Goal: Task Accomplishment & Management: Manage account settings

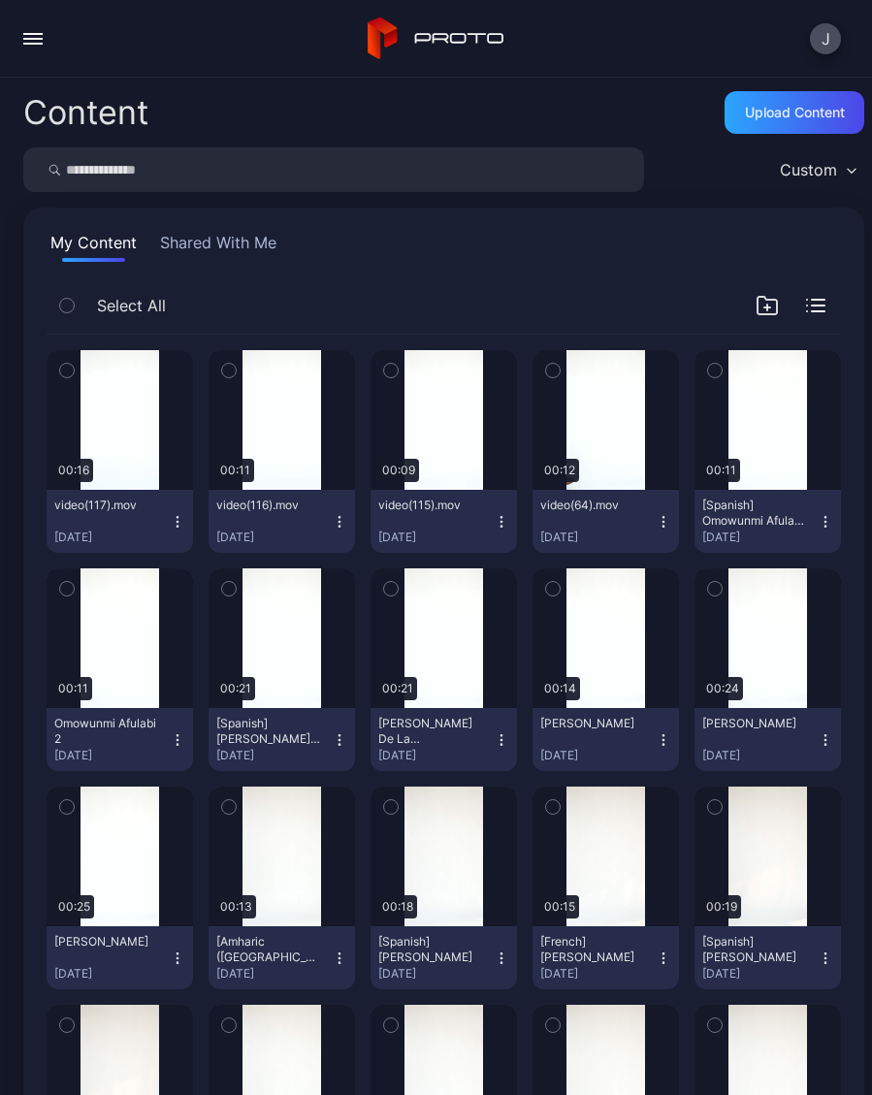
click at [183, 523] on icon "button" at bounding box center [178, 522] width 16 height 16
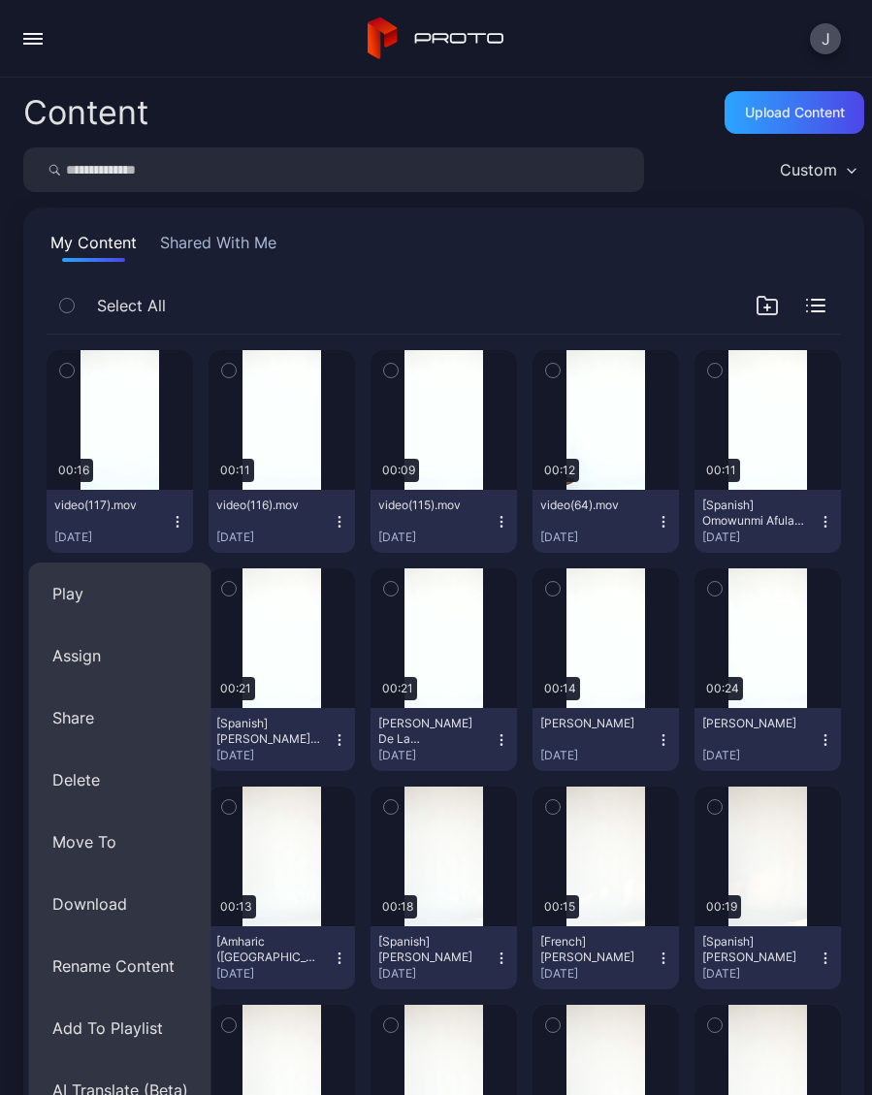
click at [155, 970] on button "Rename Content" at bounding box center [120, 966] width 182 height 62
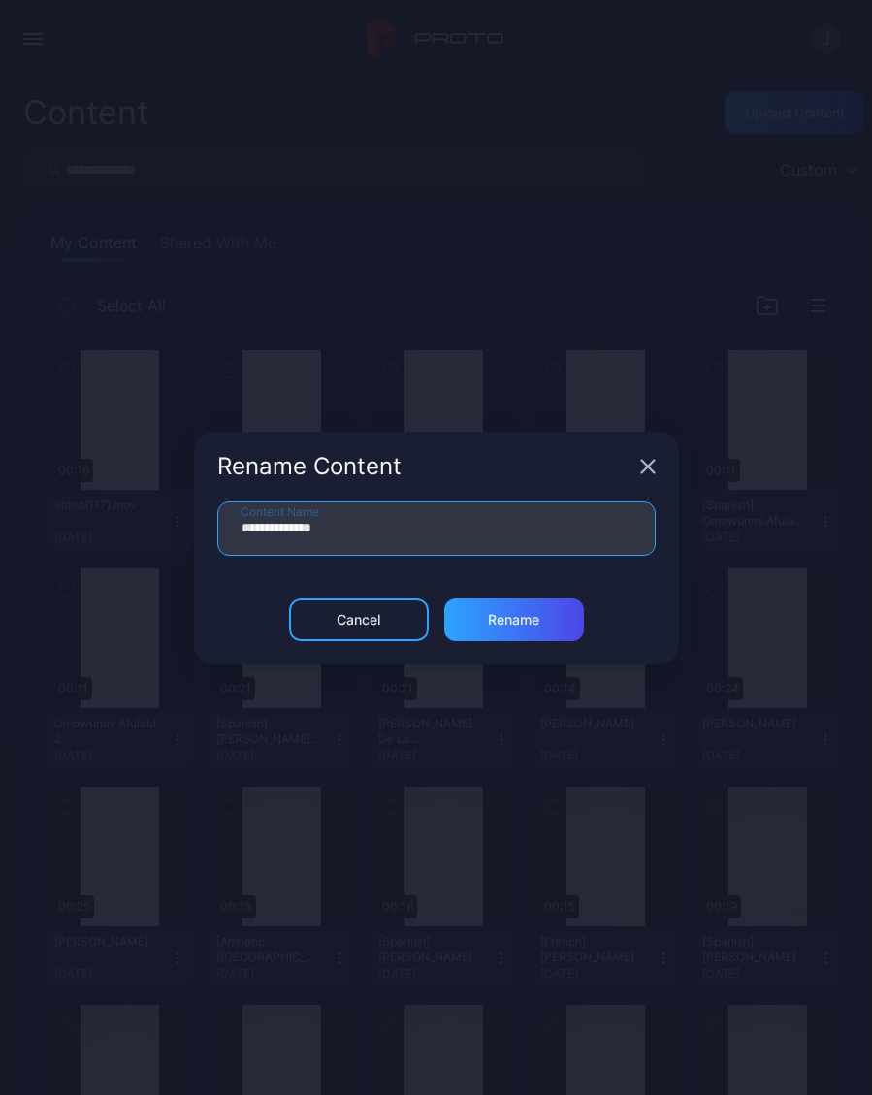
click at [411, 537] on input "**********" at bounding box center [436, 528] width 438 height 54
type input "*"
type input "**********"
click at [545, 627] on div "Rename" at bounding box center [514, 619] width 140 height 43
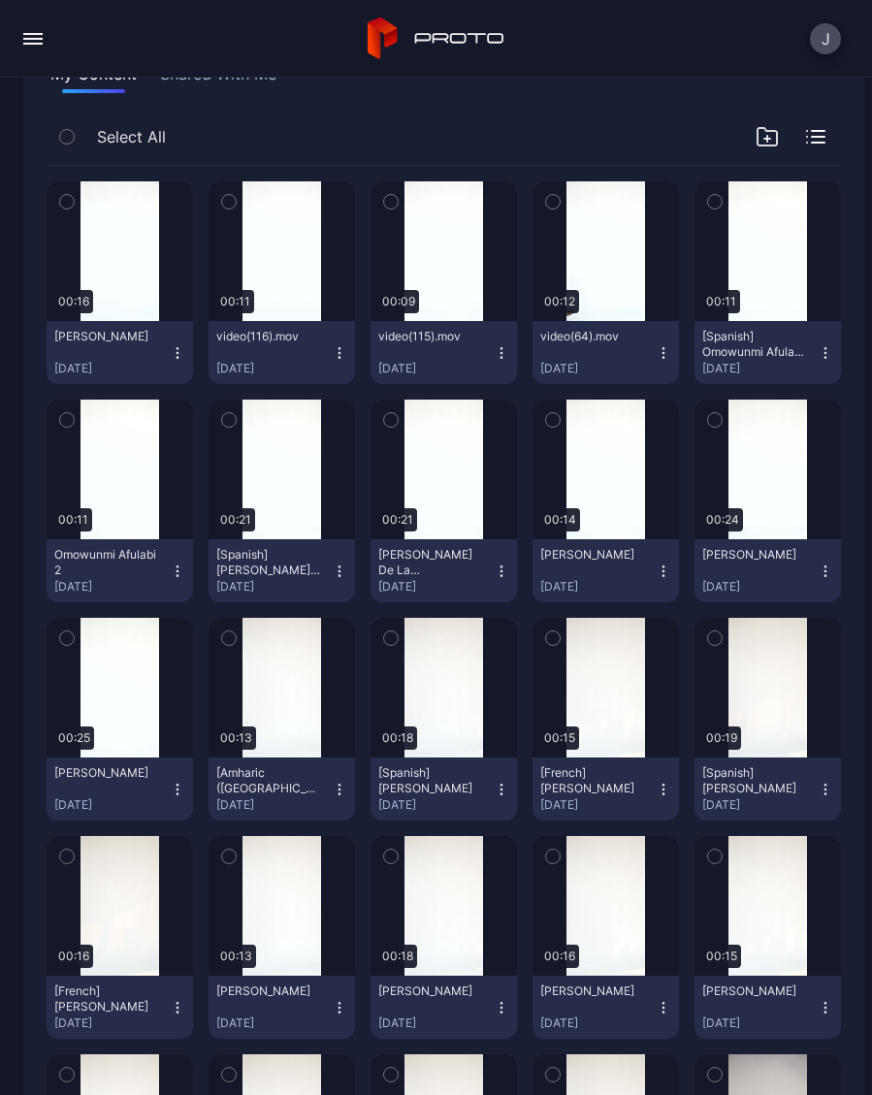
scroll to position [175, 0]
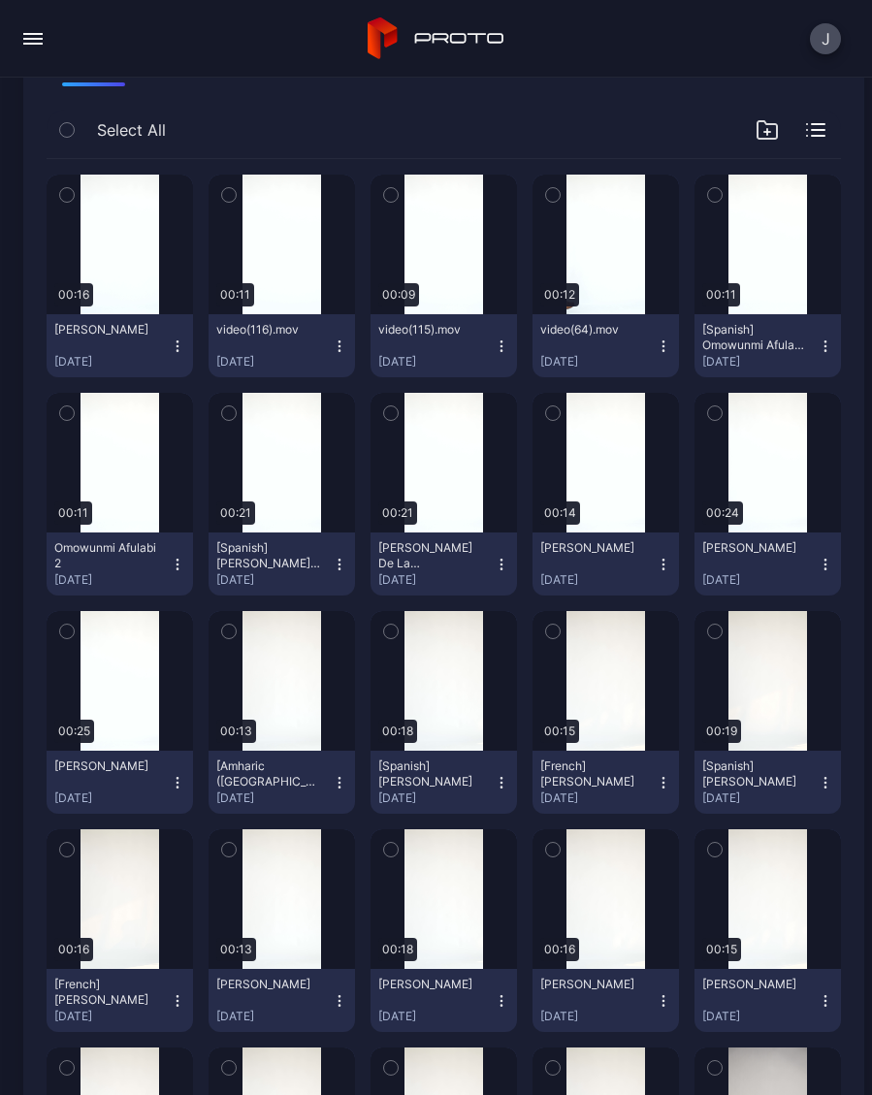
click at [175, 347] on icon "button" at bounding box center [178, 346] width 16 height 16
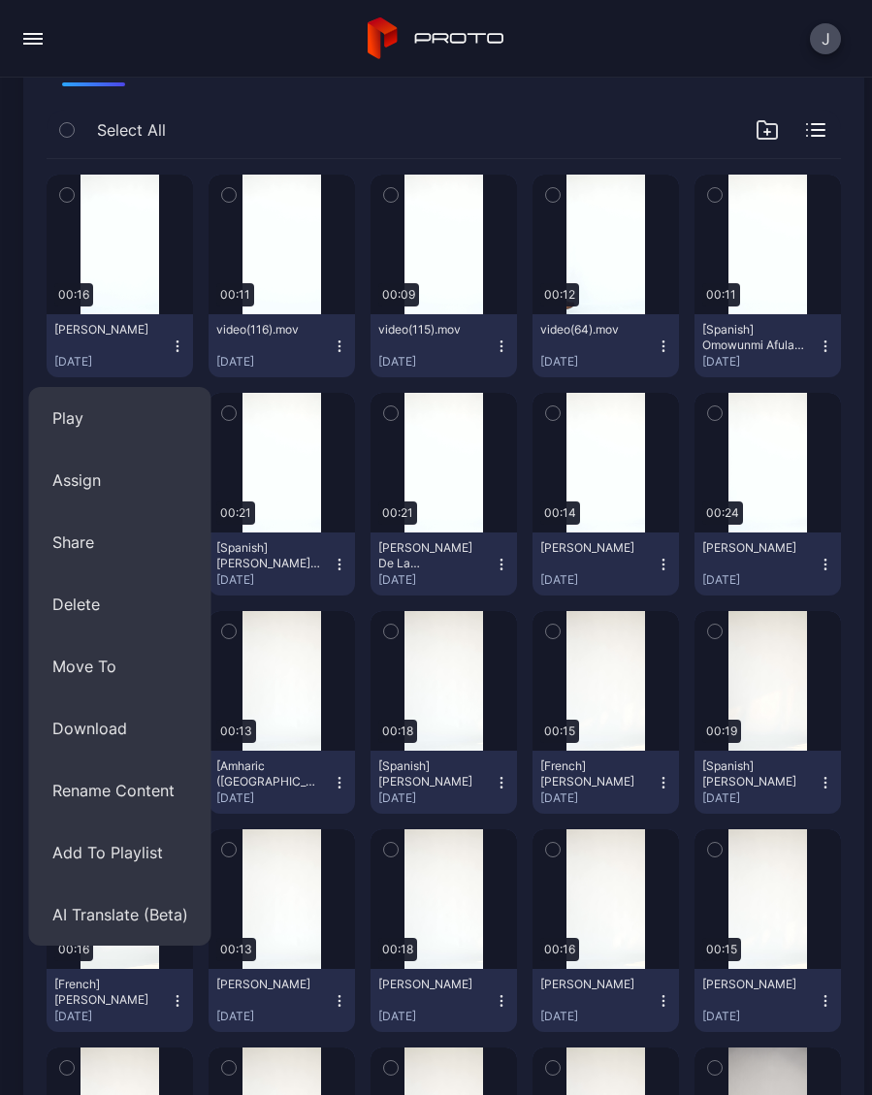
click at [164, 914] on button "AI Translate (Beta)" at bounding box center [120, 914] width 182 height 62
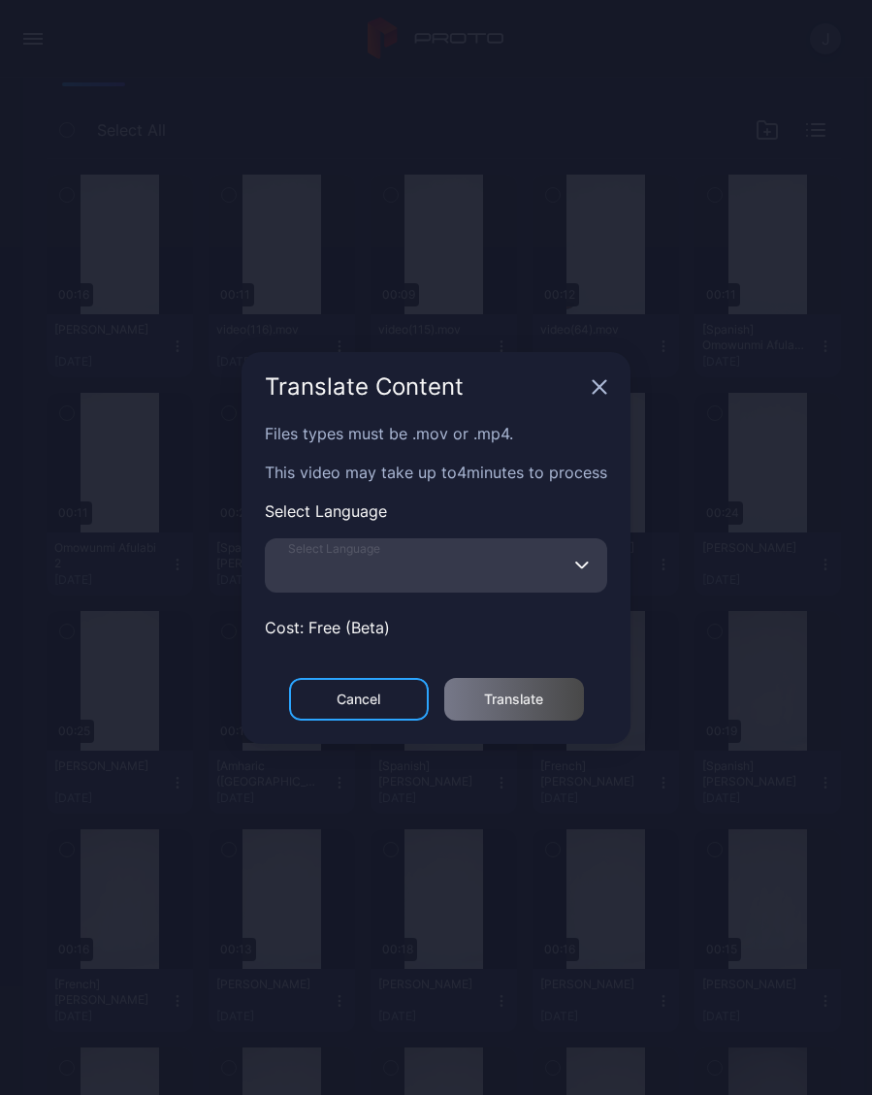
click at [430, 571] on input "Select Language" at bounding box center [436, 565] width 342 height 54
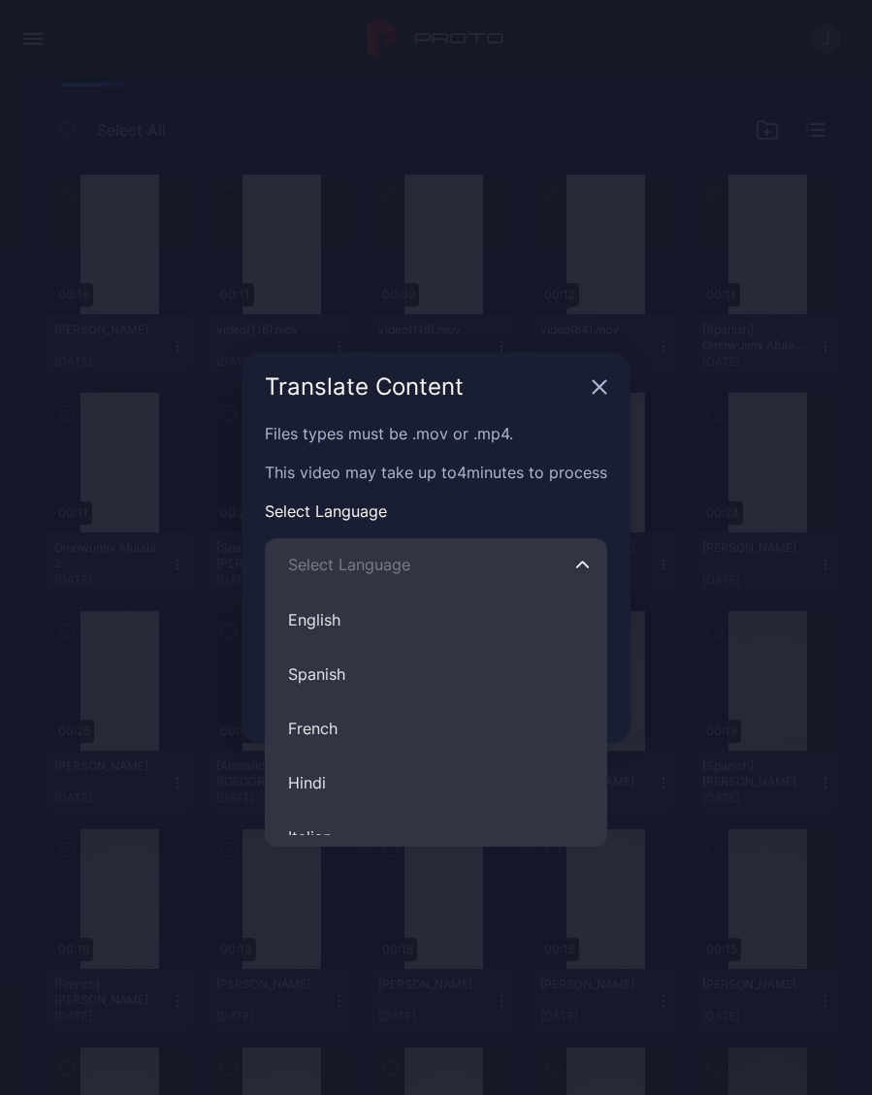
click at [334, 785] on button "Hindi" at bounding box center [436, 782] width 342 height 54
type input "*****"
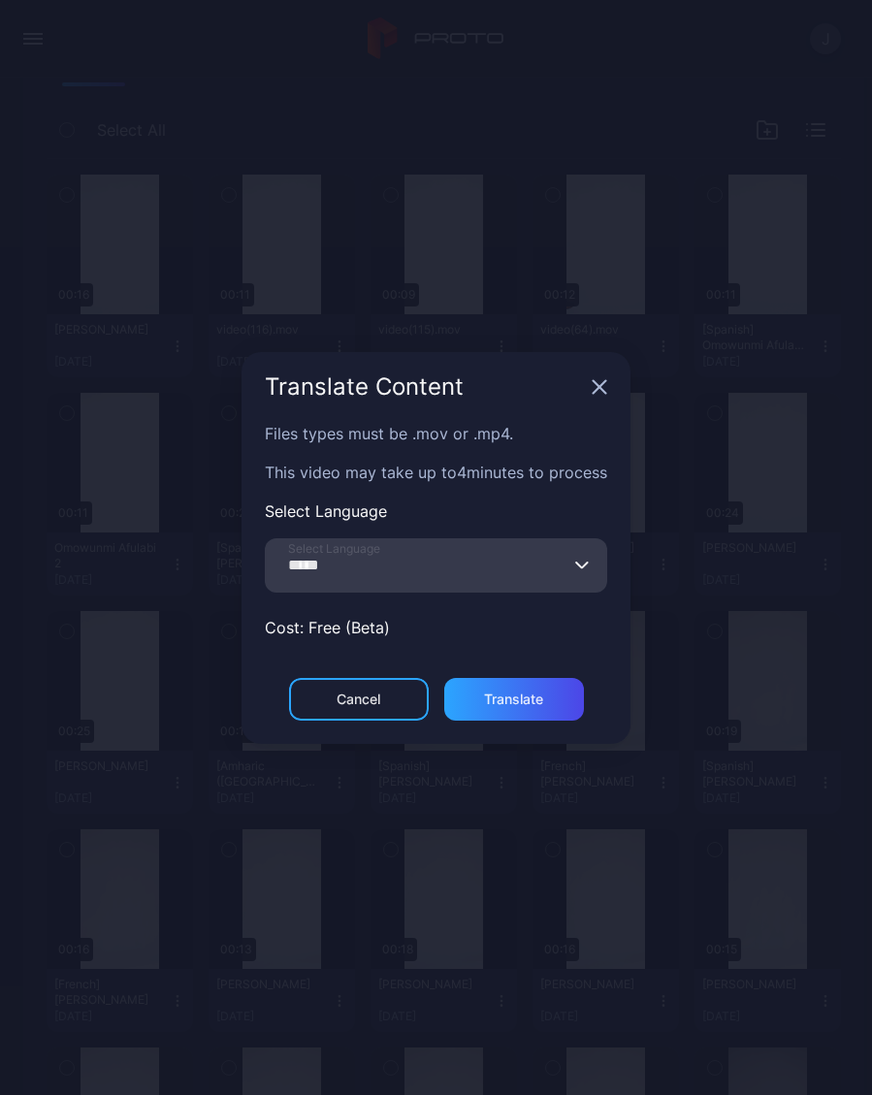
click at [537, 706] on div "Translate" at bounding box center [513, 699] width 59 height 16
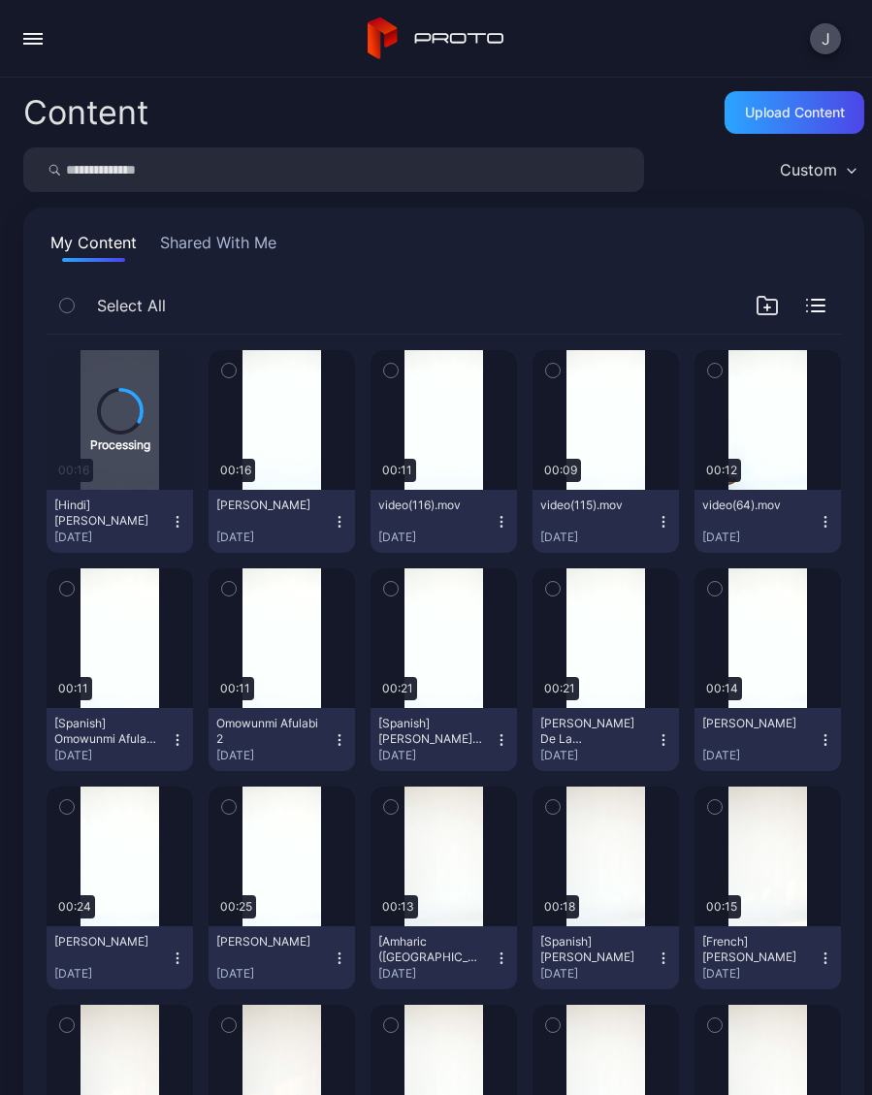
click at [352, 511] on button "Raksha Moorthy Sep 6, 2025" at bounding box center [281, 521] width 146 height 63
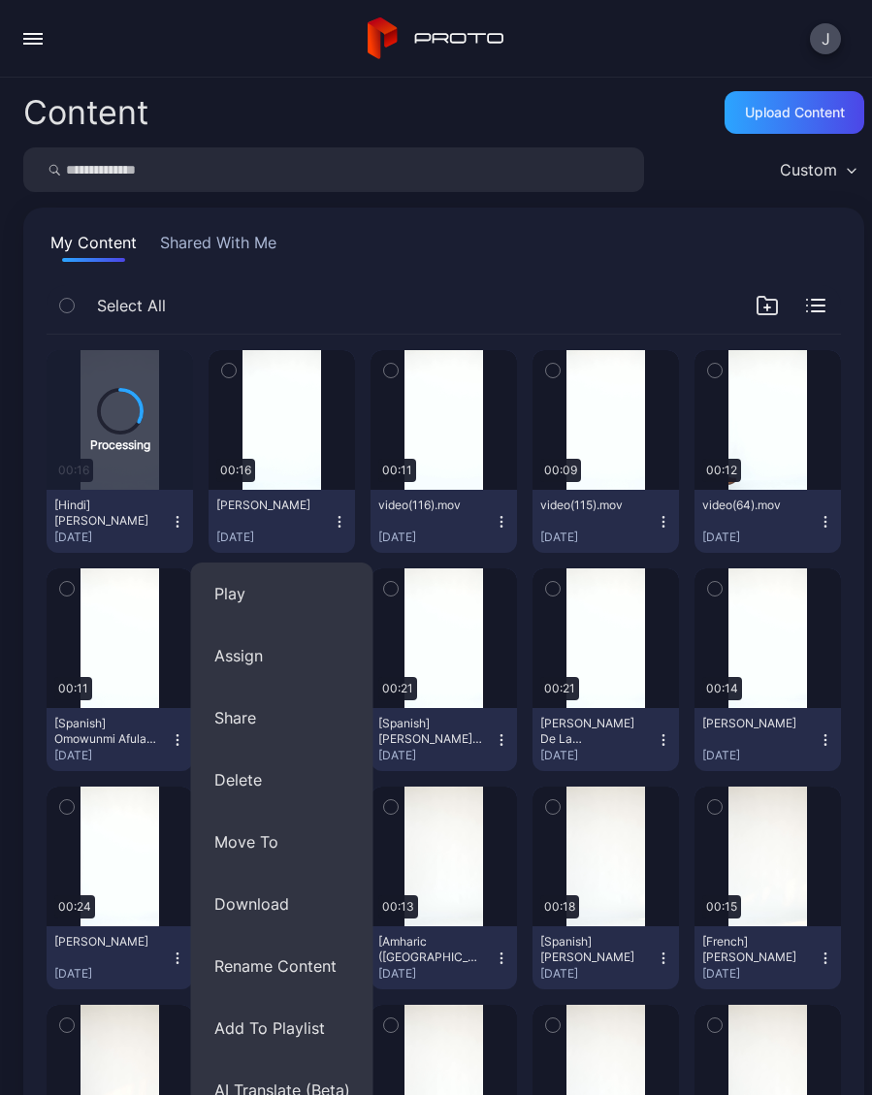
click at [279, 664] on button "Assign" at bounding box center [282, 655] width 182 height 62
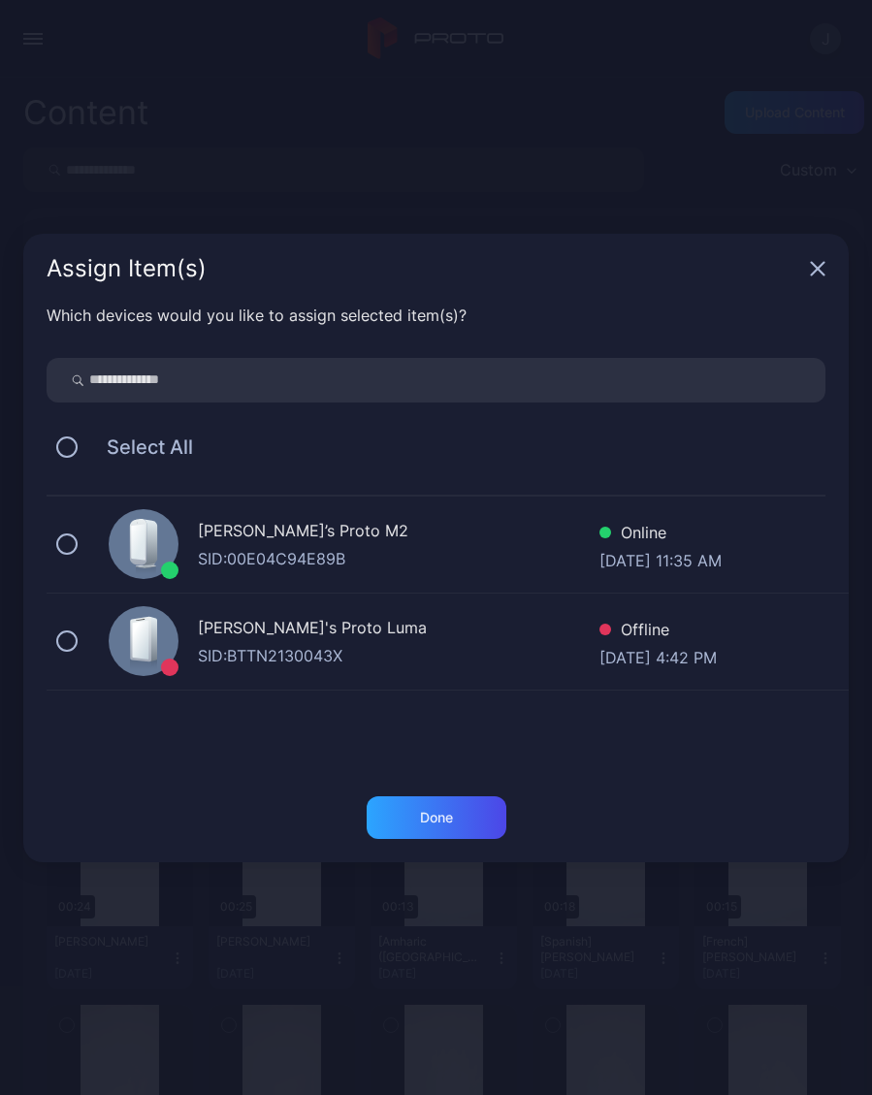
click at [76, 541] on button at bounding box center [66, 543] width 21 height 21
click at [455, 822] on div "Done" at bounding box center [436, 817] width 140 height 43
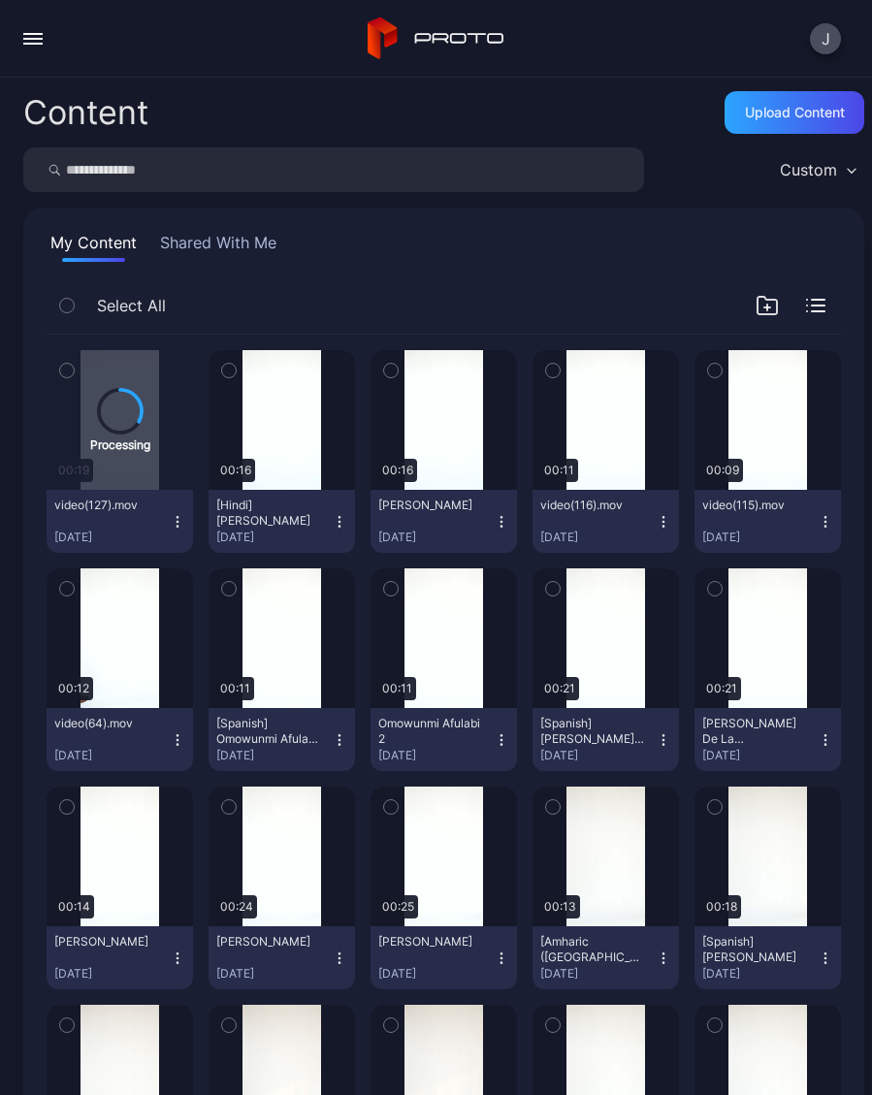
click at [354, 516] on button "[Hindi] Raksha Moorthy Sep 6, 2025" at bounding box center [281, 521] width 146 height 63
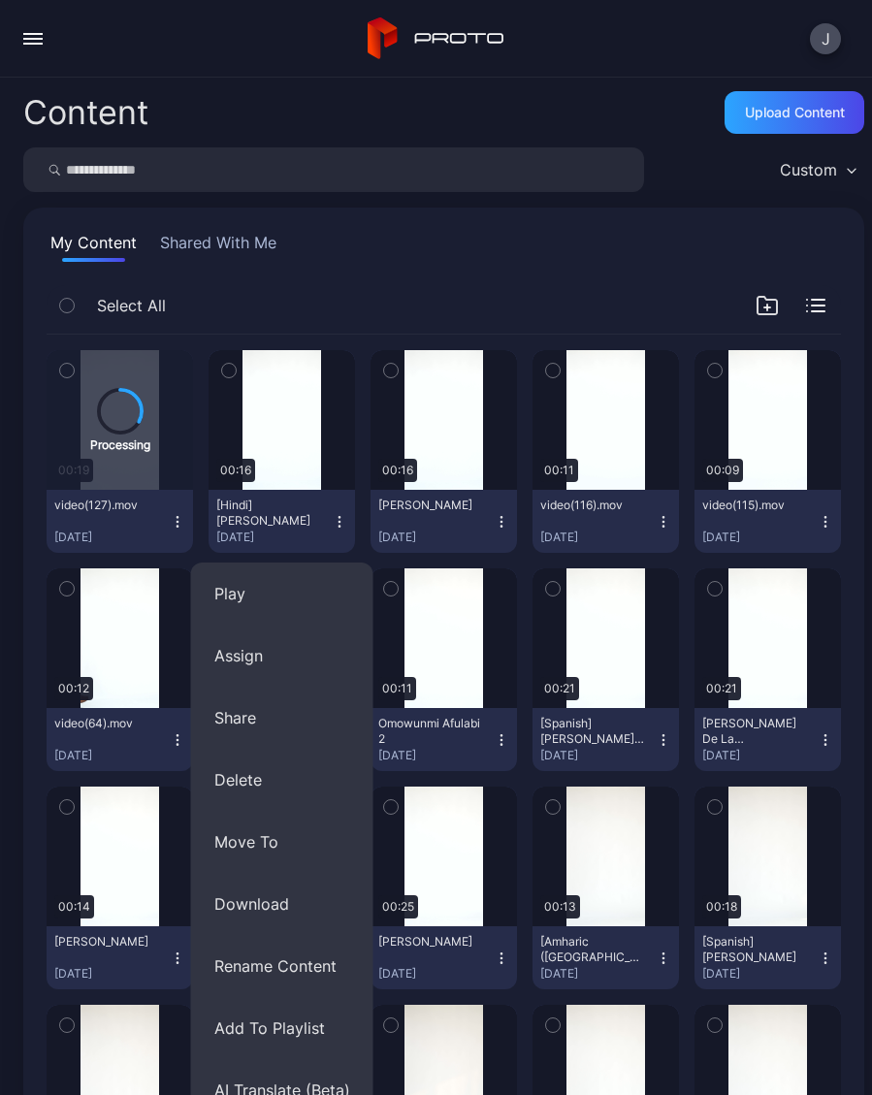
click at [257, 660] on button "Assign" at bounding box center [282, 655] width 182 height 62
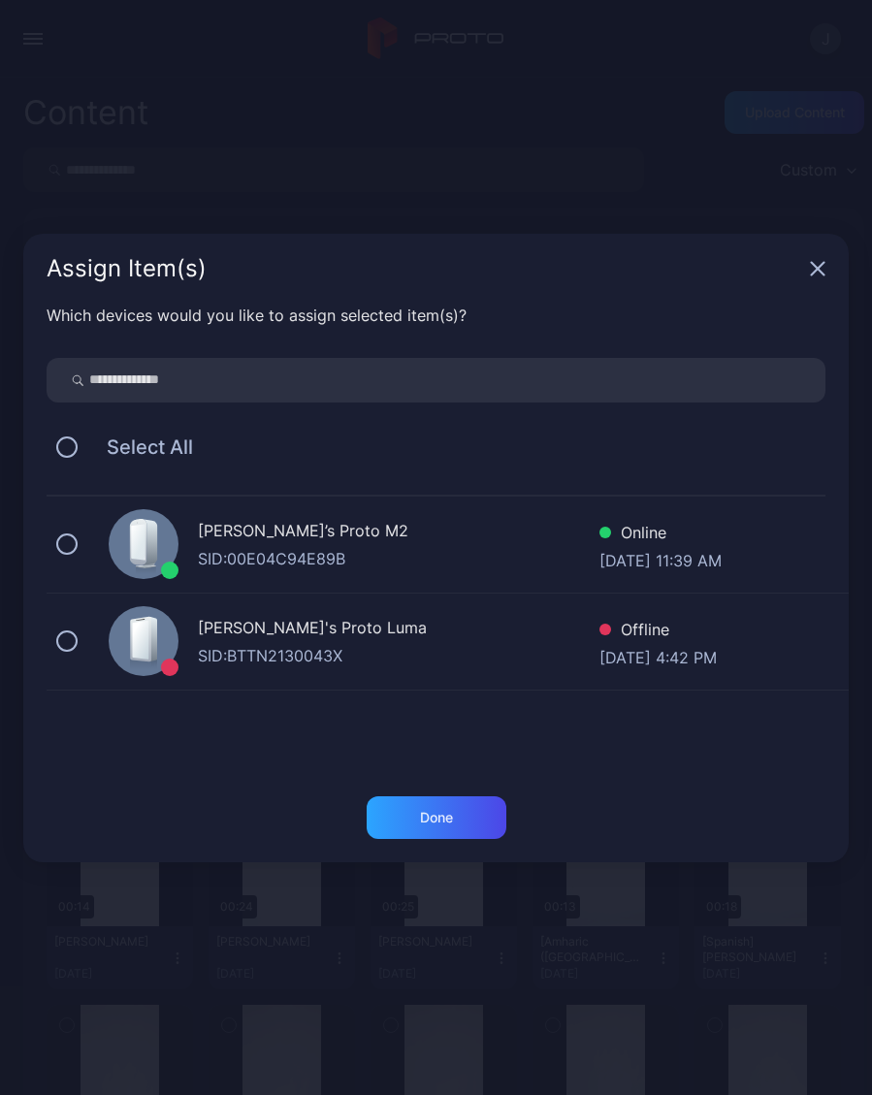
click at [67, 533] on button at bounding box center [66, 543] width 21 height 21
click at [468, 812] on div "Done" at bounding box center [436, 817] width 140 height 43
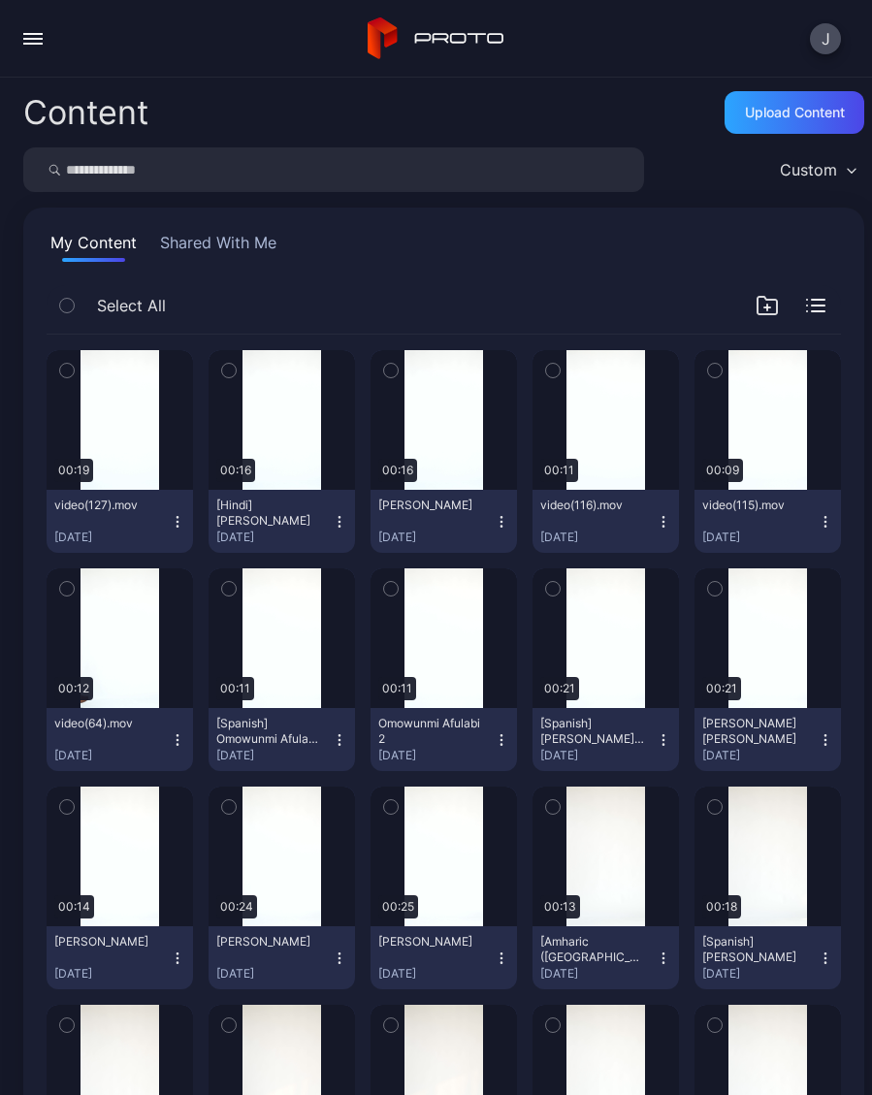
click at [0, 0] on div "Preview" at bounding box center [0, 0] width 0 height 0
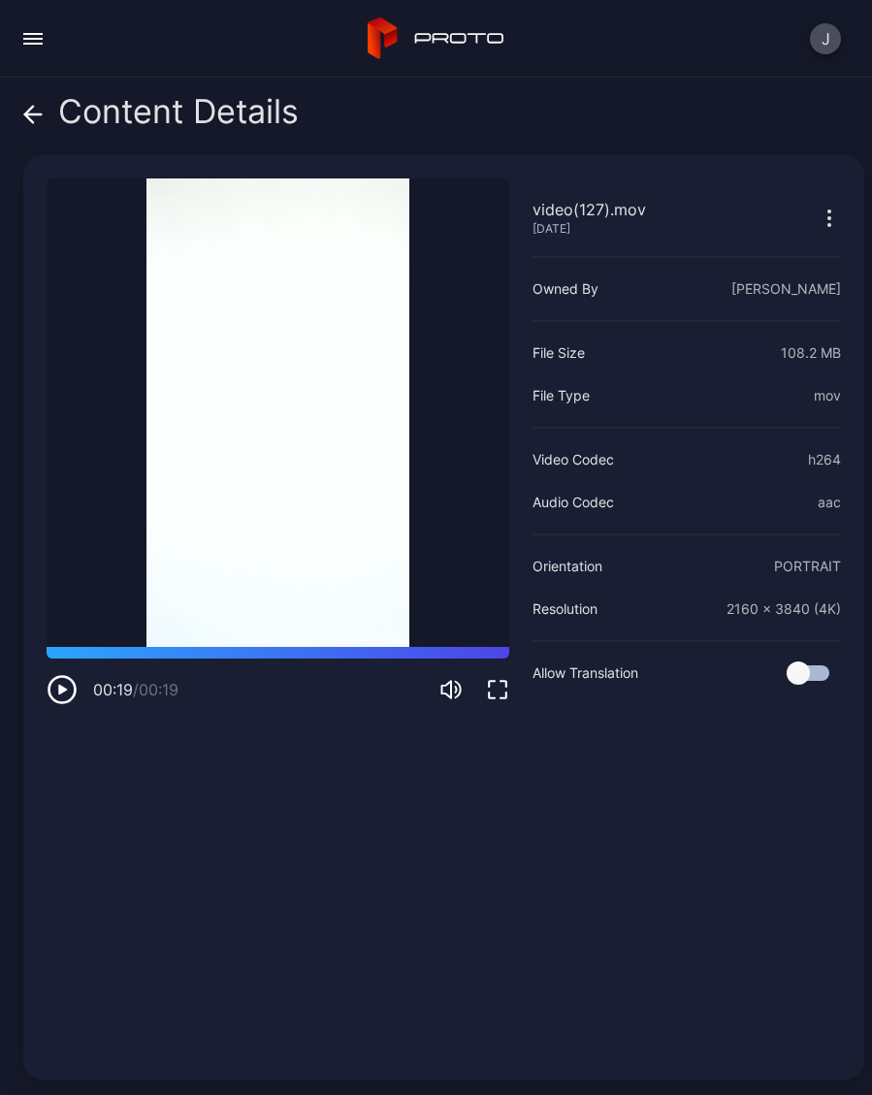
click at [45, 111] on div "Content Details" at bounding box center [160, 116] width 275 height 47
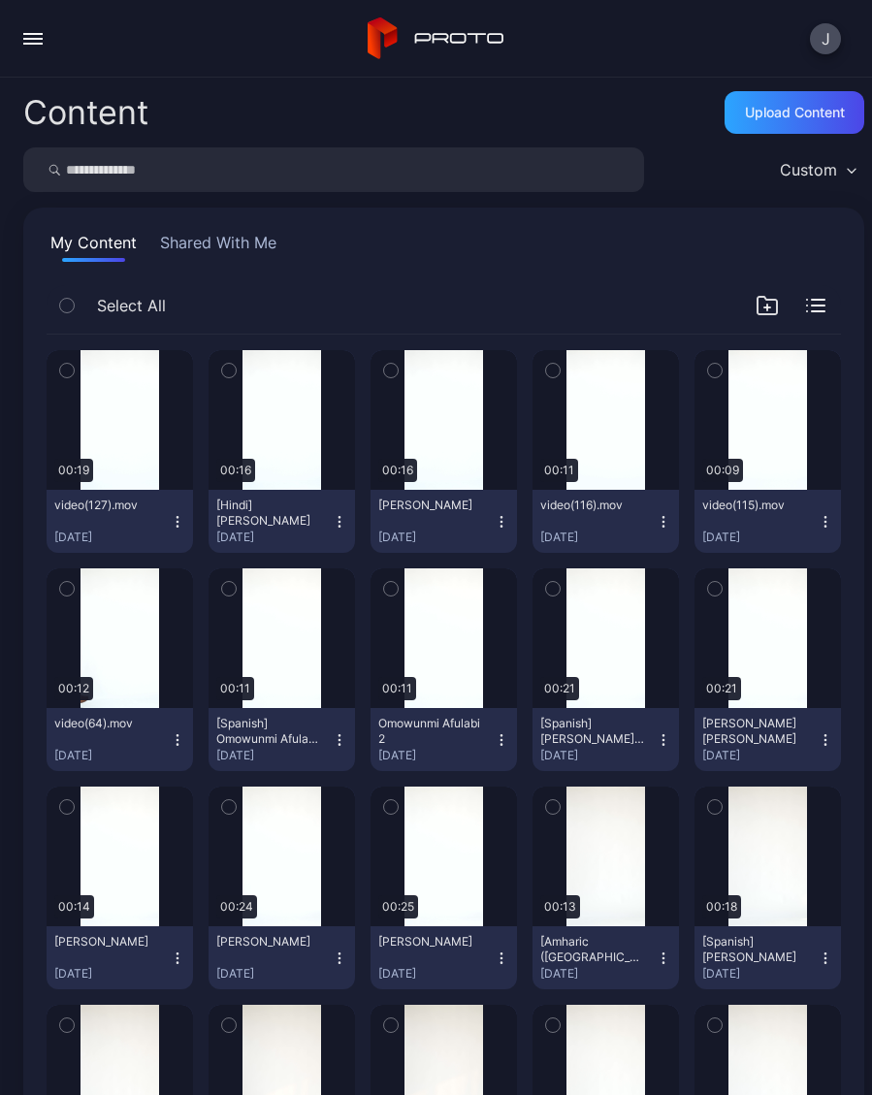
click at [175, 526] on icon "button" at bounding box center [178, 522] width 16 height 16
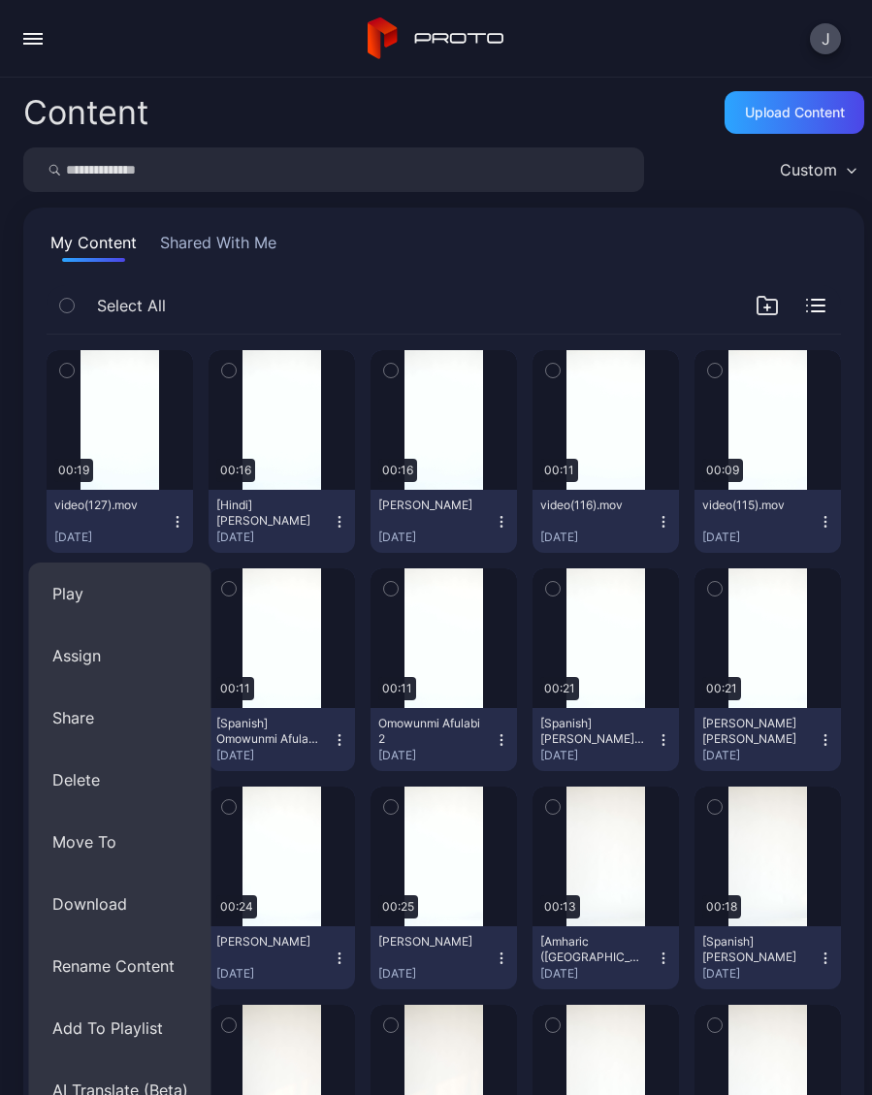
click at [158, 968] on button "Rename Content" at bounding box center [120, 966] width 182 height 62
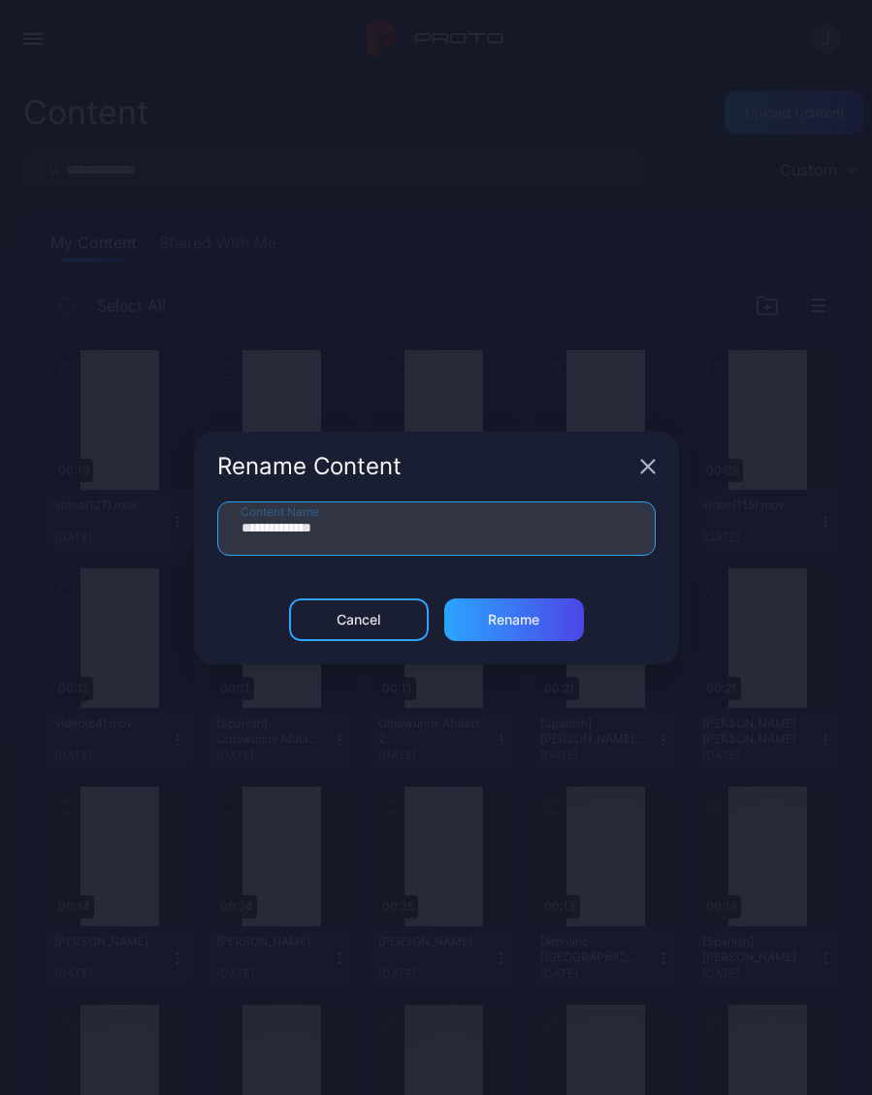
click at [402, 542] on input "**********" at bounding box center [436, 528] width 438 height 54
type input "*"
type input "**********"
click at [531, 621] on div "Rename" at bounding box center [513, 620] width 51 height 16
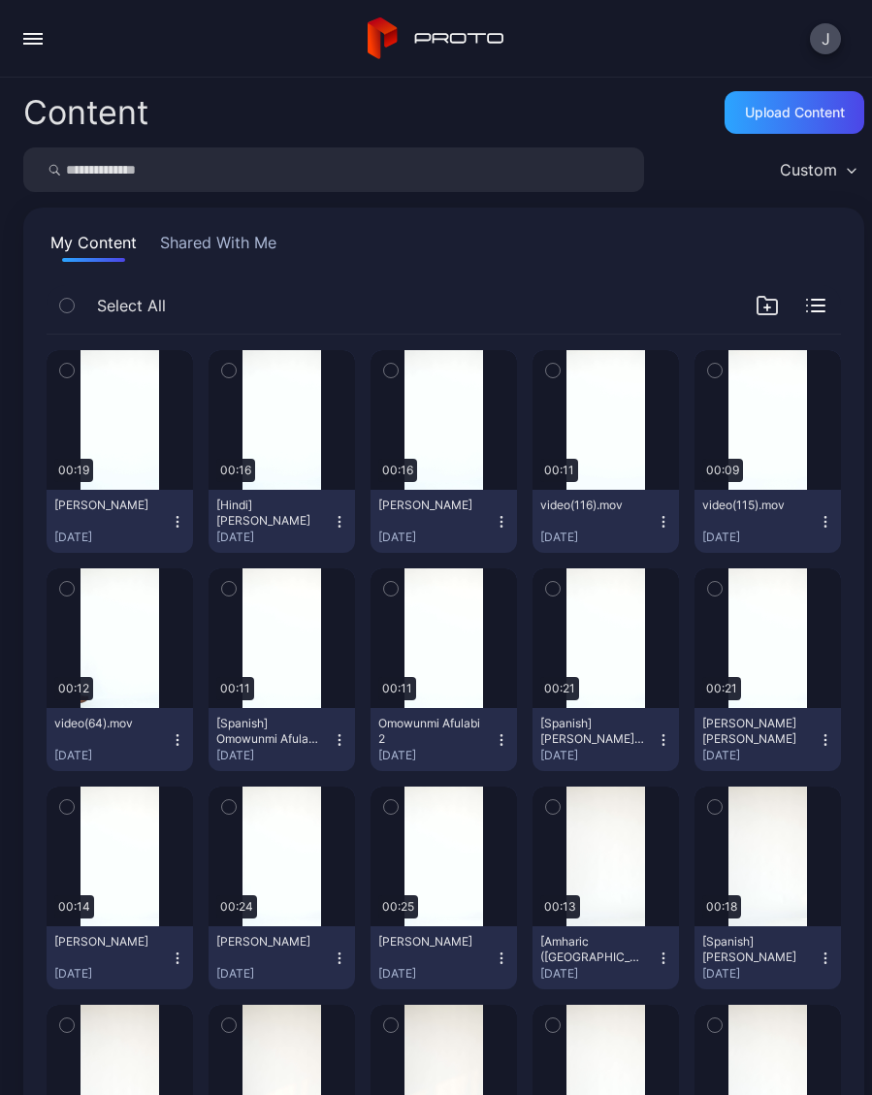
click at [176, 537] on button "Sayuja Kute Sep 6, 2025" at bounding box center [120, 521] width 146 height 63
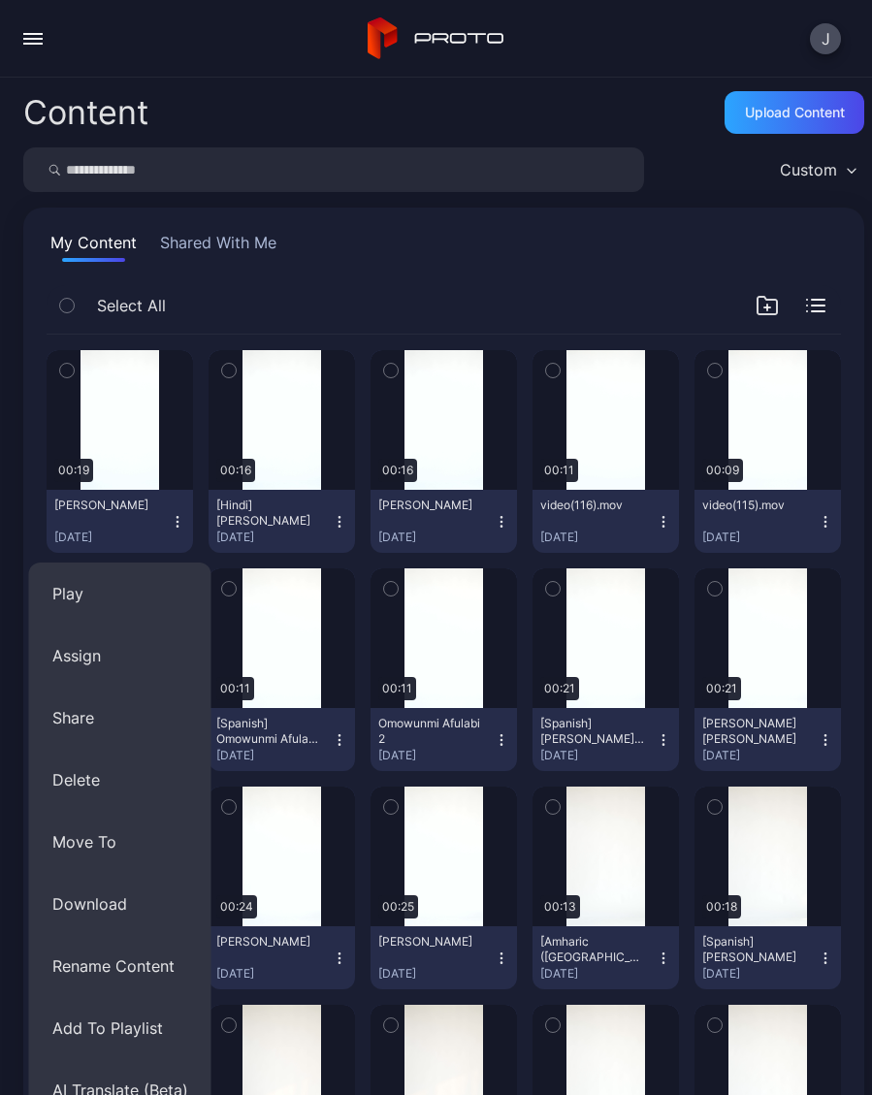
click at [121, 662] on button "Assign" at bounding box center [120, 655] width 182 height 62
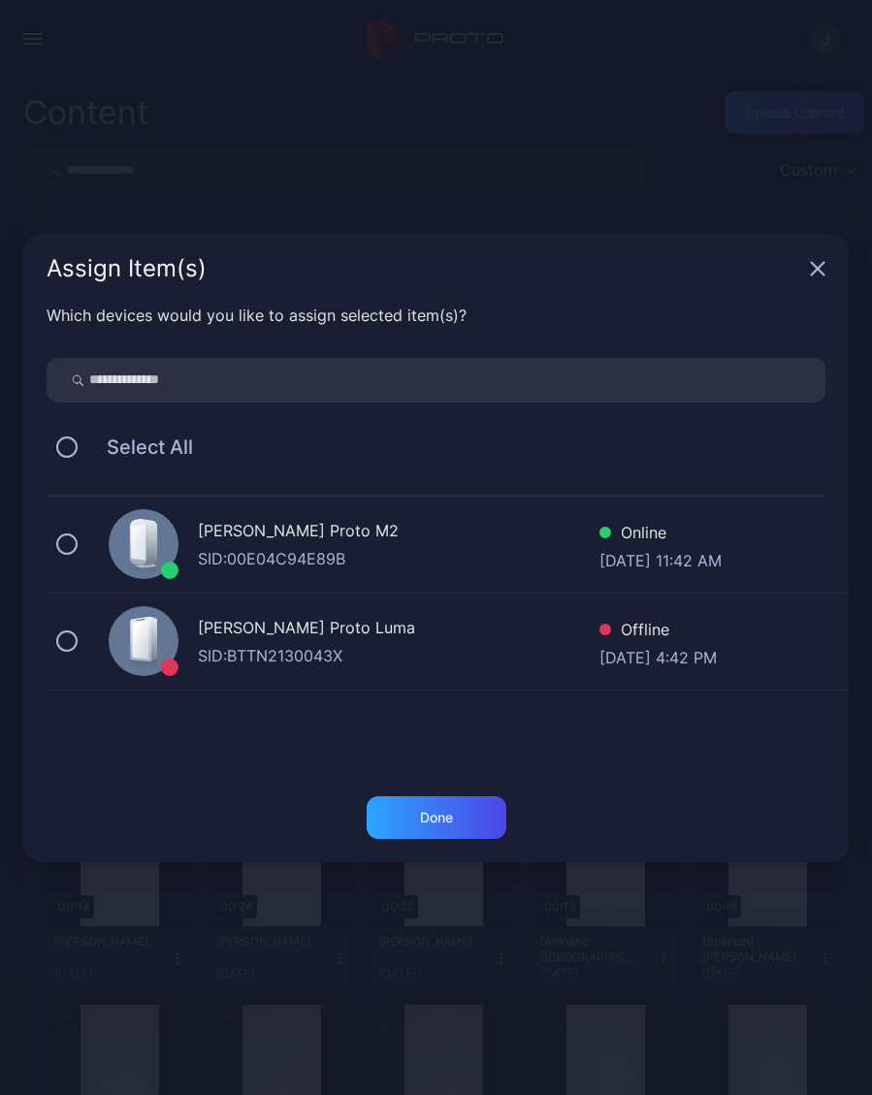
click at [90, 545] on div "Geminai’s Proto M2 SID: 00E04C94E89B Online Sep 06, 2025 at 11:42 AM" at bounding box center [448, 544] width 802 height 97
click at [461, 826] on div "Done" at bounding box center [436, 817] width 140 height 43
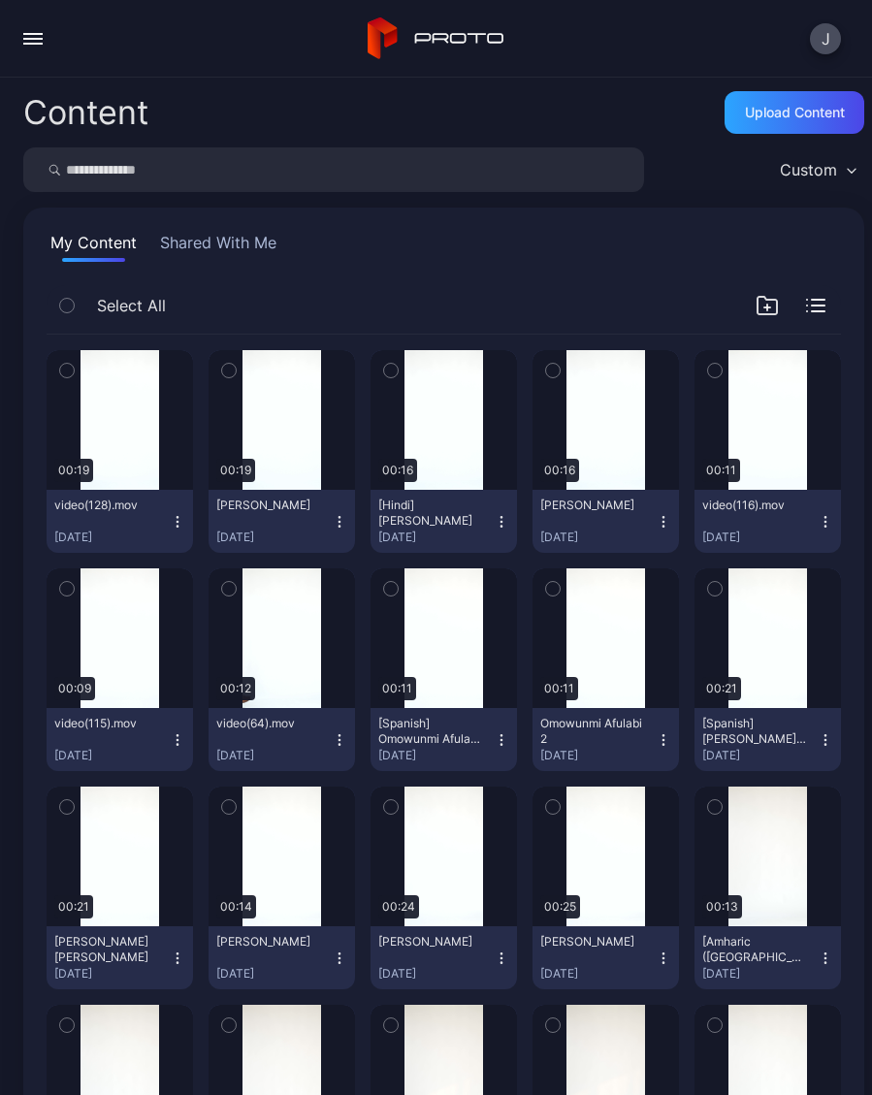
click at [191, 525] on button "video(128).mov Sep 6, 2025" at bounding box center [120, 521] width 146 height 63
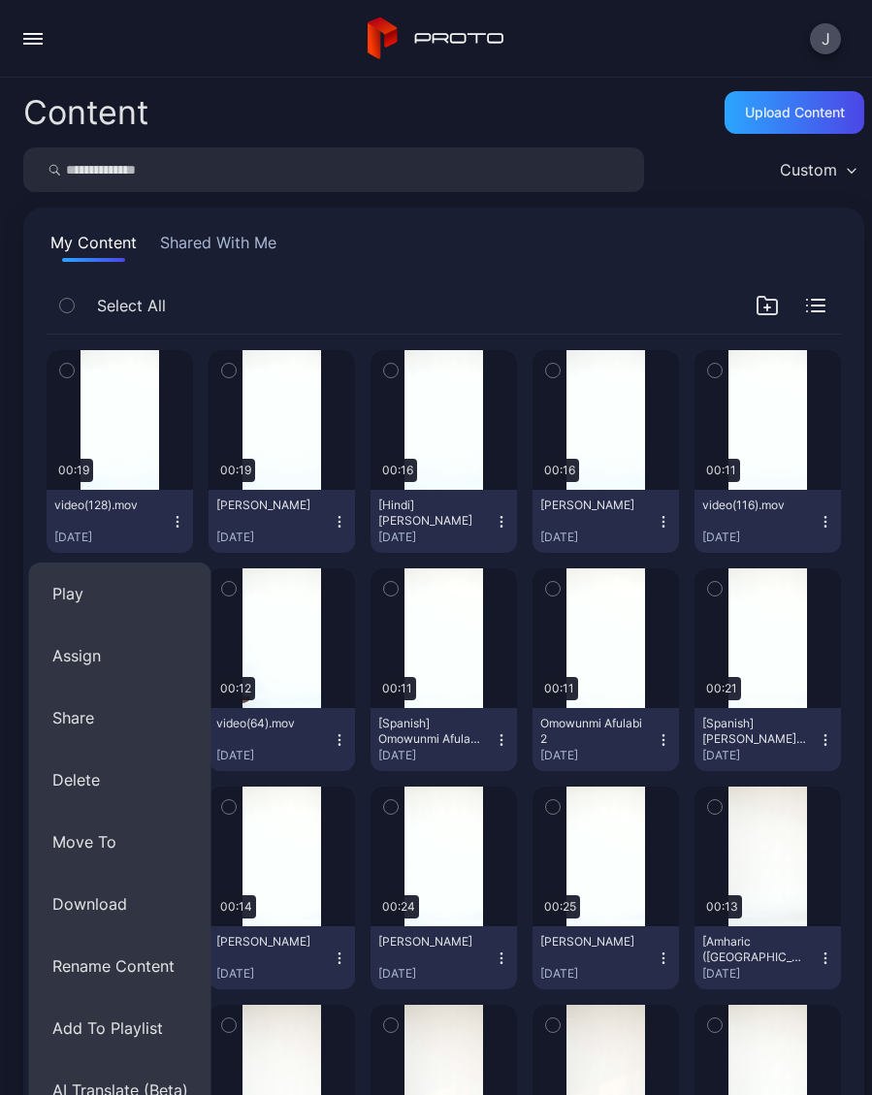
click at [164, 970] on button "Rename Content" at bounding box center [120, 966] width 182 height 62
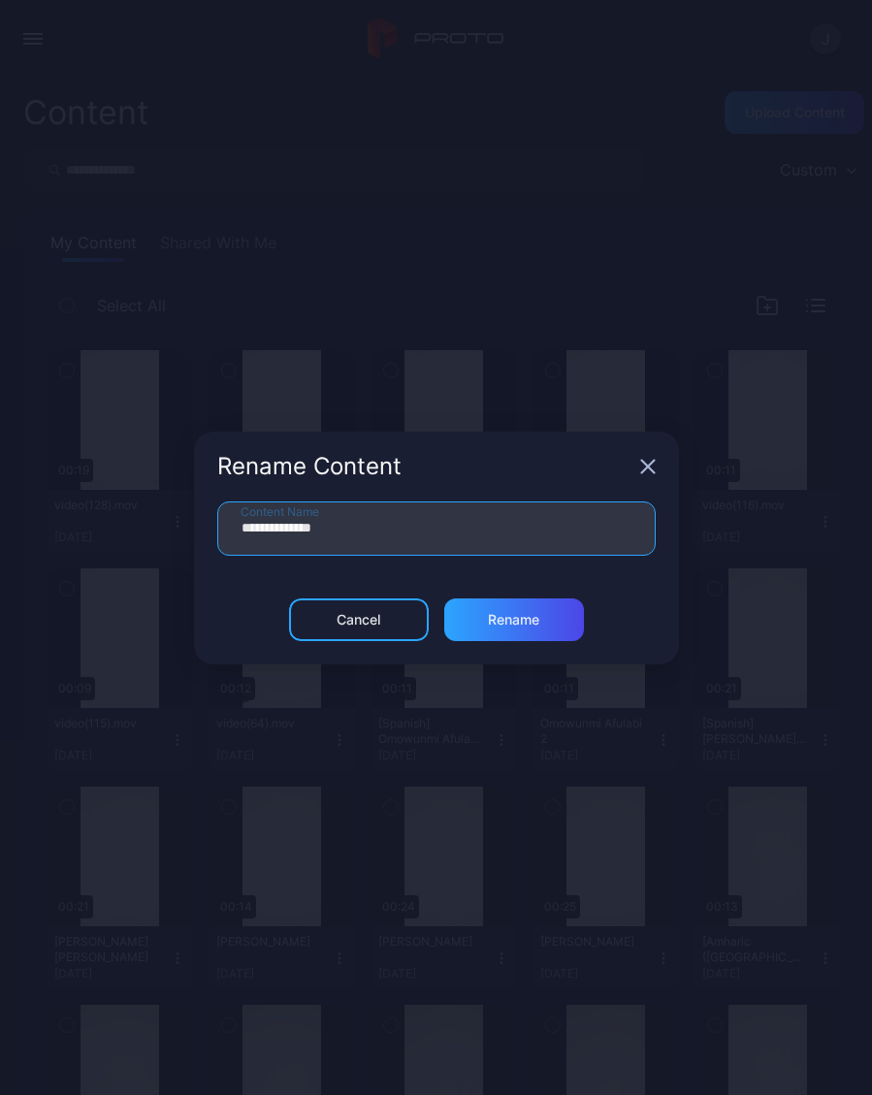
click at [383, 532] on input "**********" at bounding box center [436, 528] width 438 height 54
type input "*"
type input "**********"
click at [548, 626] on div "Rename" at bounding box center [514, 619] width 140 height 43
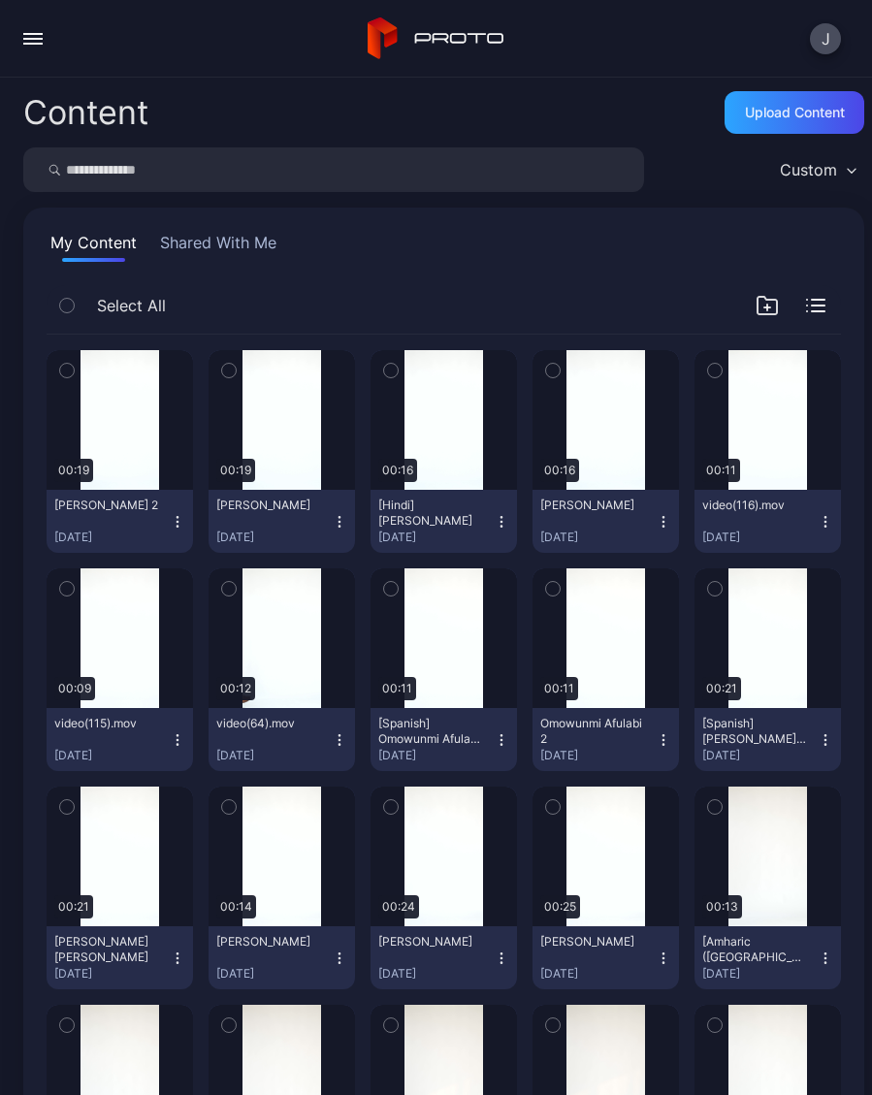
click at [0, 0] on div "Preview" at bounding box center [0, 0] width 0 height 0
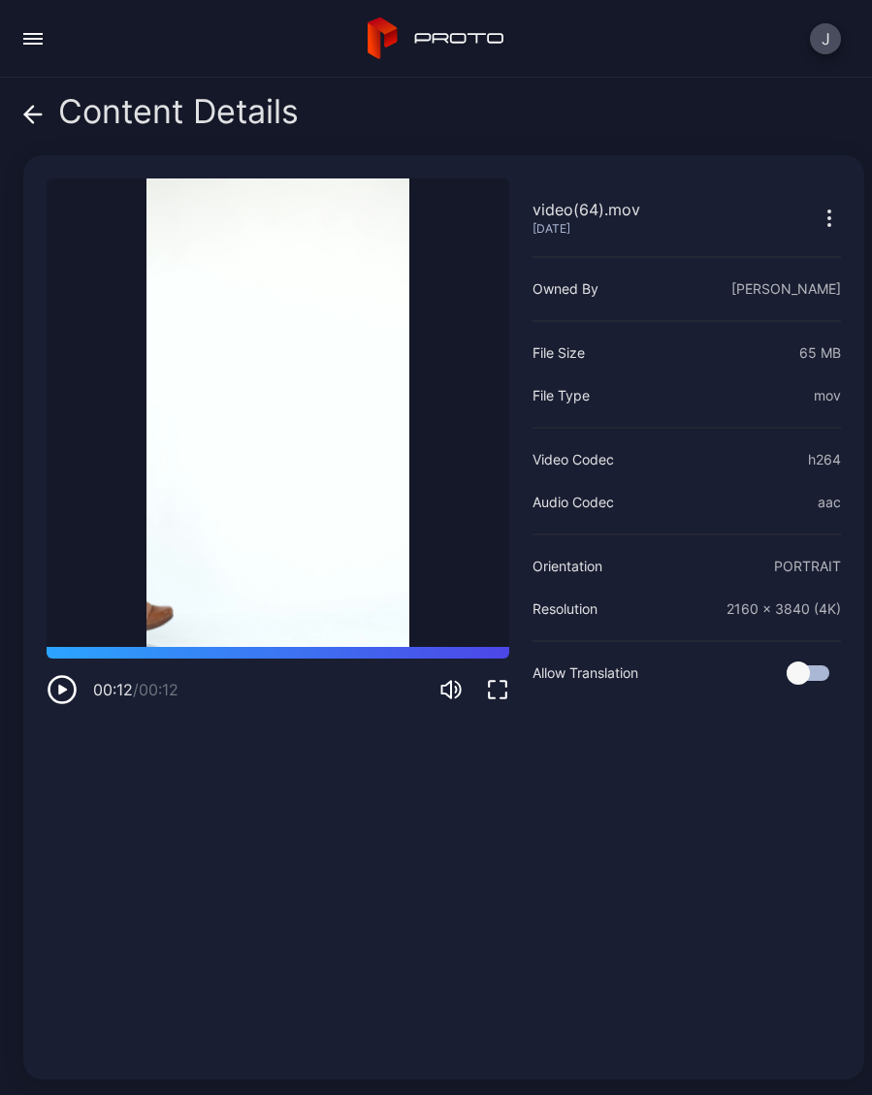
click at [49, 129] on div "Content Details" at bounding box center [160, 116] width 275 height 47
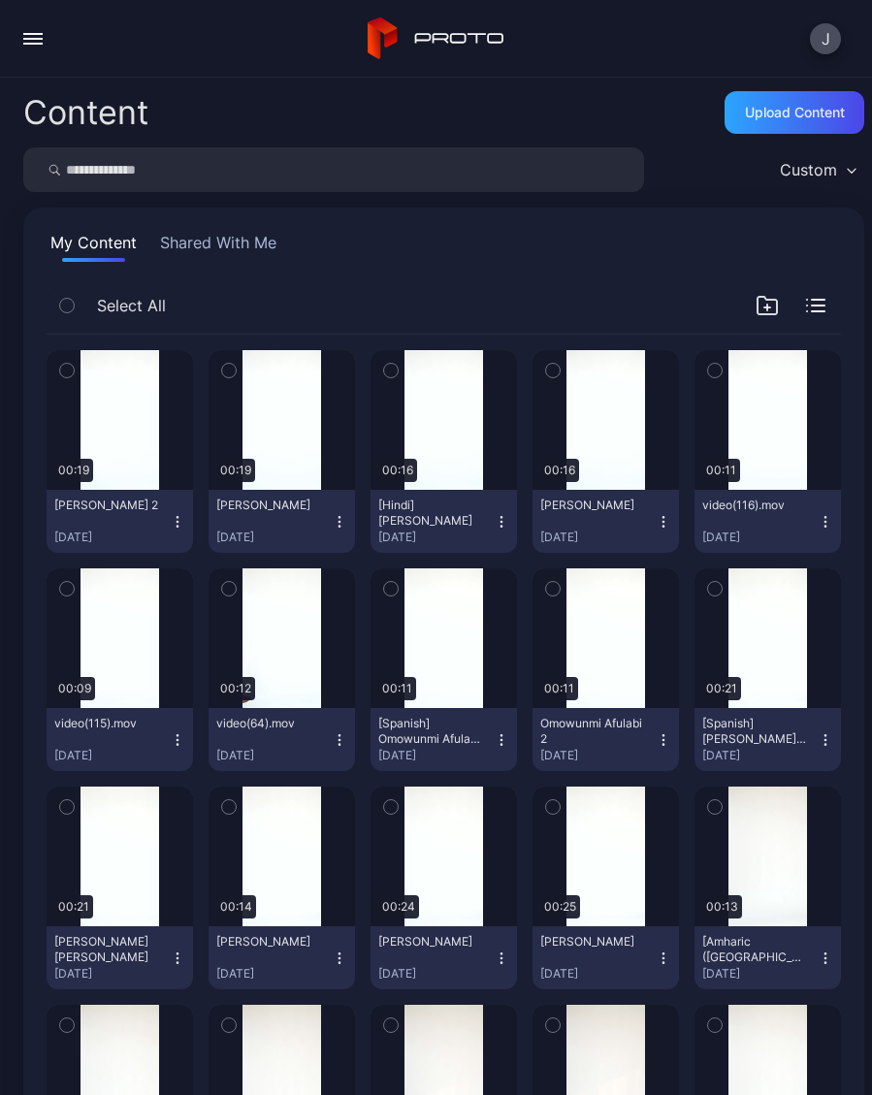
click at [0, 0] on div "Preview" at bounding box center [0, 0] width 0 height 0
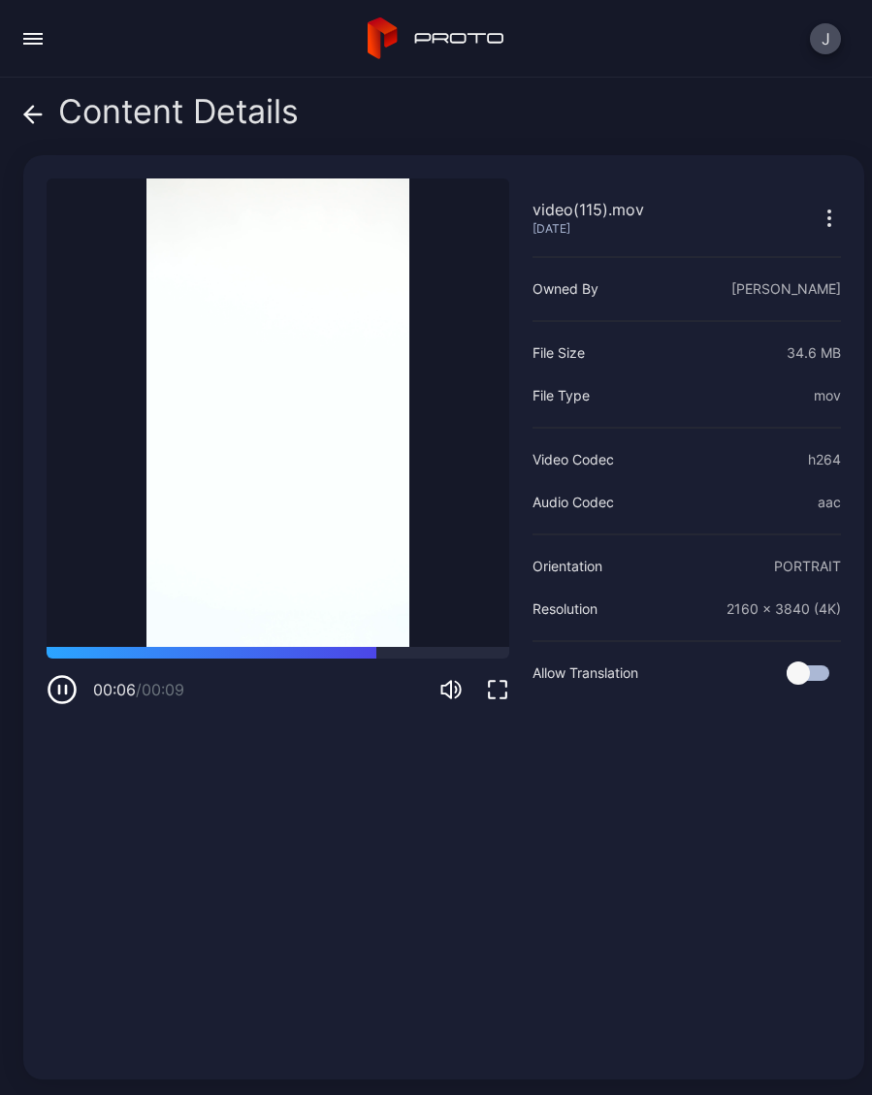
click at [23, 125] on span at bounding box center [32, 111] width 19 height 37
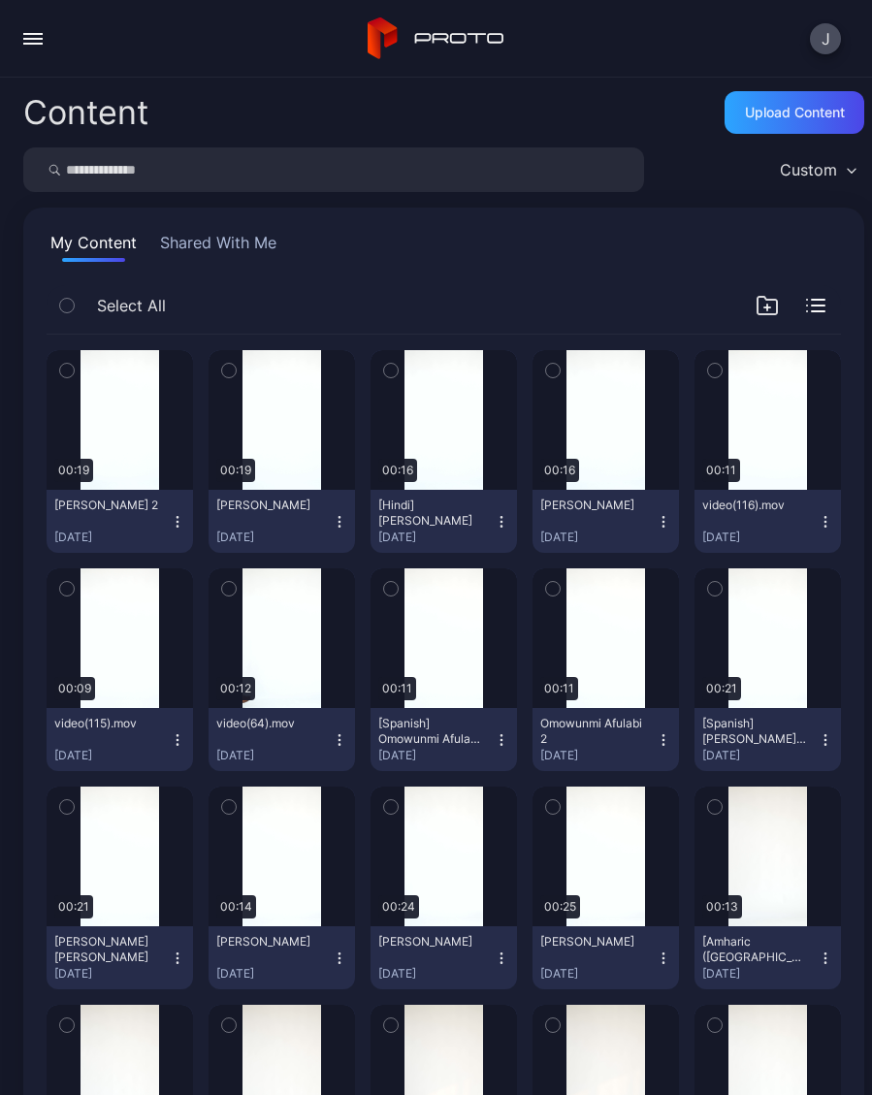
click at [179, 750] on button "video(115).mov Sep 6, 2025" at bounding box center [120, 739] width 146 height 63
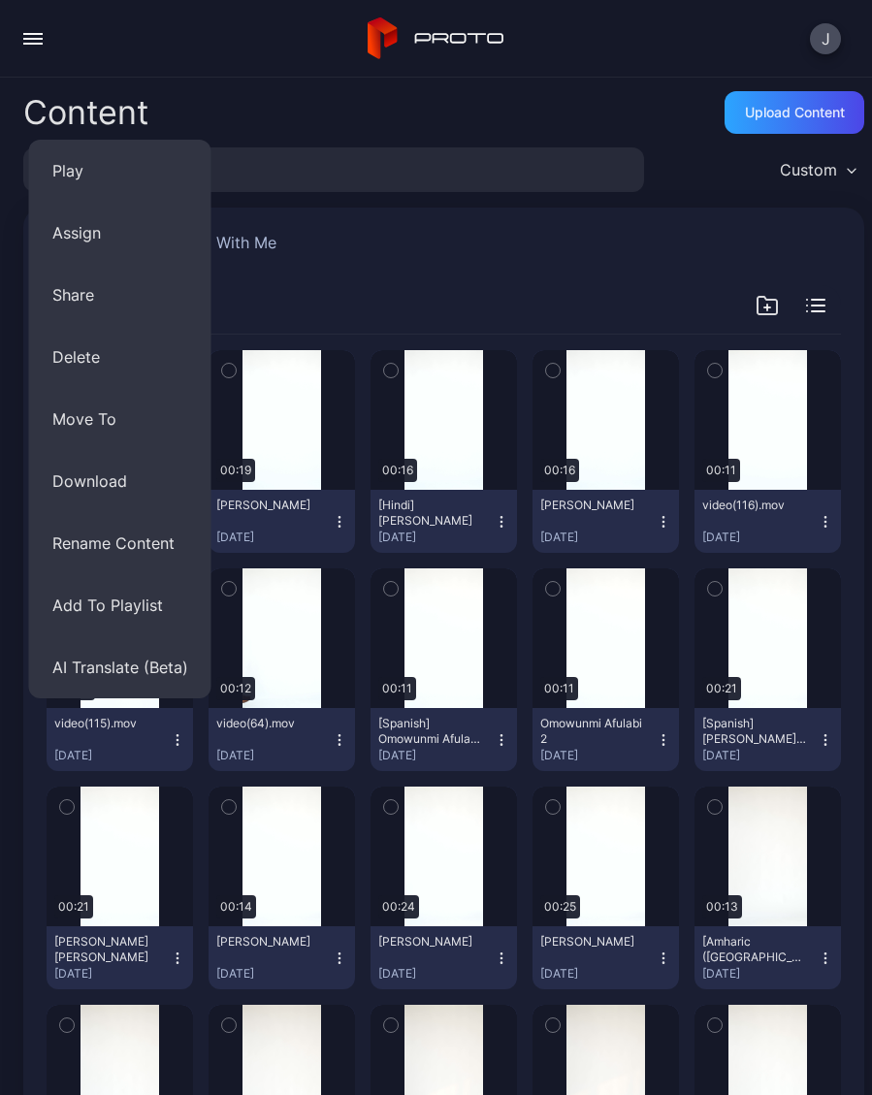
click at [163, 547] on button "Rename Content" at bounding box center [120, 543] width 182 height 62
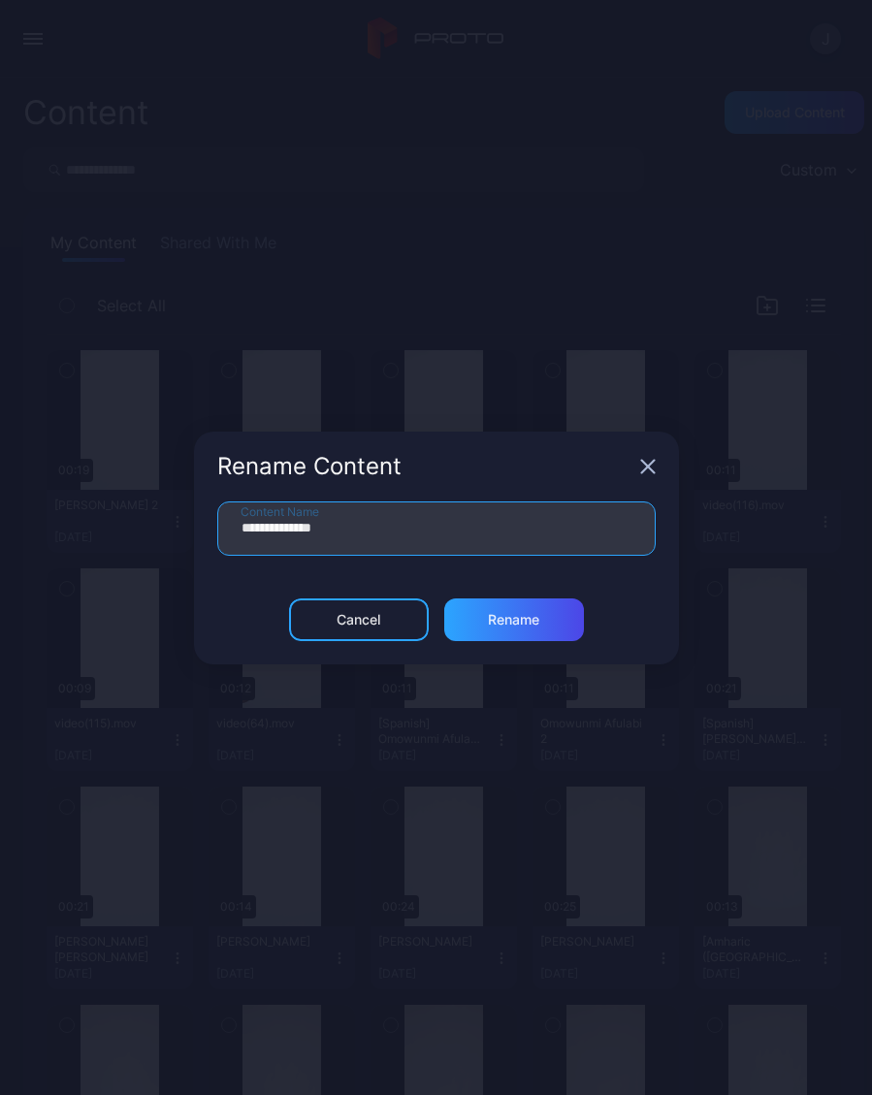
click at [380, 535] on input "**********" at bounding box center [436, 528] width 438 height 54
type input "*"
type input "*********"
click at [546, 620] on div "Rename" at bounding box center [514, 619] width 140 height 43
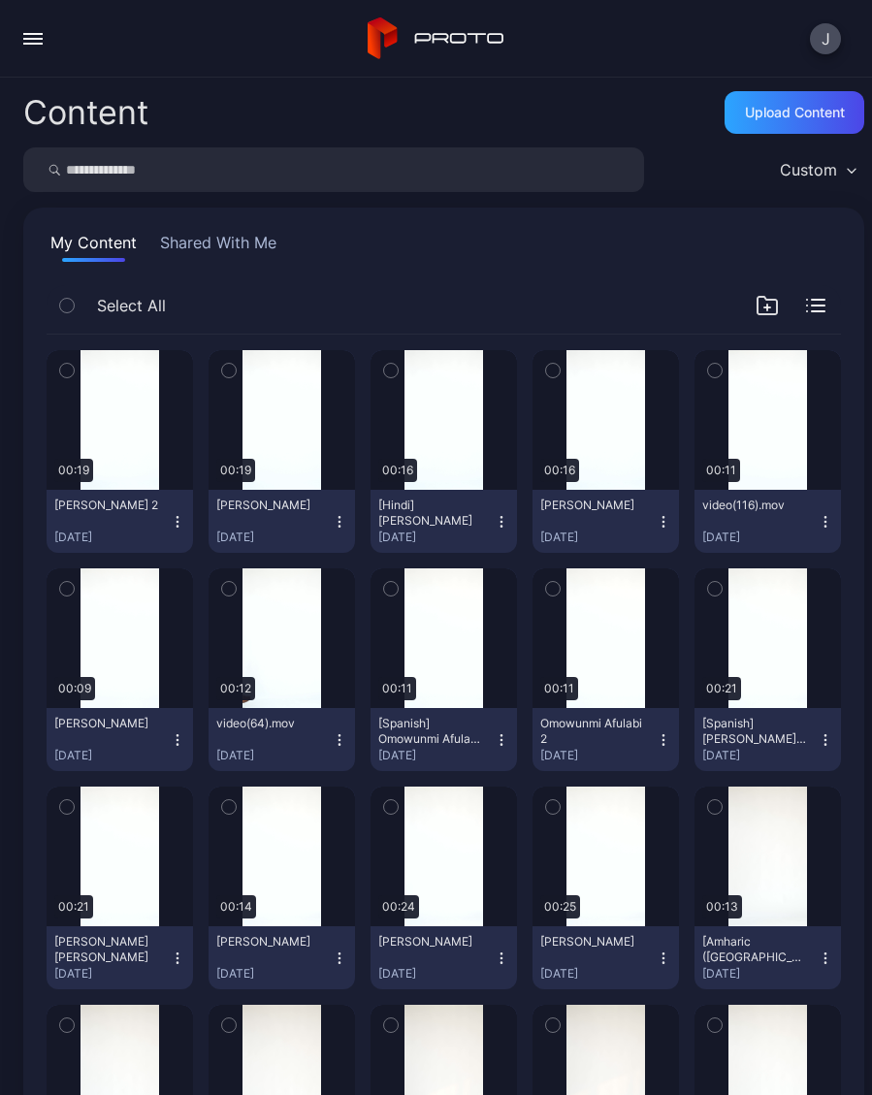
click at [0, 0] on div "Preview" at bounding box center [0, 0] width 0 height 0
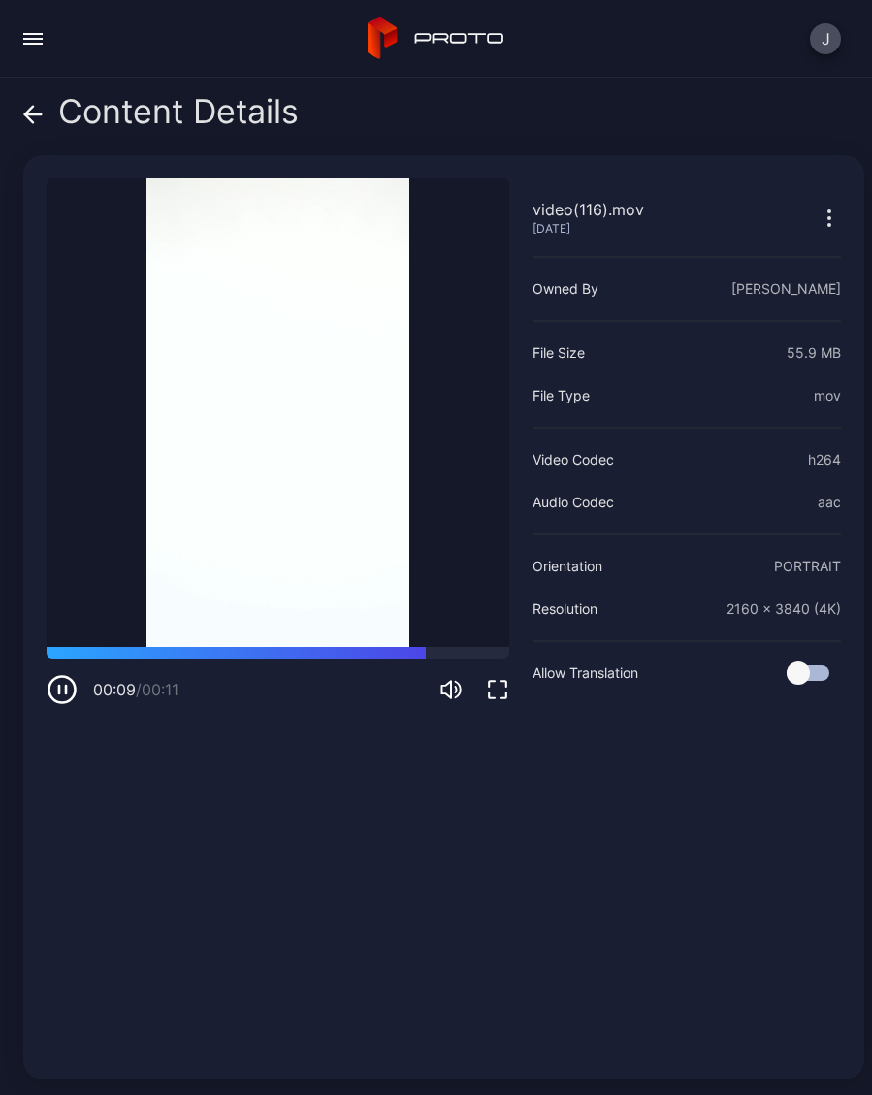
click at [45, 113] on div "Content Details" at bounding box center [160, 116] width 275 height 47
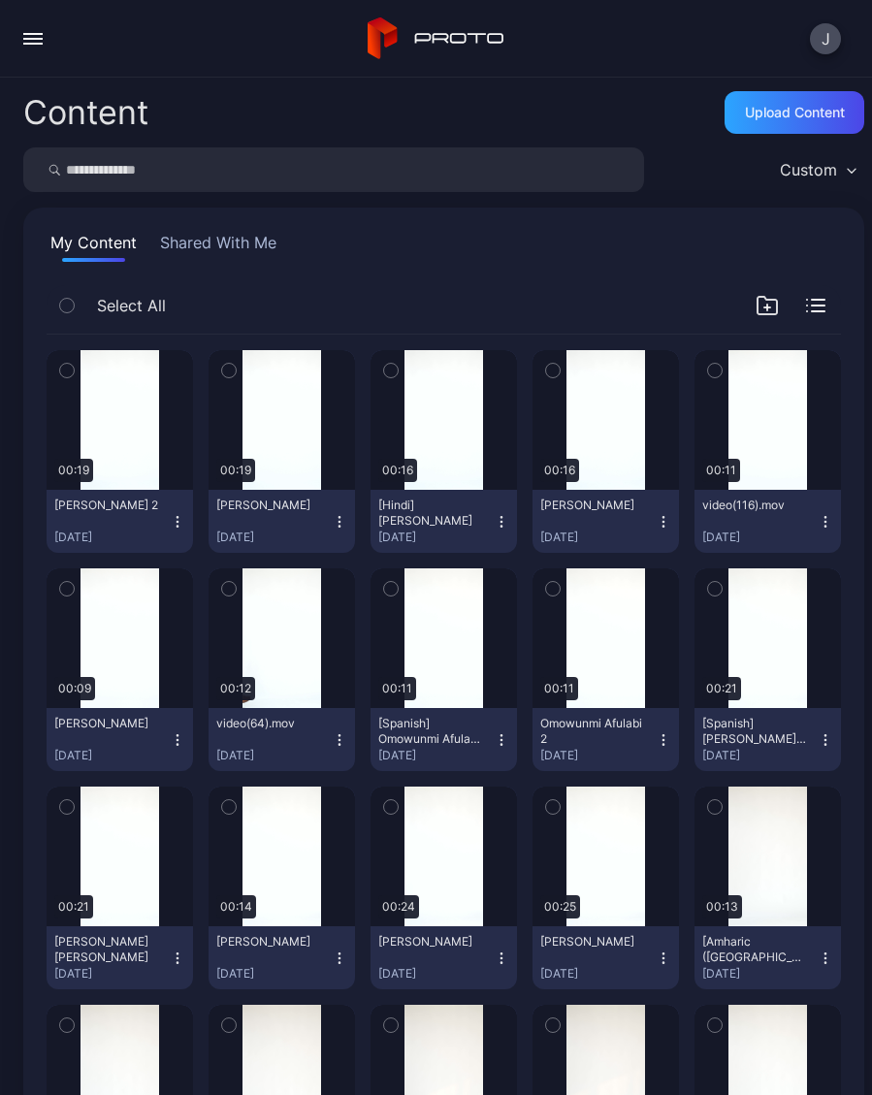
click at [823, 527] on icon "button" at bounding box center [825, 522] width 16 height 16
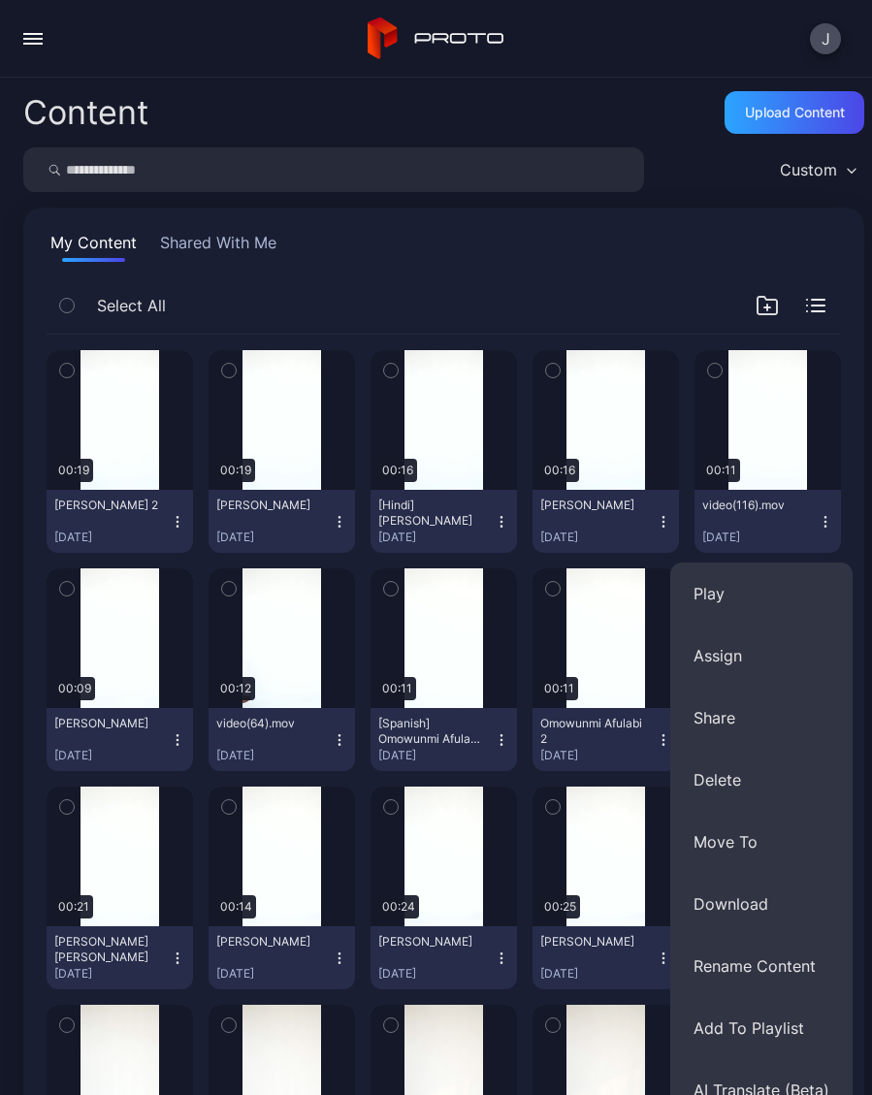
click at [797, 967] on button "Rename Content" at bounding box center [761, 966] width 182 height 62
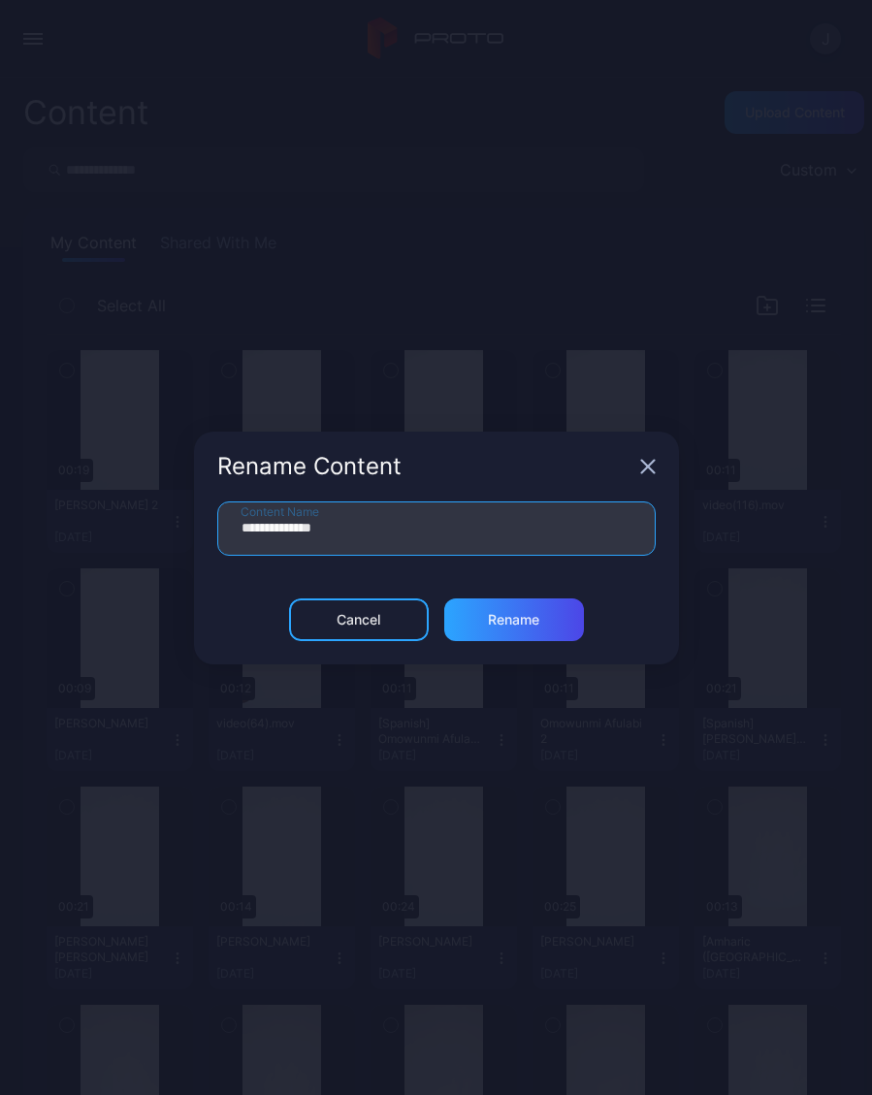
click at [381, 519] on input "**********" at bounding box center [436, 528] width 438 height 54
click at [408, 542] on input "**********" at bounding box center [436, 528] width 438 height 54
type input "*"
type input "**********"
click at [543, 618] on div "Rename" at bounding box center [514, 619] width 140 height 43
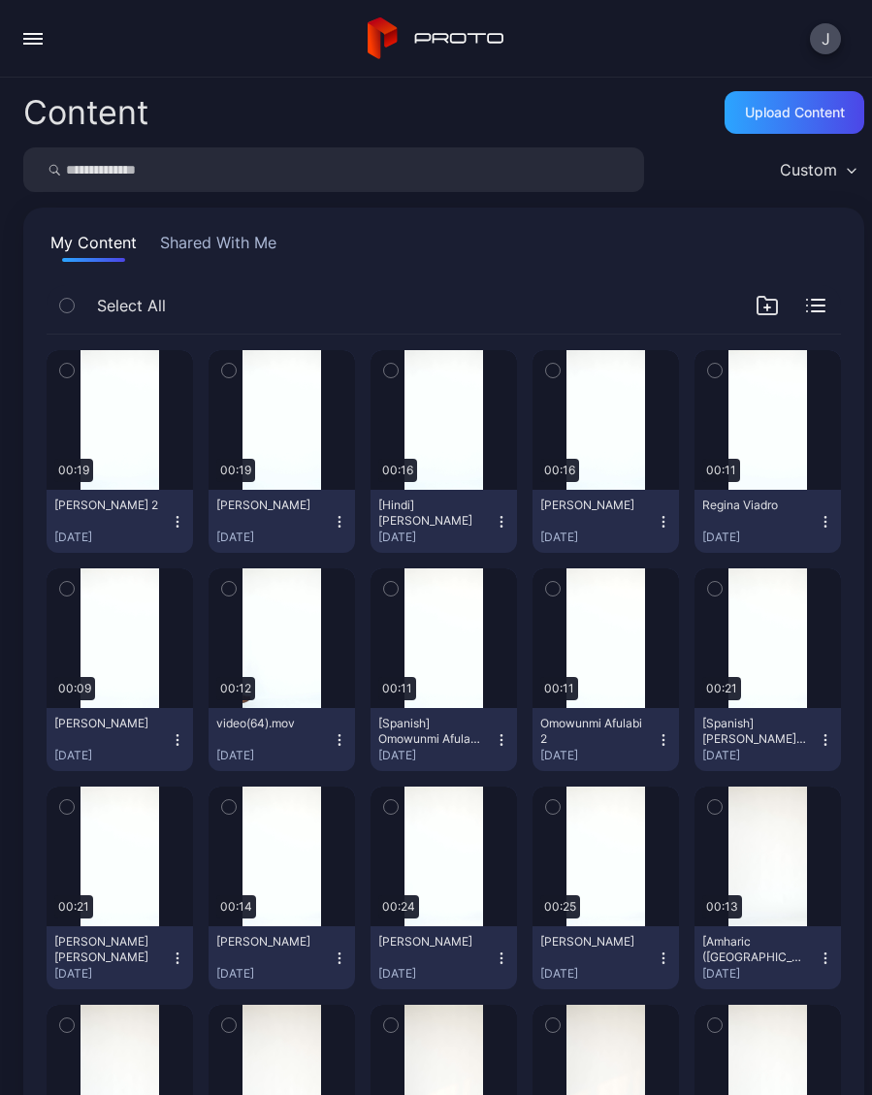
click at [344, 753] on button "video(64).mov Sep 6, 2025" at bounding box center [281, 739] width 146 height 63
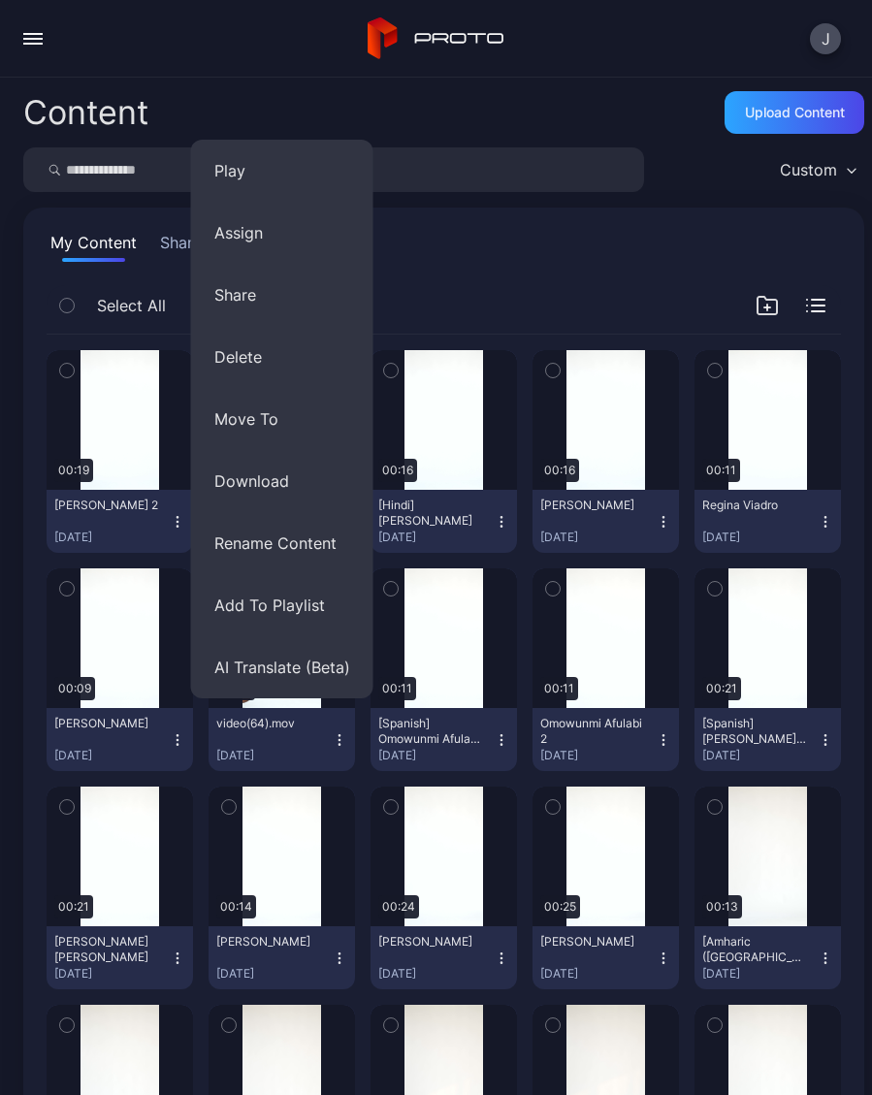
click at [248, 42] on div "J" at bounding box center [436, 39] width 872 height 78
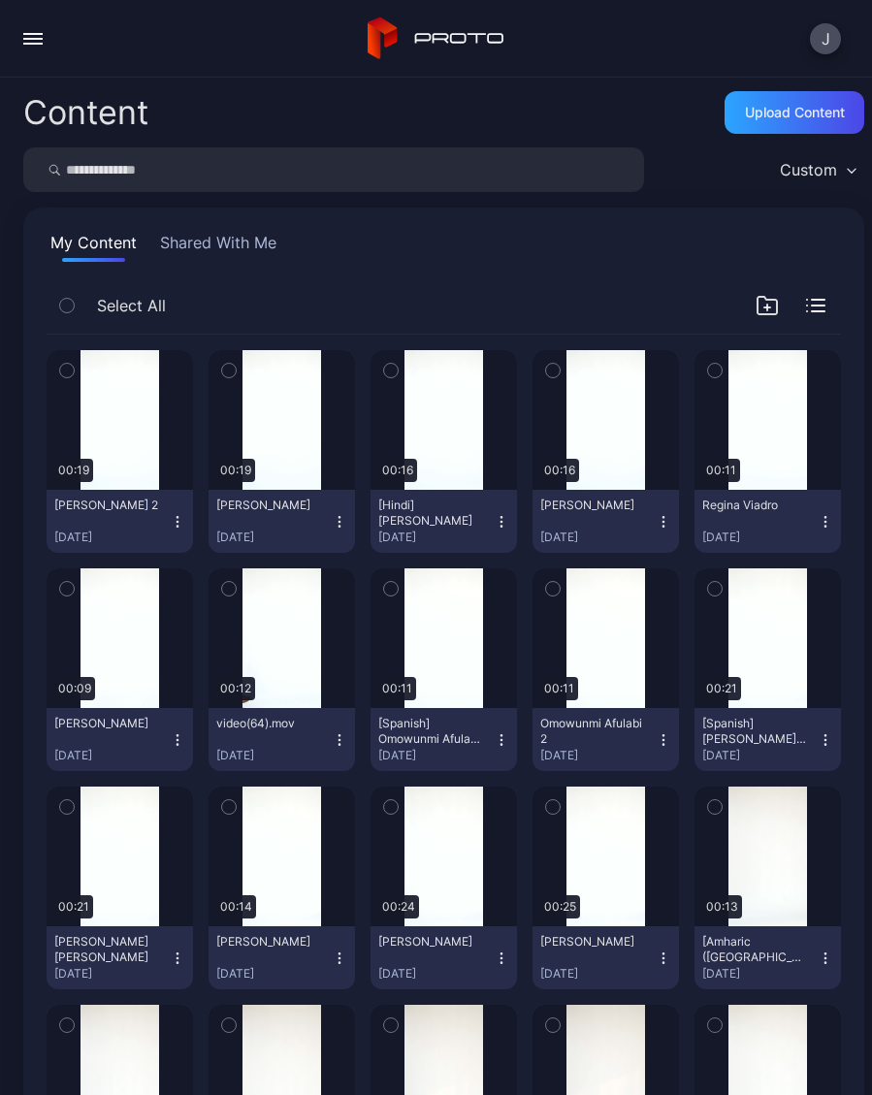
click at [190, 756] on button "Anna Braz Sep 6, 2025" at bounding box center [120, 739] width 146 height 63
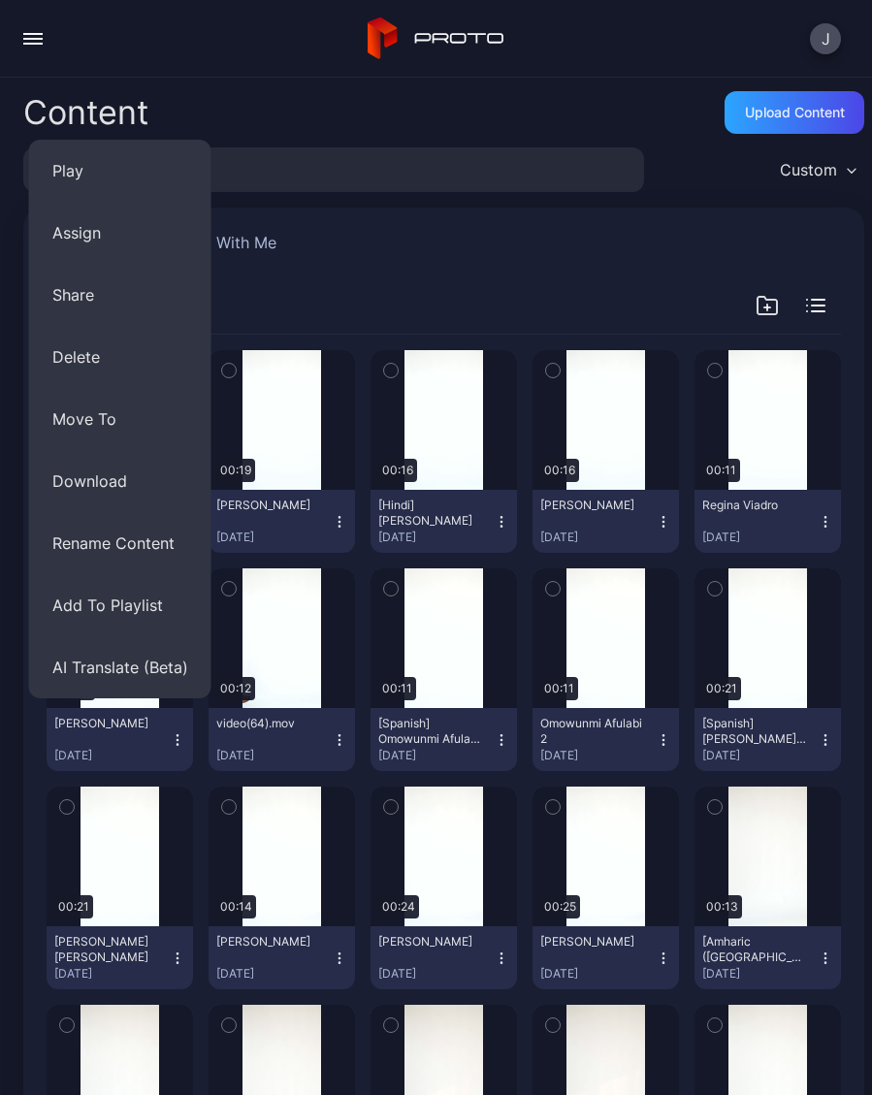
click at [147, 672] on button "AI Translate (Beta)" at bounding box center [120, 667] width 182 height 62
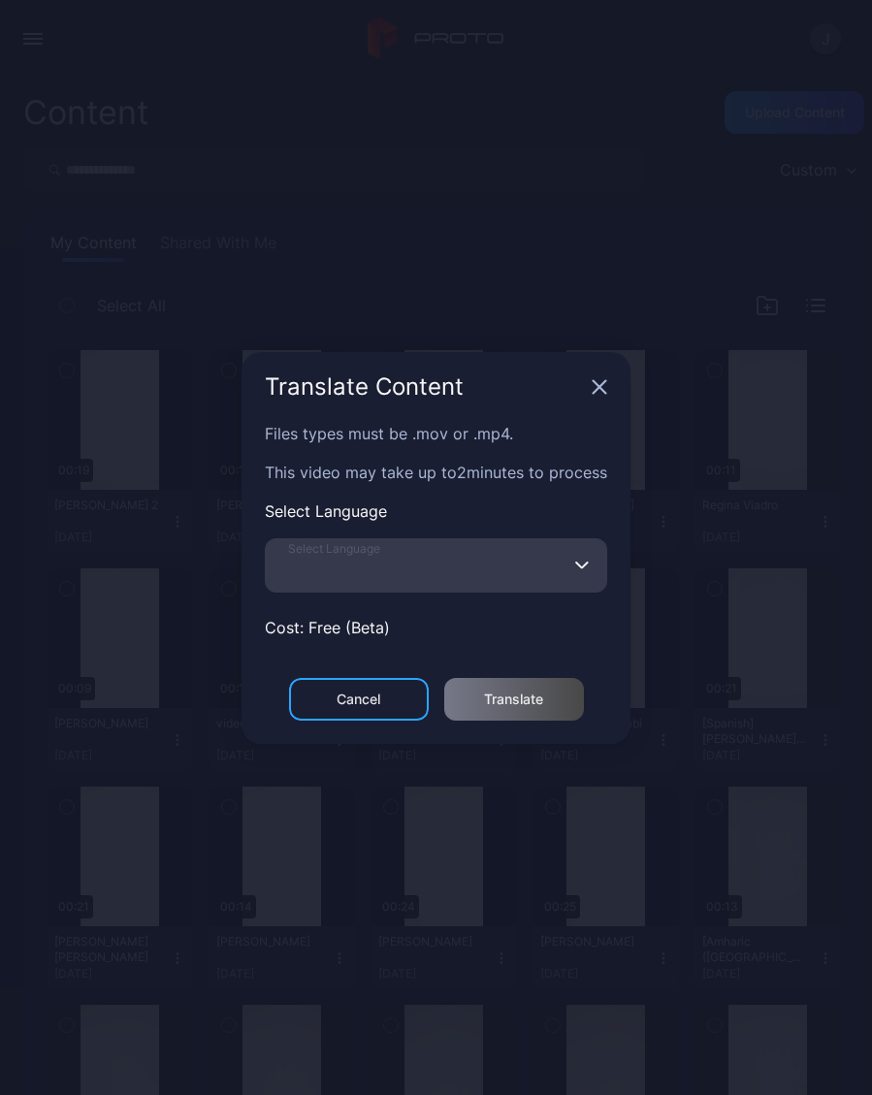
click at [413, 572] on input "Select Language" at bounding box center [436, 565] width 342 height 54
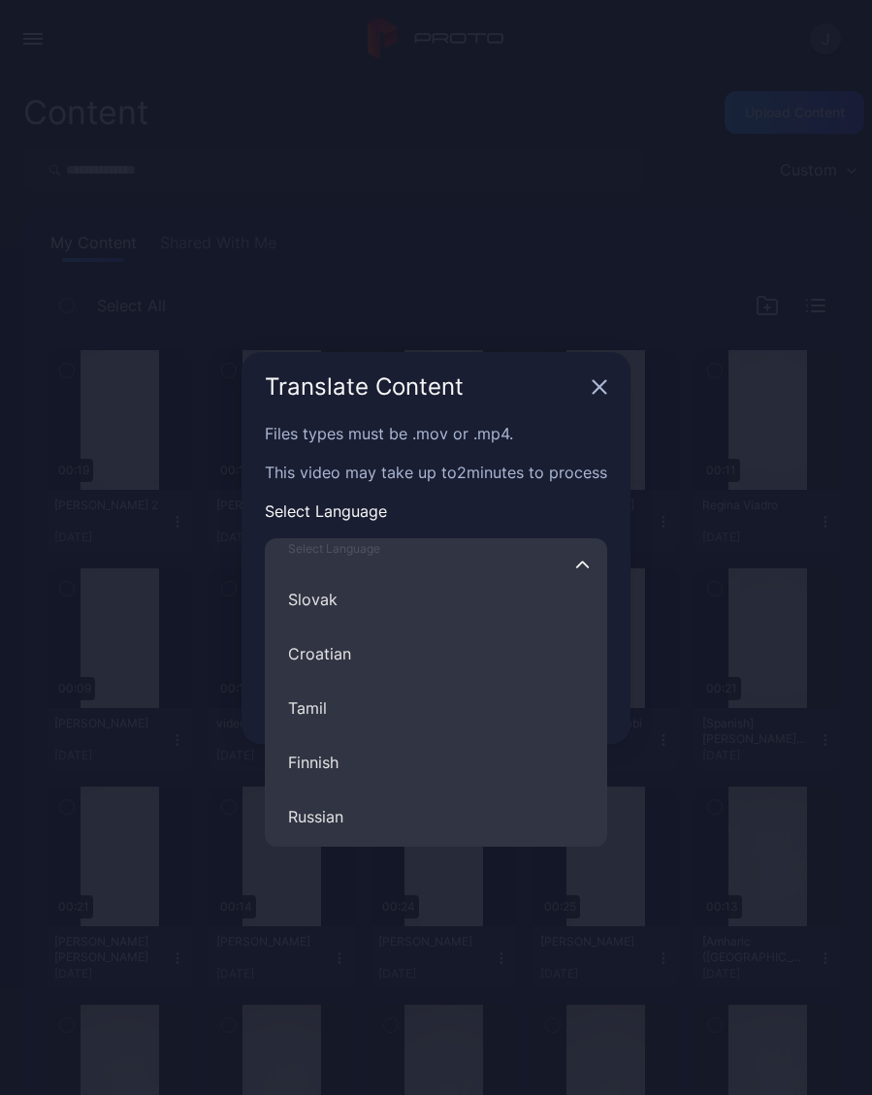
scroll to position [1424, 0]
click at [326, 768] on button "Russian" at bounding box center [436, 770] width 342 height 54
type input "*******"
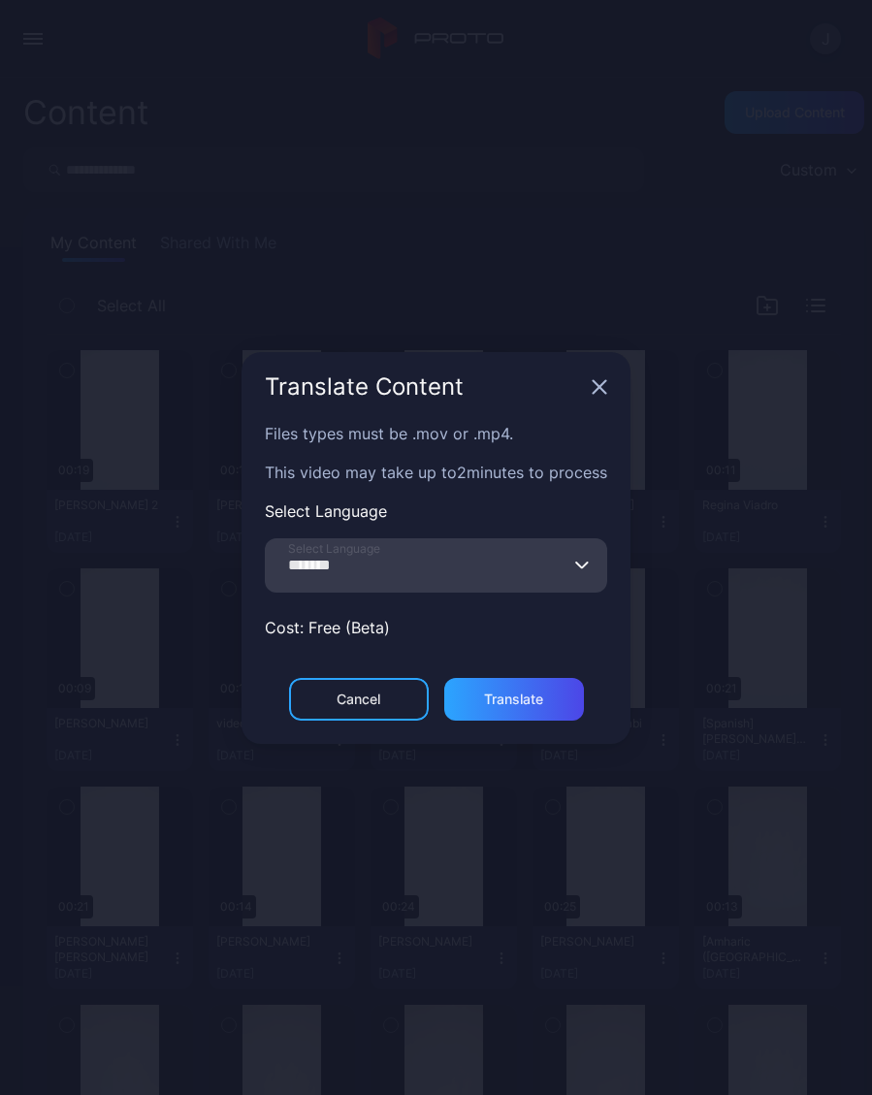
click at [536, 696] on div "Translate" at bounding box center [513, 699] width 59 height 16
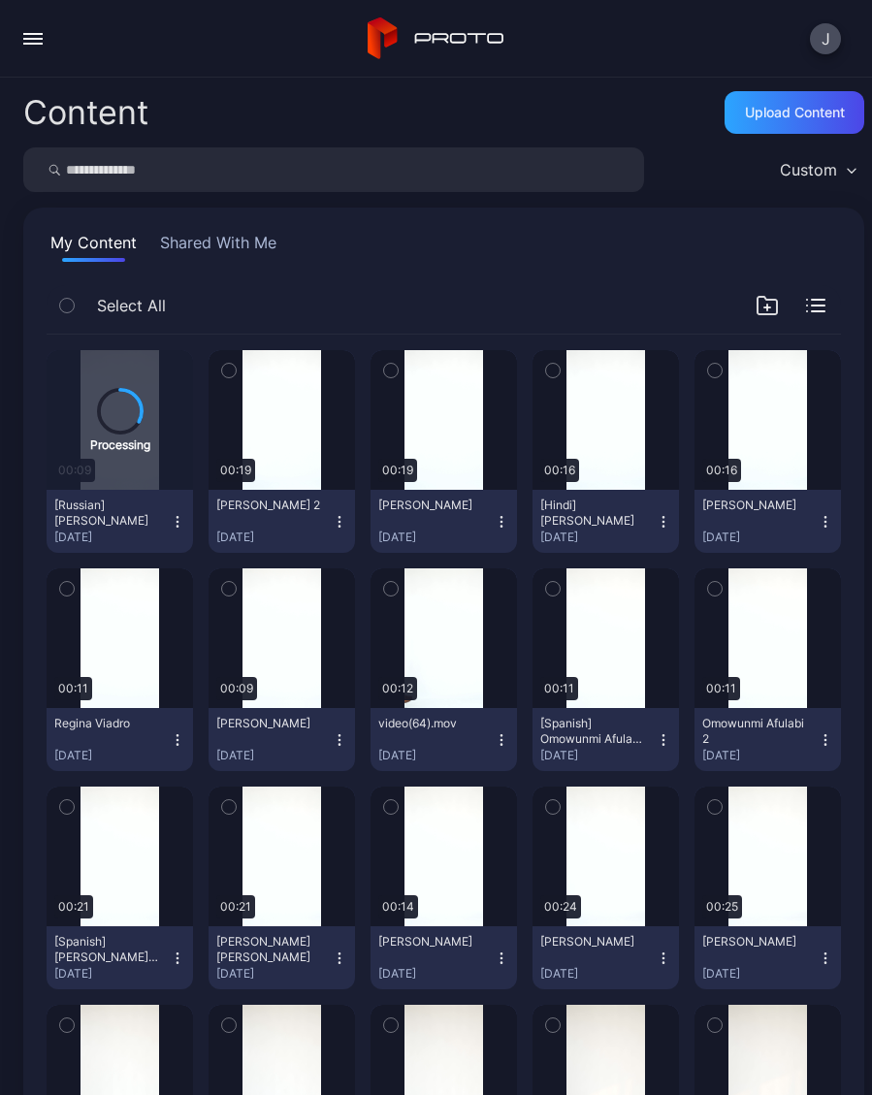
click at [501, 744] on icon "button" at bounding box center [500, 744] width 1 height 1
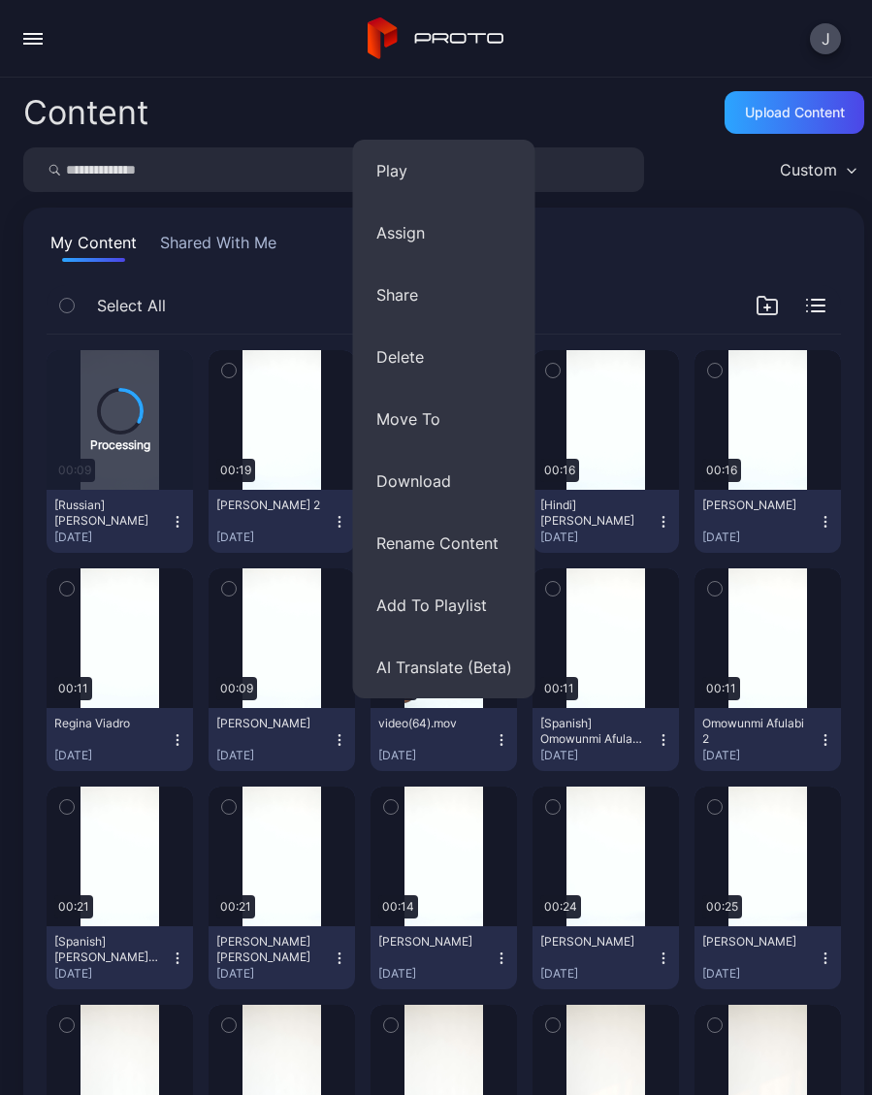
click at [475, 546] on button "Rename Content" at bounding box center [444, 543] width 182 height 62
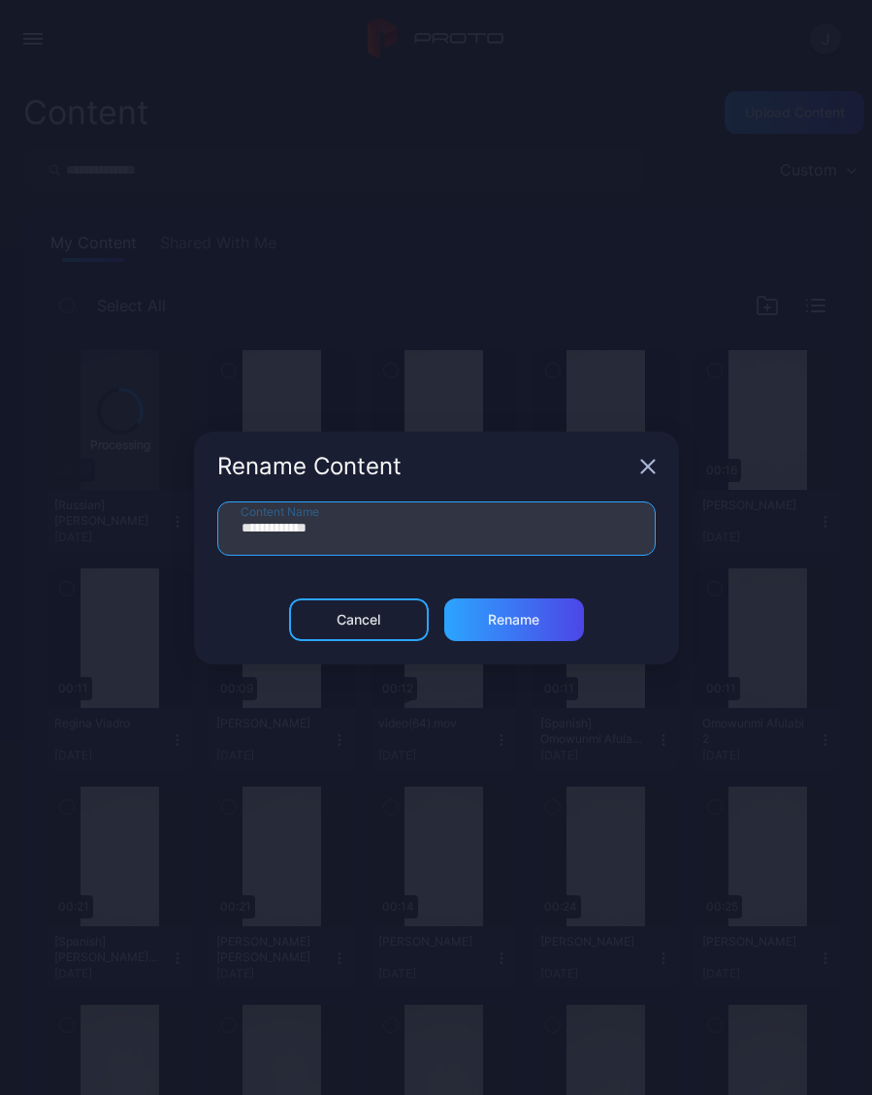
click at [379, 539] on input "**********" at bounding box center [436, 528] width 438 height 54
type input "*"
type input "**********"
click at [545, 632] on div "Rename" at bounding box center [514, 619] width 140 height 43
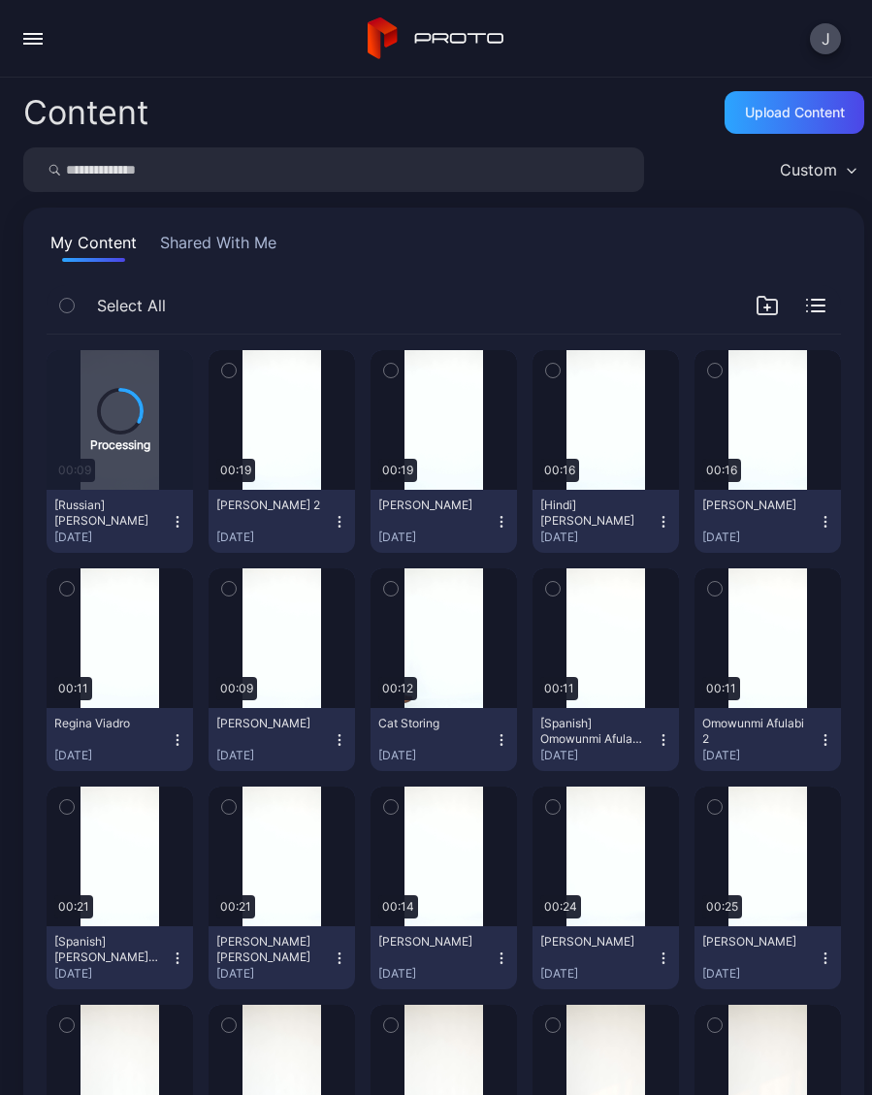
click at [508, 525] on icon "button" at bounding box center [501, 522] width 16 height 16
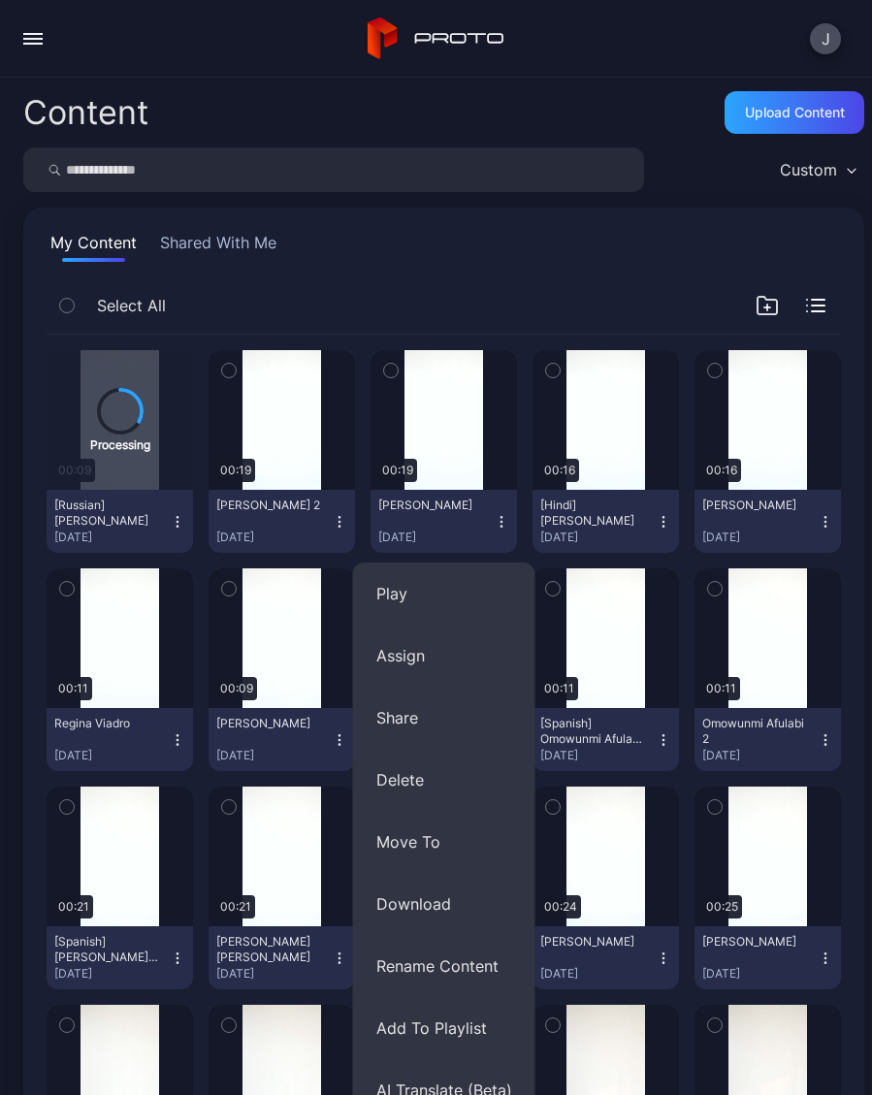
click at [434, 656] on button "Assign" at bounding box center [444, 655] width 182 height 62
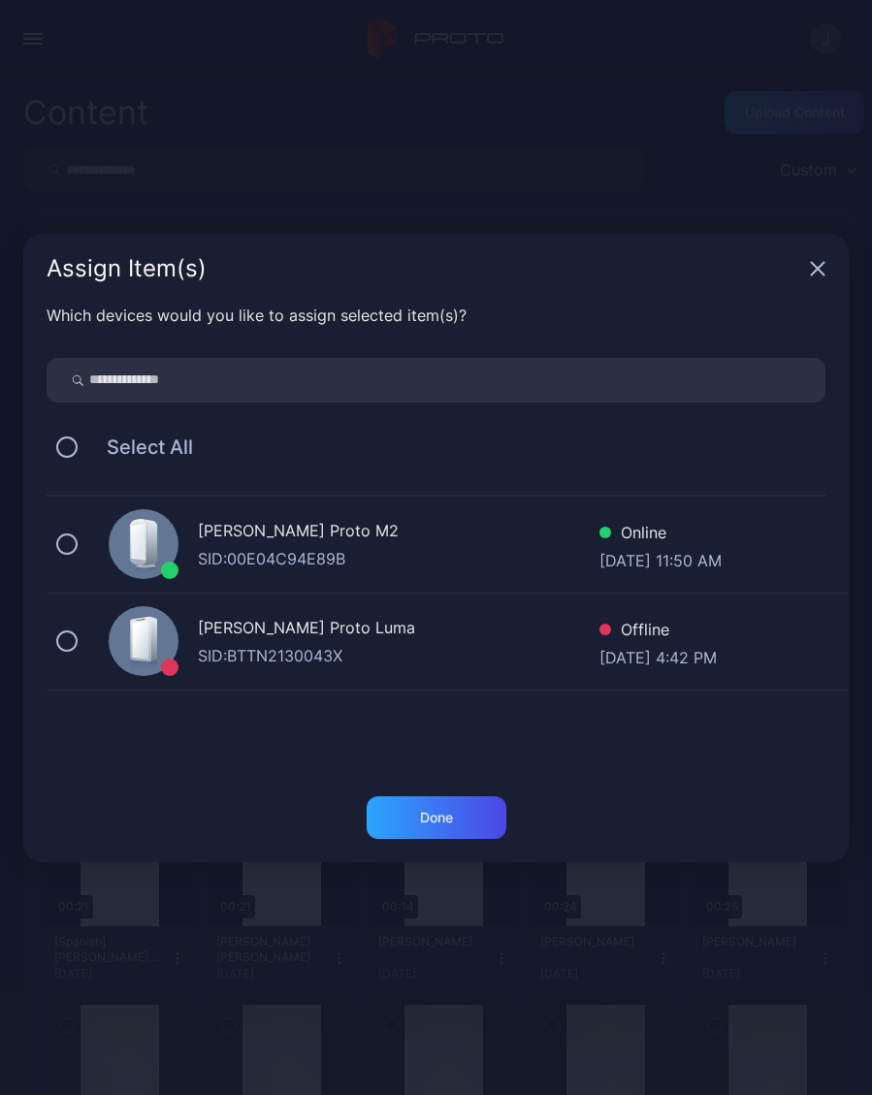
click at [80, 540] on div "Geminai’s Proto M2 SID: 00E04C94E89B Online Sep 06, 2025 at 11:50 AM" at bounding box center [448, 544] width 802 height 97
click at [446, 821] on div "Done" at bounding box center [436, 818] width 33 height 16
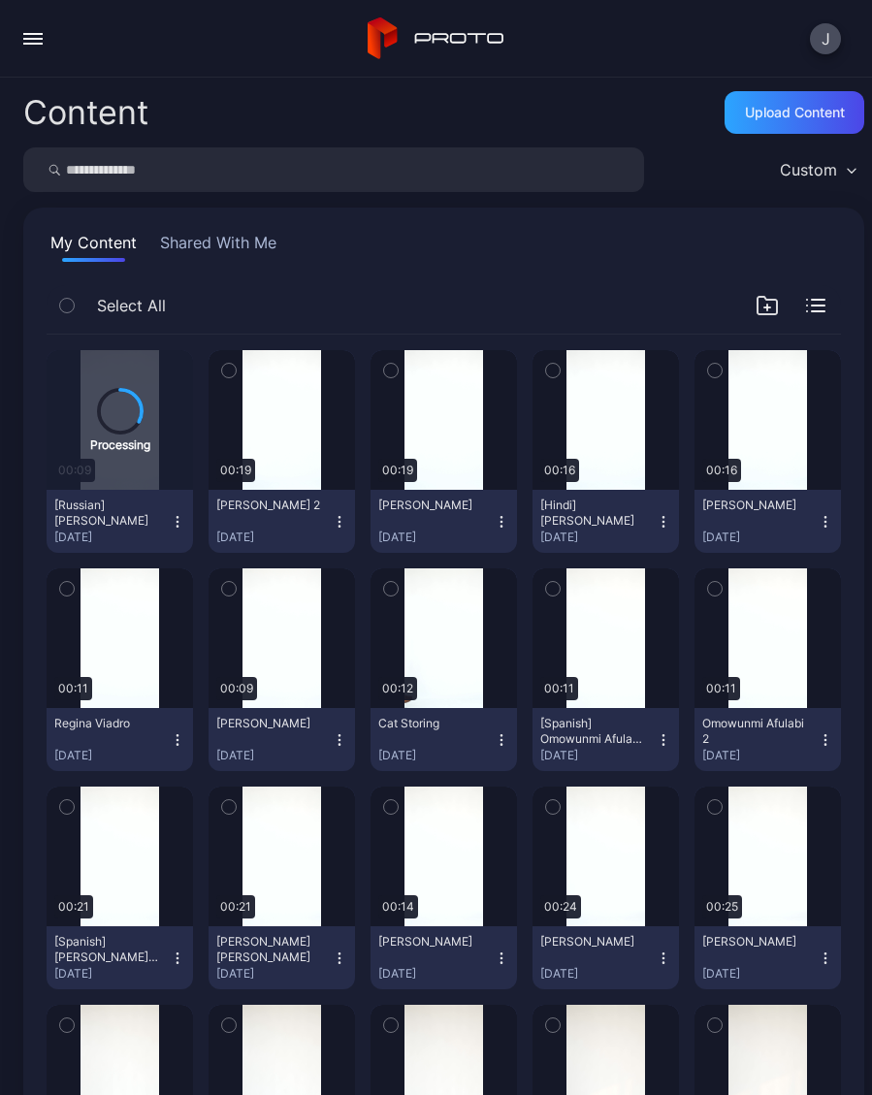
click at [347, 522] on button "Kristin Gugliemo 2 Sep 6, 2025" at bounding box center [281, 521] width 146 height 63
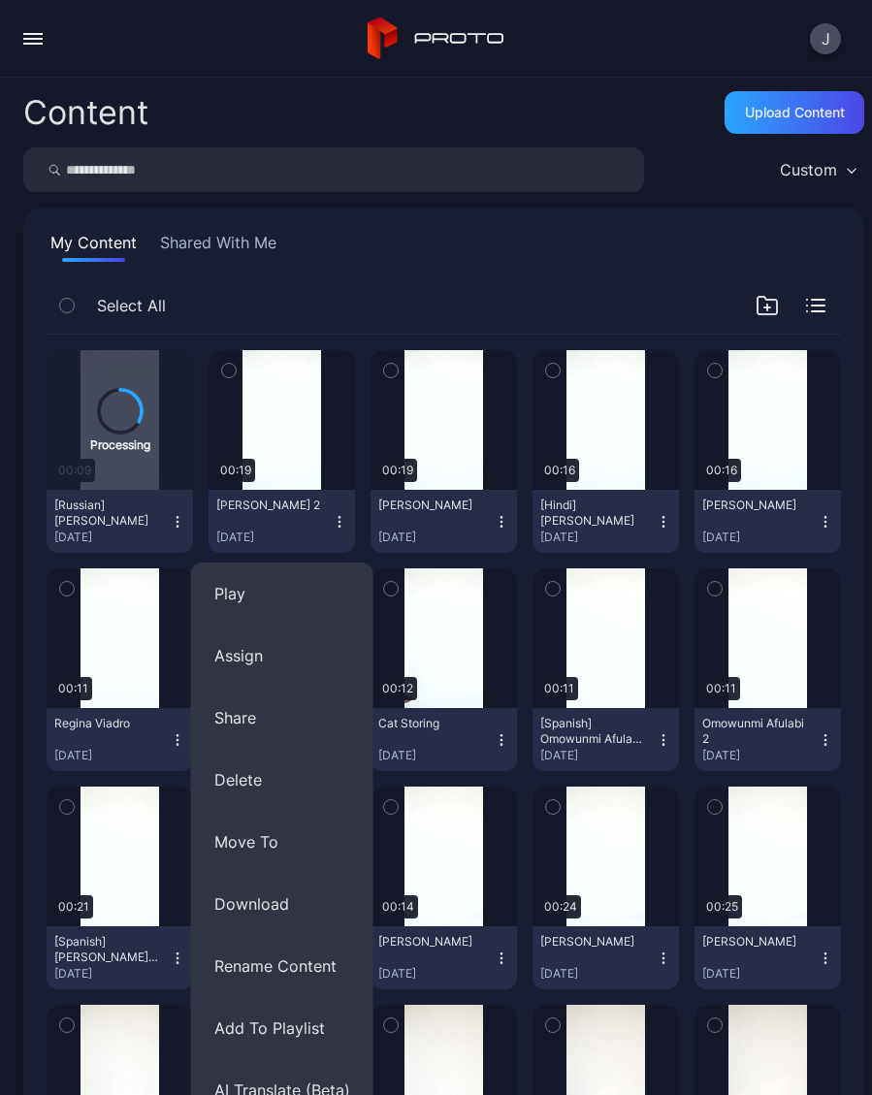
click at [258, 664] on button "Assign" at bounding box center [282, 655] width 182 height 62
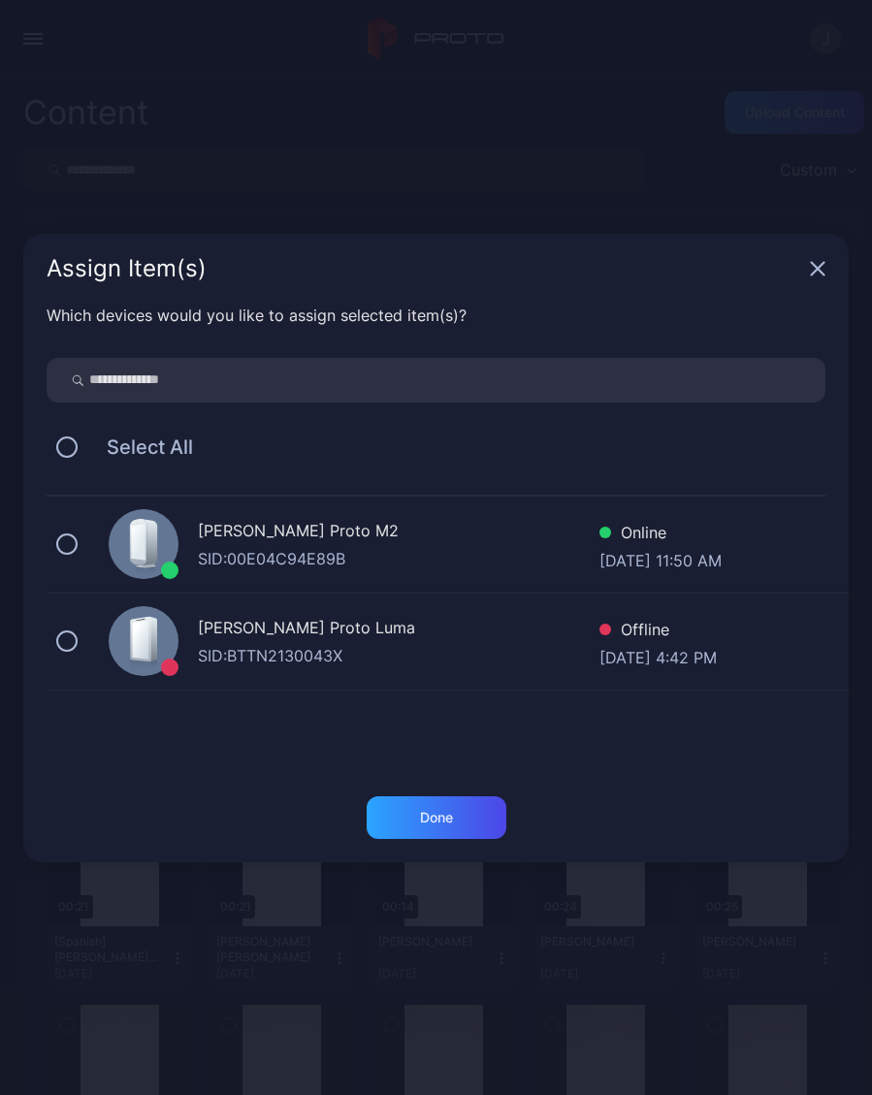
click at [78, 537] on div "Geminai’s Proto M2 SID: 00E04C94E89B Online Sep 06, 2025 at 11:50 AM" at bounding box center [448, 544] width 802 height 97
click at [445, 812] on div "Done" at bounding box center [436, 818] width 33 height 16
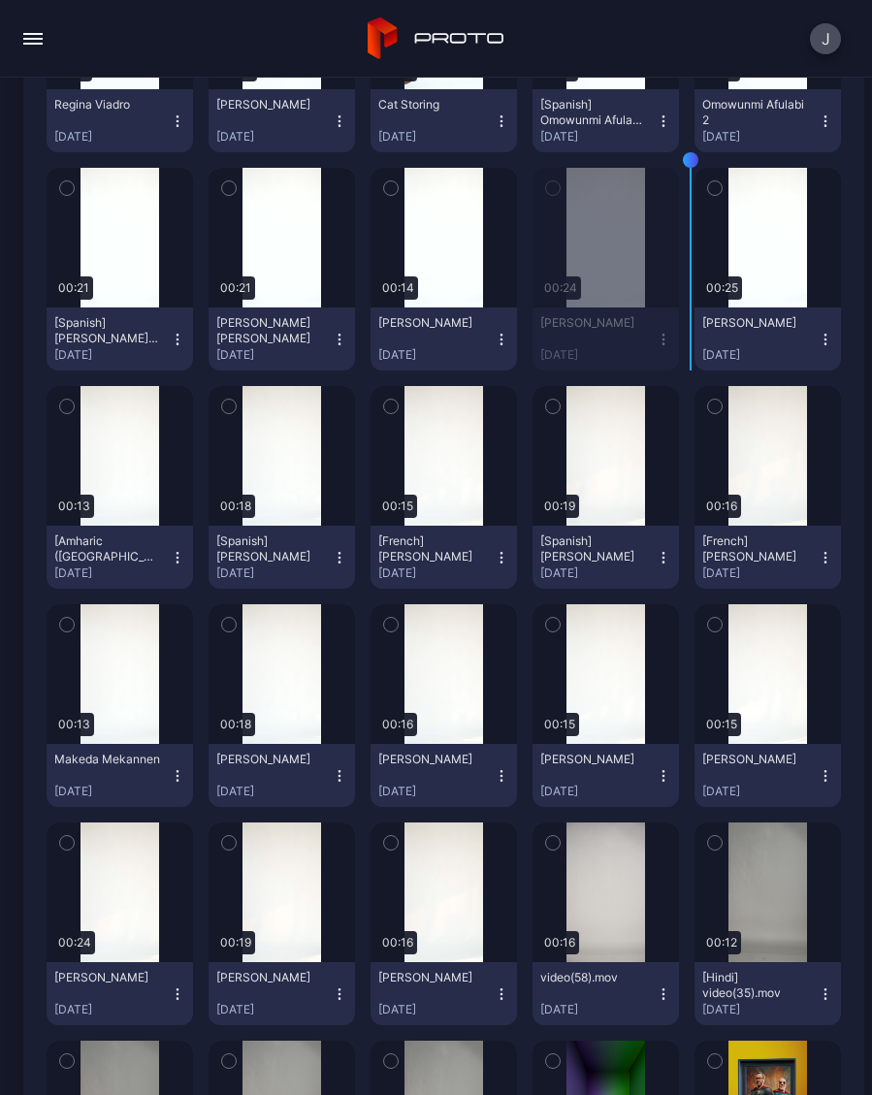
scroll to position [620, 0]
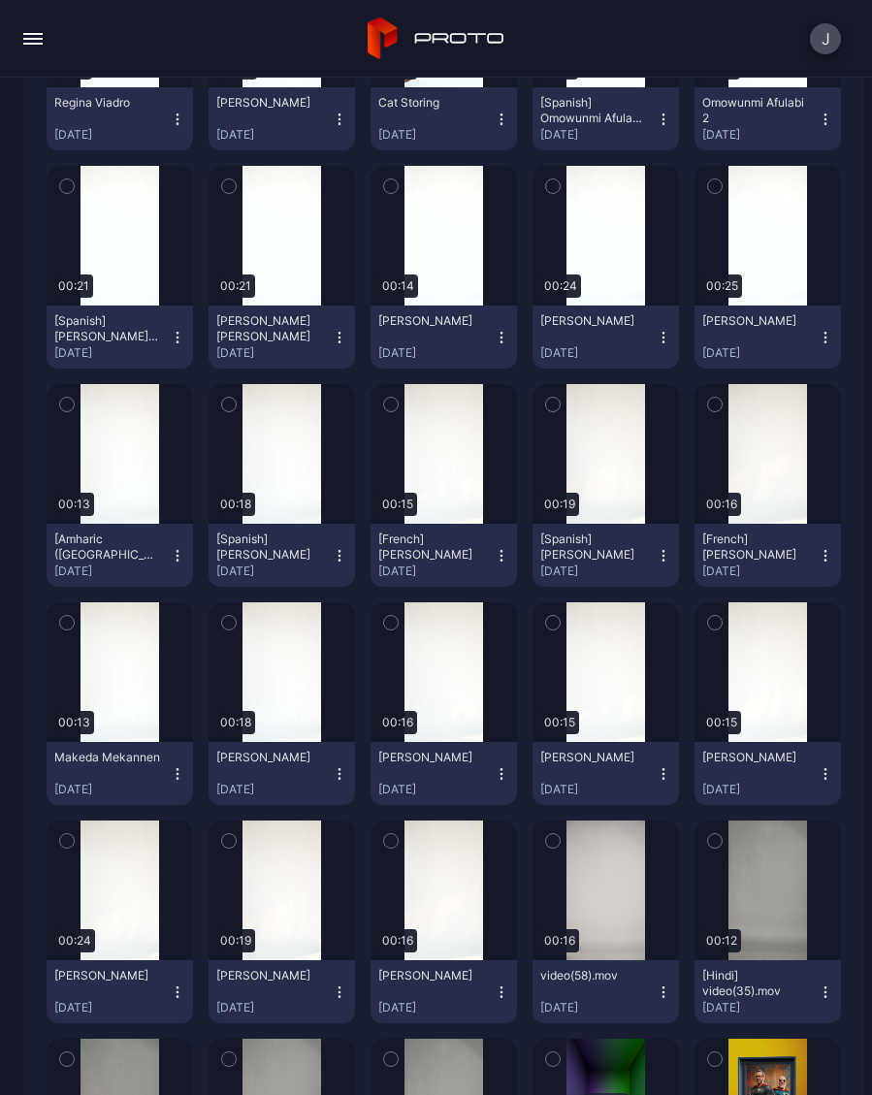
click at [344, 776] on icon "button" at bounding box center [340, 774] width 16 height 16
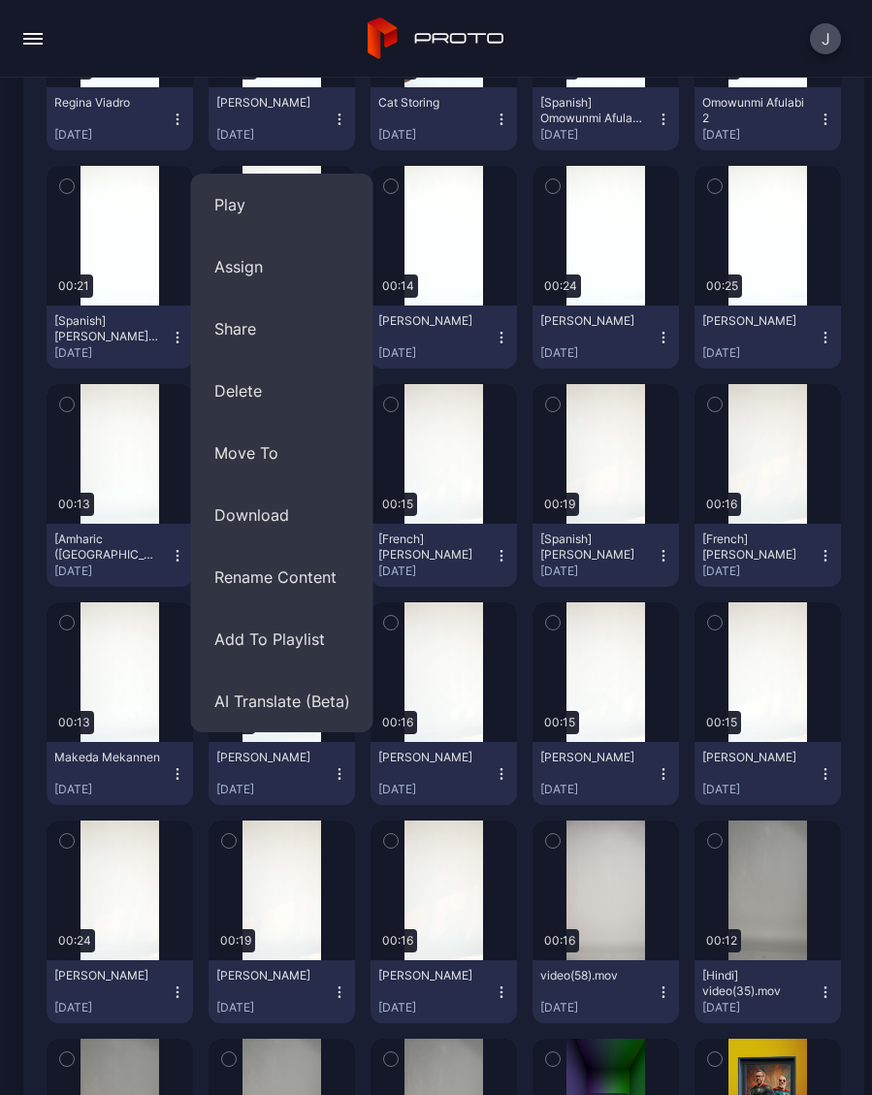
click at [686, 26] on div "J" at bounding box center [436, 39] width 872 height 78
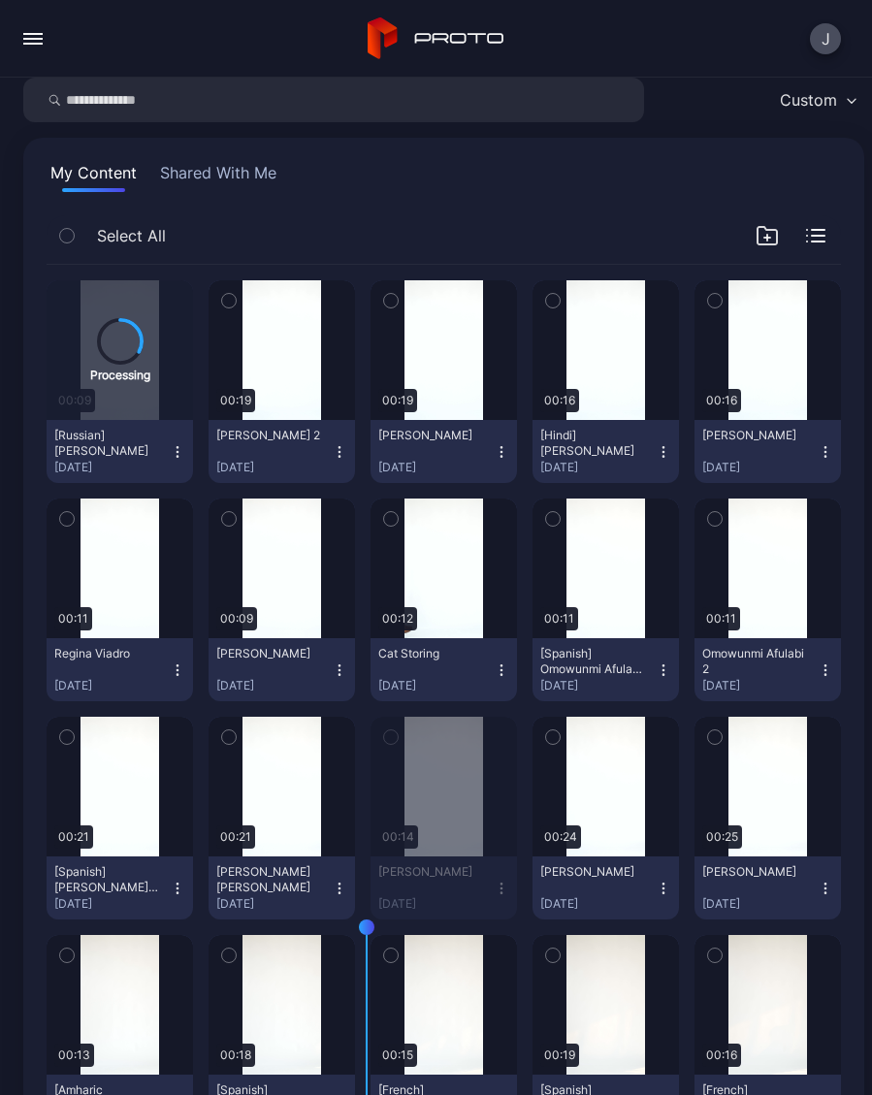
scroll to position [32, 0]
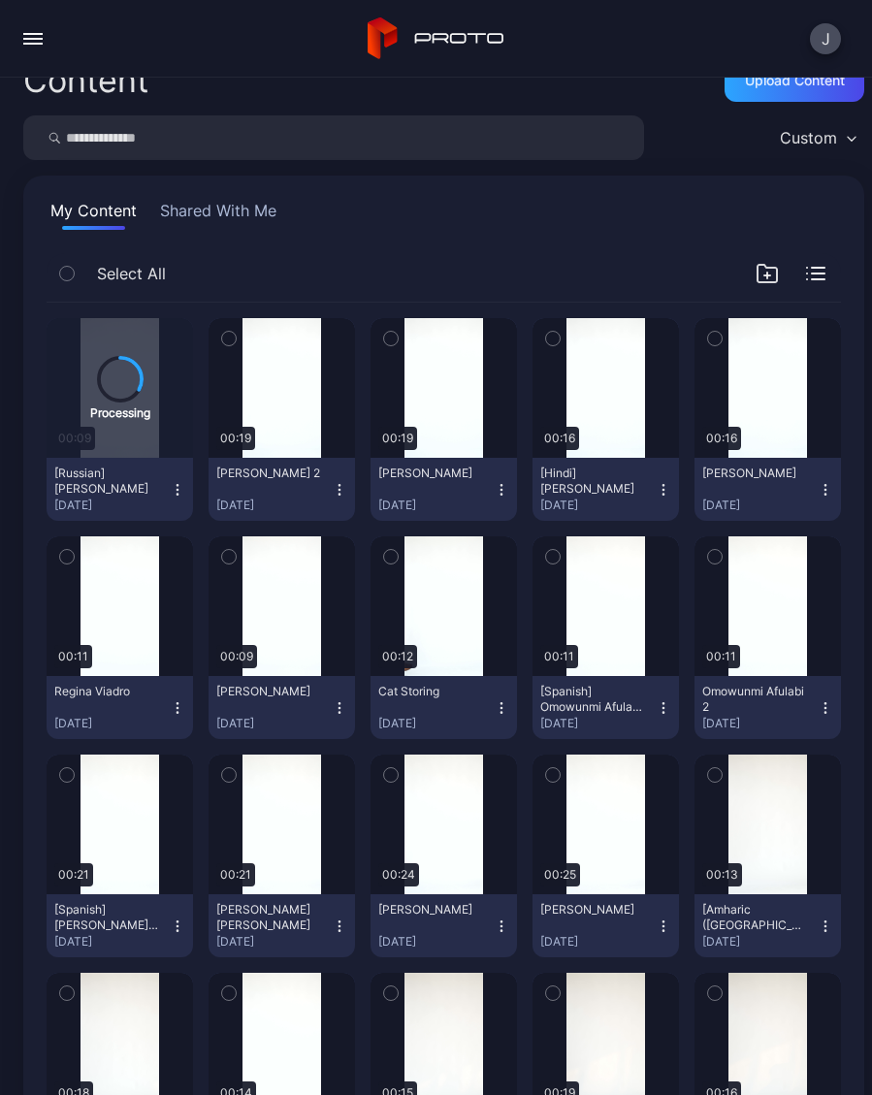
click at [508, 706] on icon "button" at bounding box center [501, 708] width 16 height 16
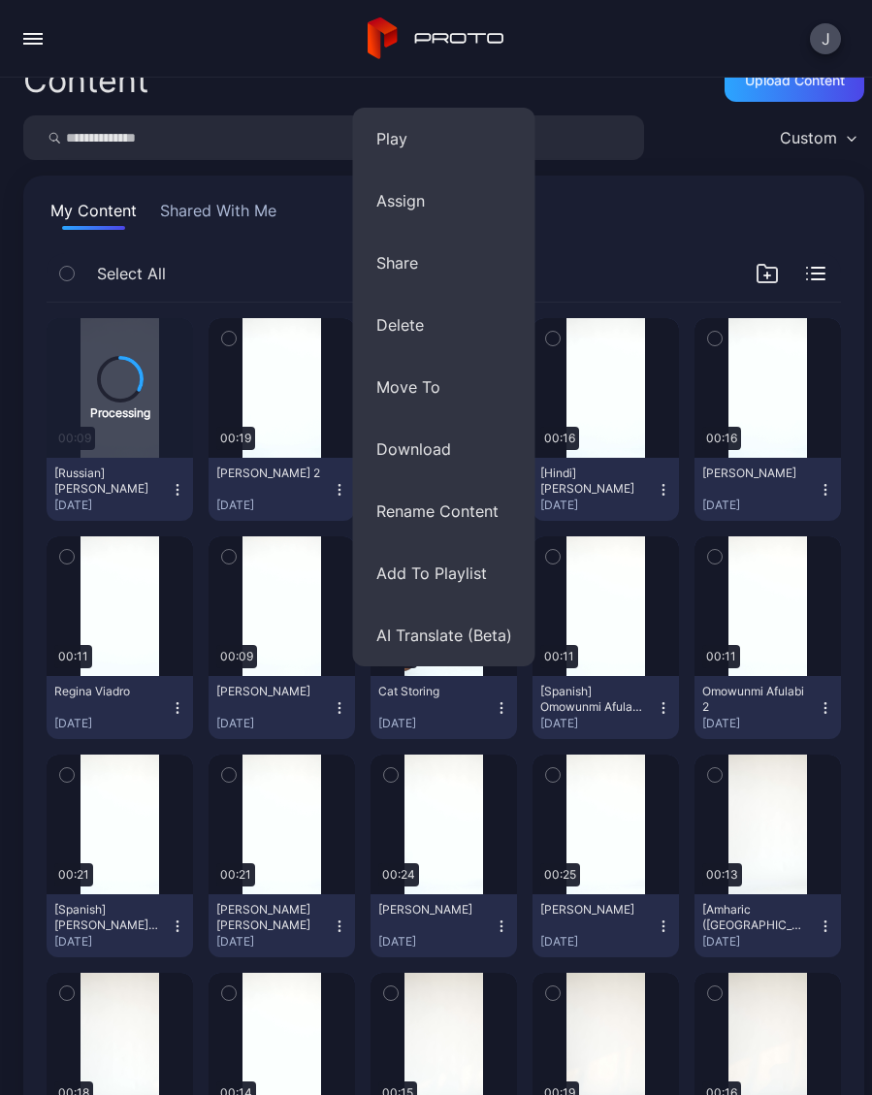
click at [424, 205] on button "Assign" at bounding box center [444, 201] width 182 height 62
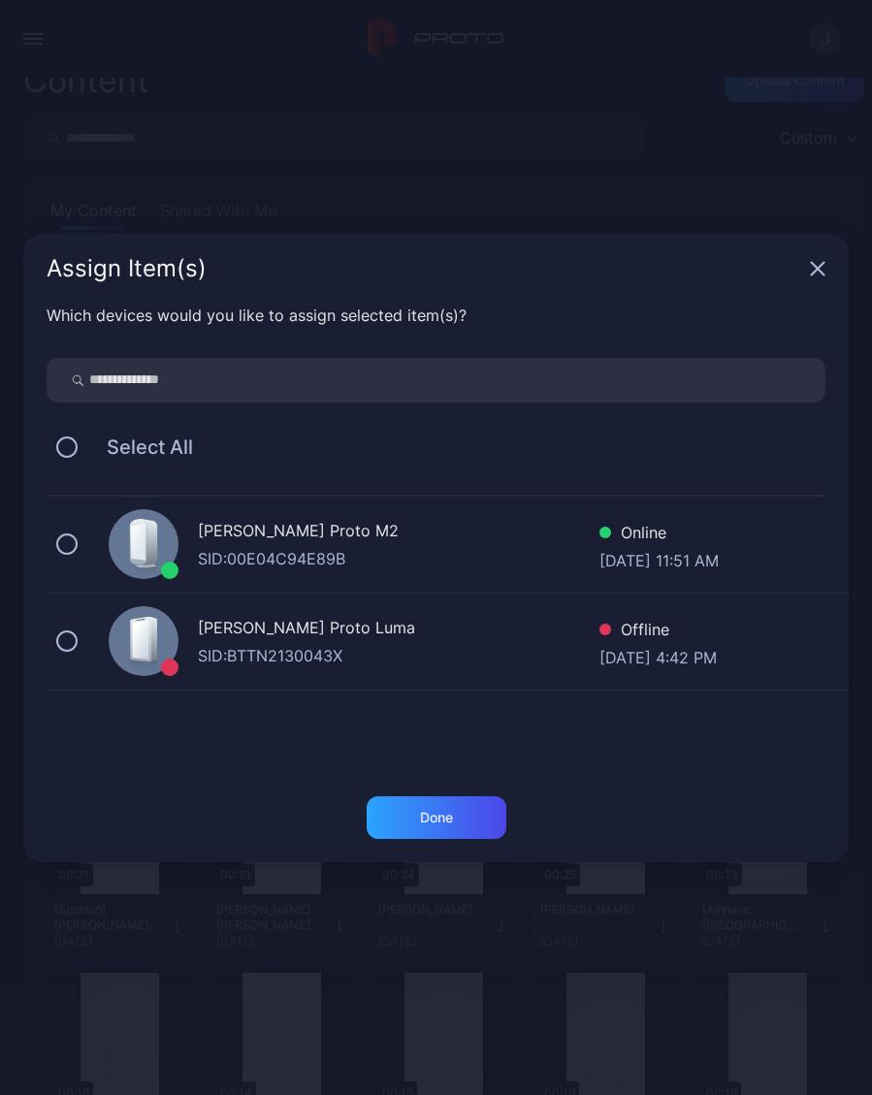
click at [75, 549] on button at bounding box center [66, 543] width 21 height 21
click at [451, 823] on div "Done" at bounding box center [436, 818] width 33 height 16
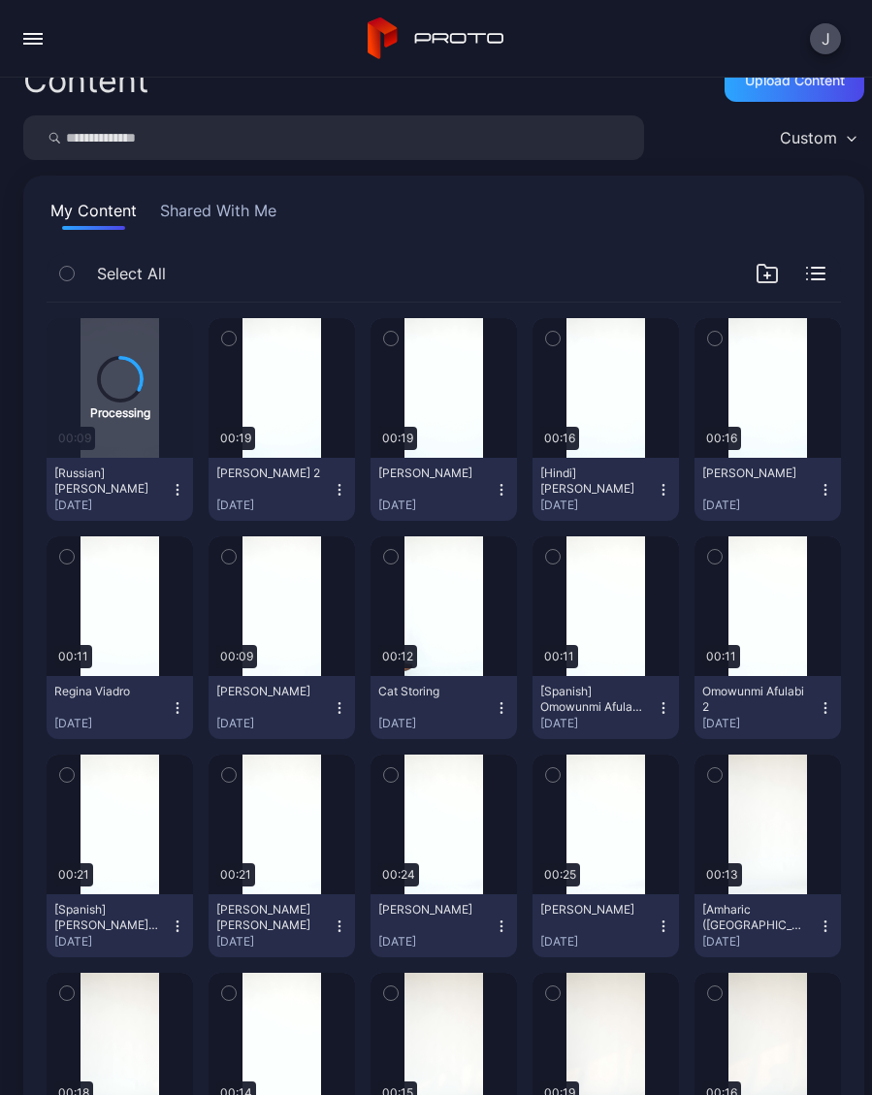
click at [350, 715] on button "Anna Braz Sep 6, 2025" at bounding box center [281, 707] width 146 height 63
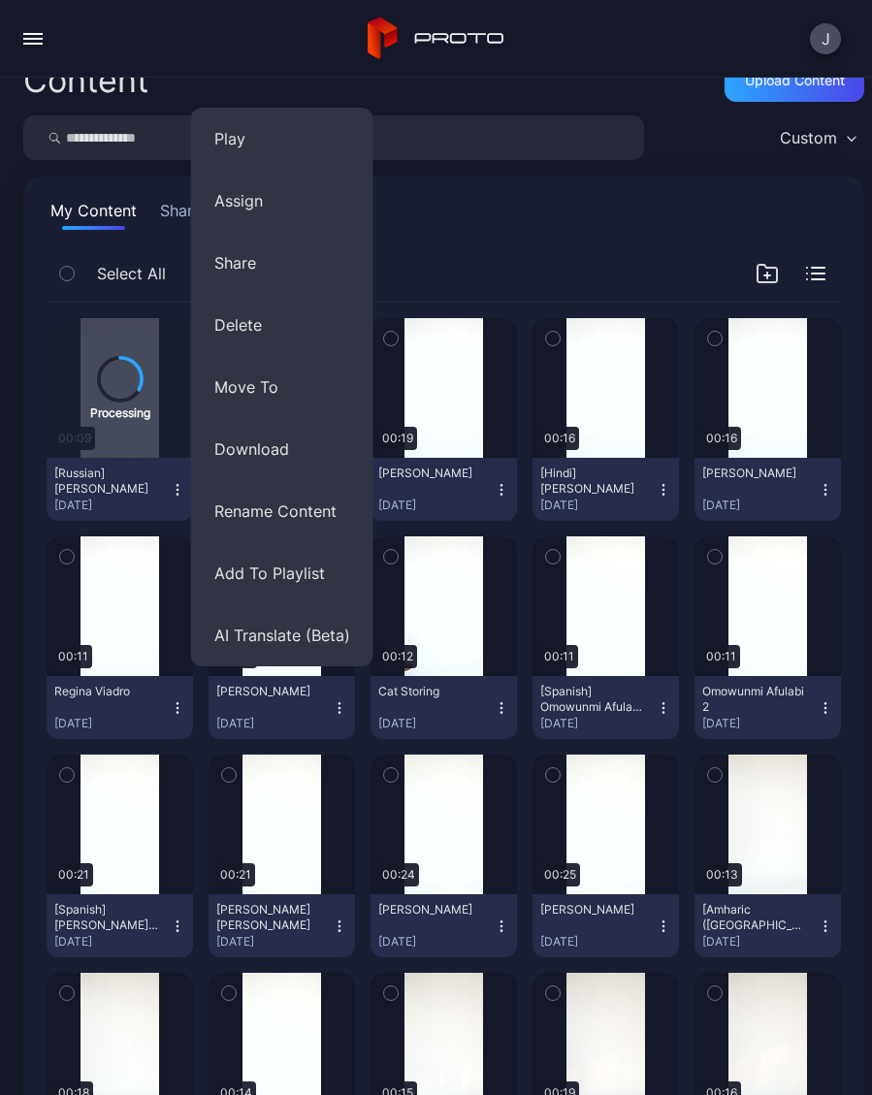
click at [260, 204] on button "Assign" at bounding box center [282, 201] width 182 height 62
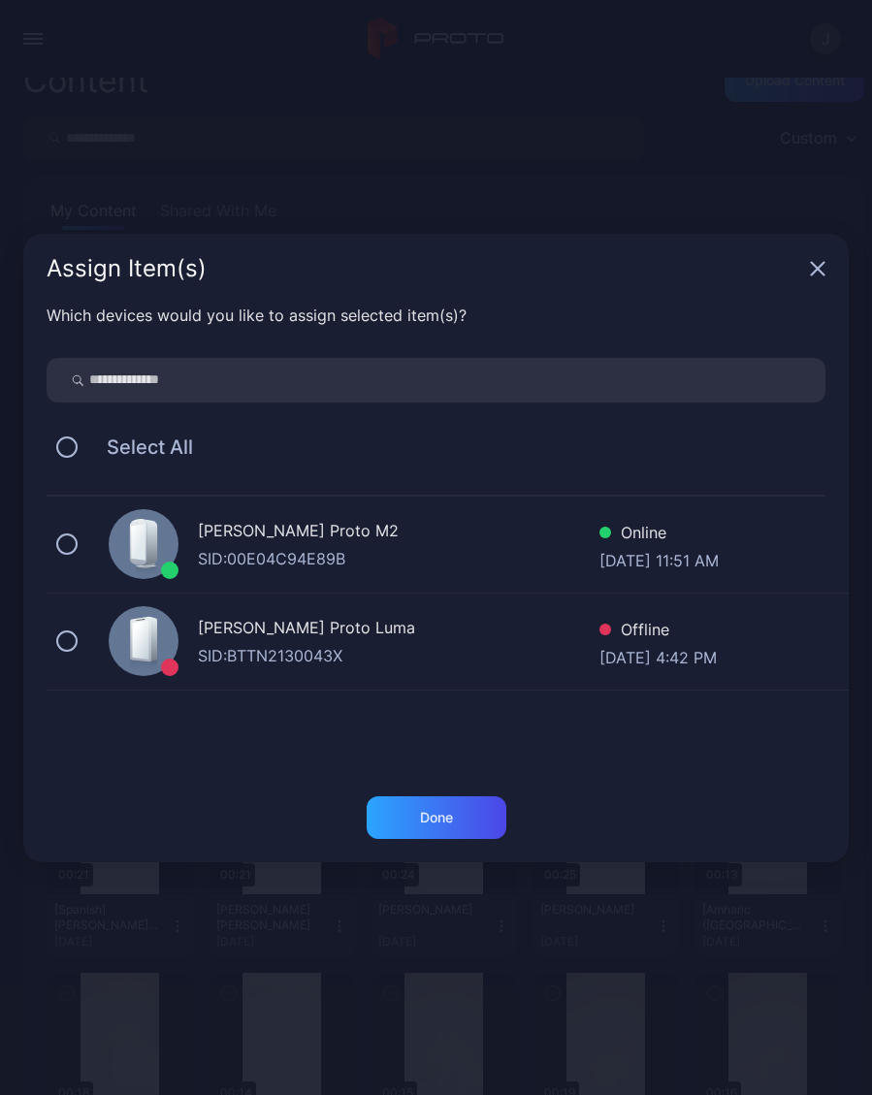
click at [75, 550] on button at bounding box center [66, 543] width 21 height 21
click at [471, 826] on div "Done" at bounding box center [436, 817] width 140 height 43
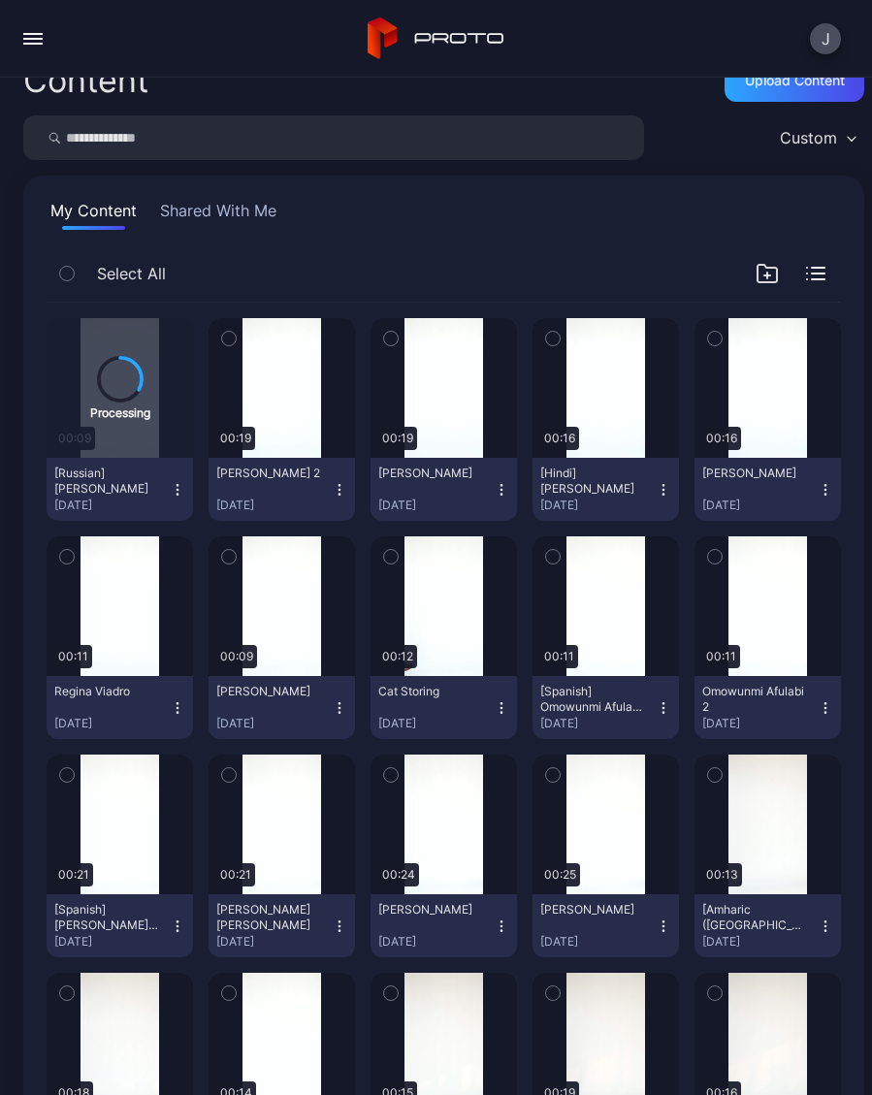
click at [189, 709] on button "Regina Viadro Sep 6, 2025" at bounding box center [120, 707] width 146 height 63
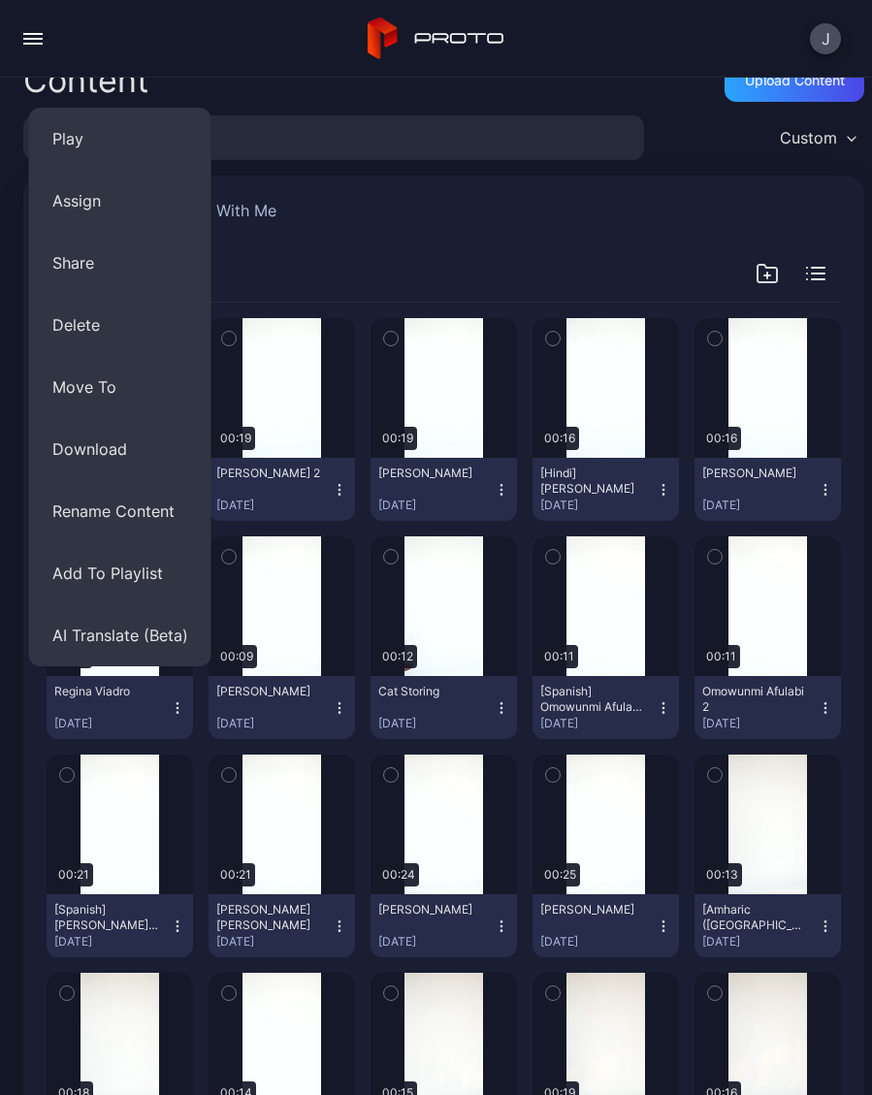
click at [108, 208] on button "Assign" at bounding box center [120, 201] width 182 height 62
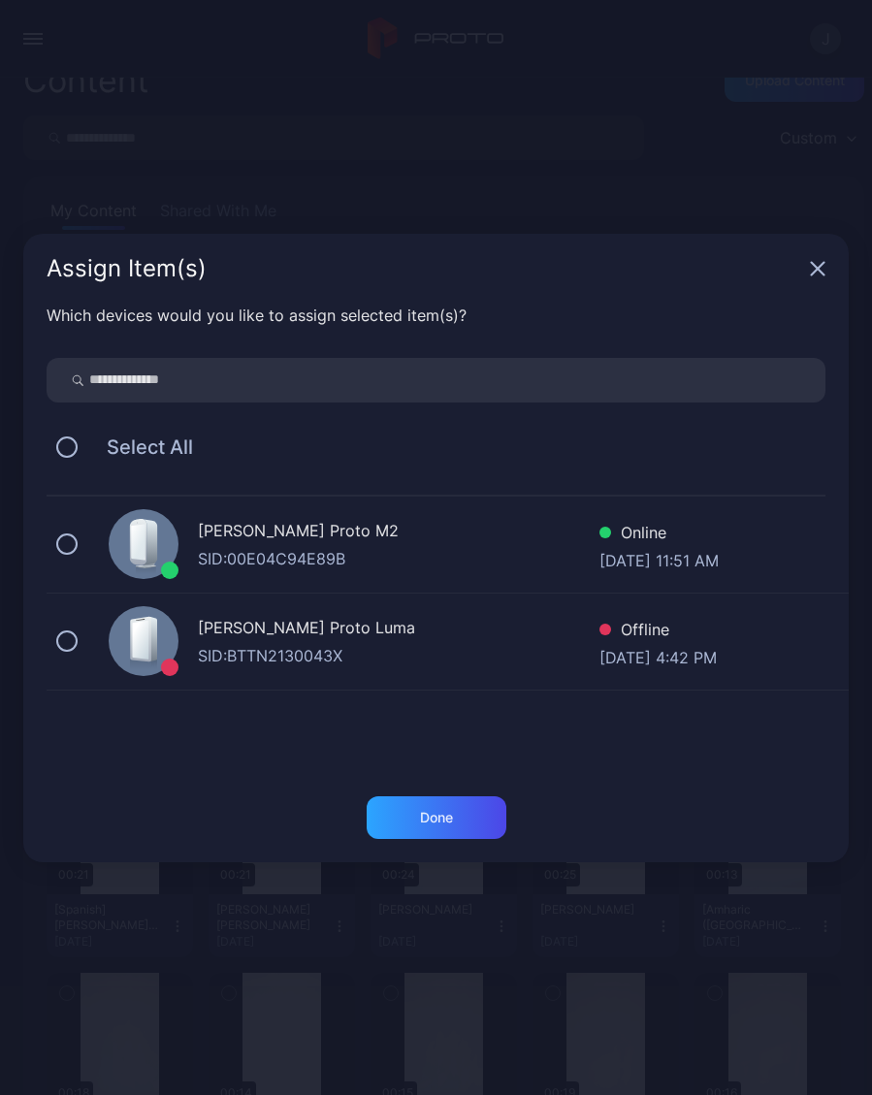
click at [75, 539] on button at bounding box center [66, 543] width 21 height 21
click at [490, 821] on div "Done" at bounding box center [436, 817] width 140 height 43
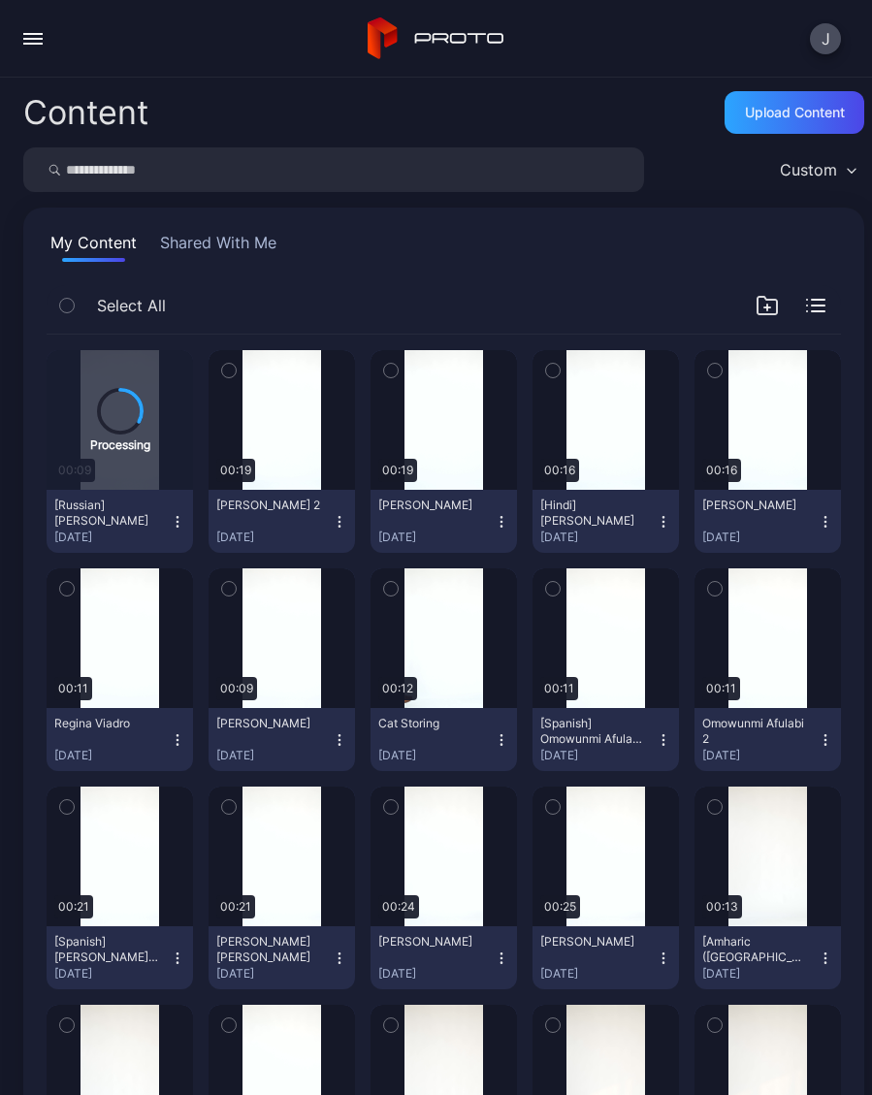
scroll to position [0, 0]
click at [51, 34] on button "button" at bounding box center [33, 38] width 39 height 39
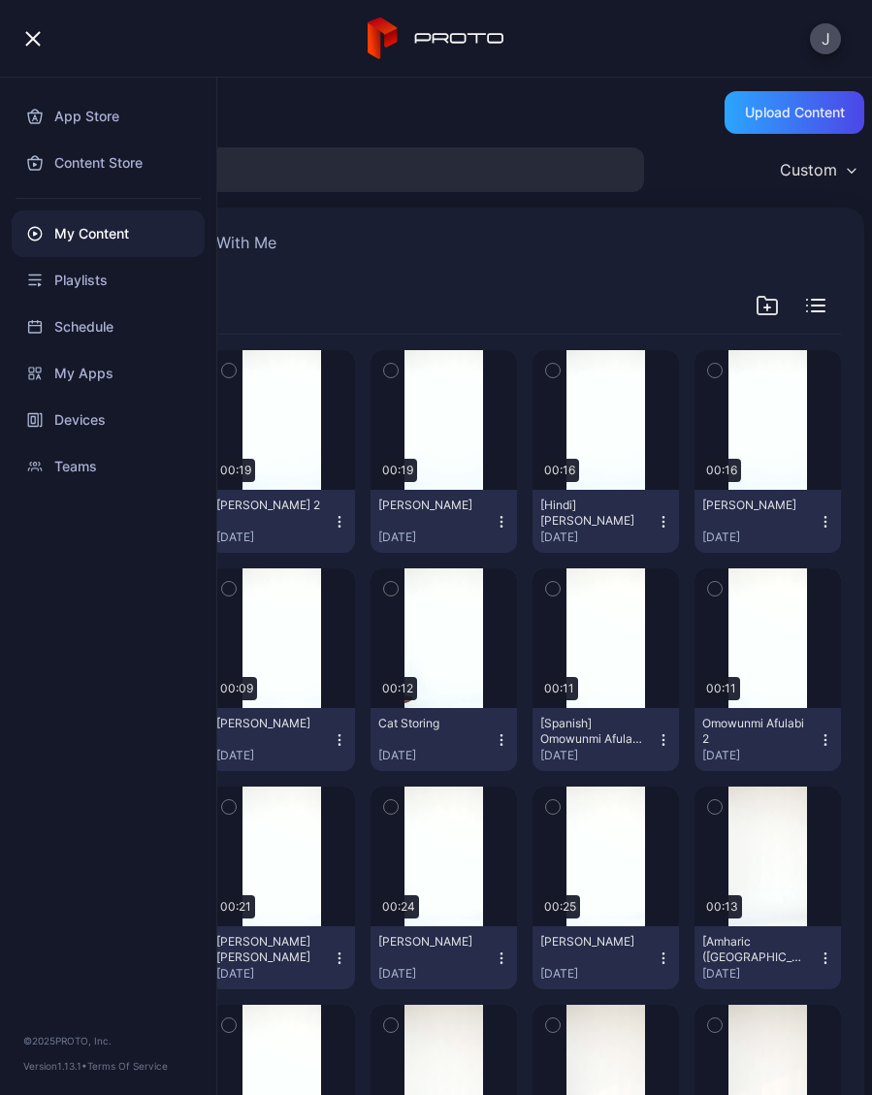
click at [109, 424] on div "Devices" at bounding box center [108, 420] width 193 height 47
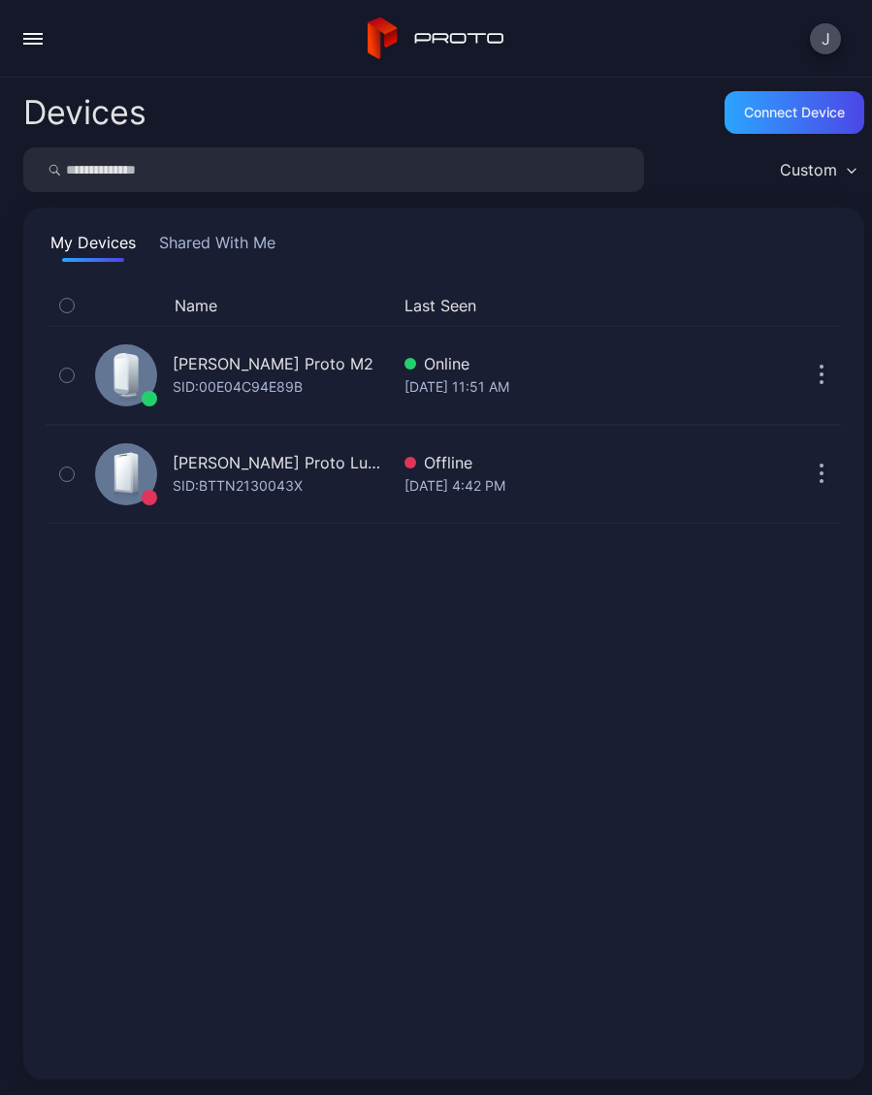
click at [285, 372] on div "Geminai’s Proto M2" at bounding box center [273, 363] width 201 height 23
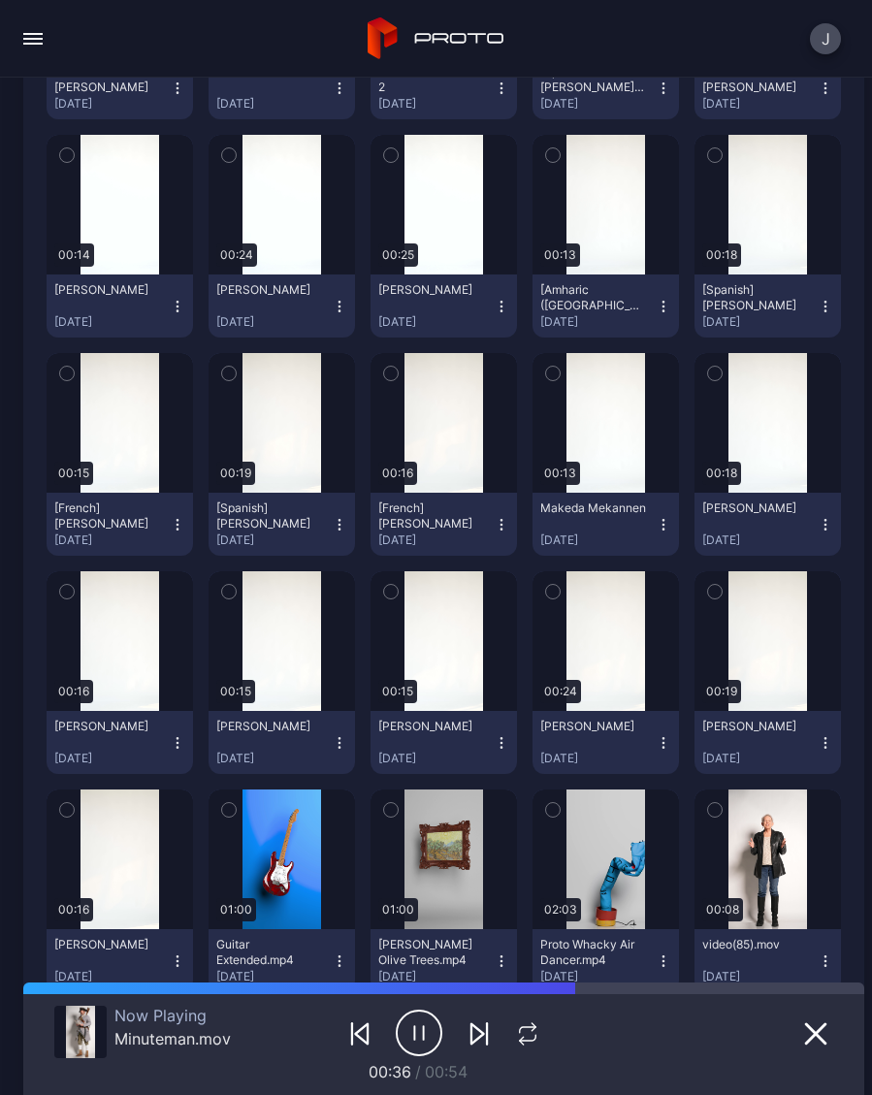
scroll to position [788, 0]
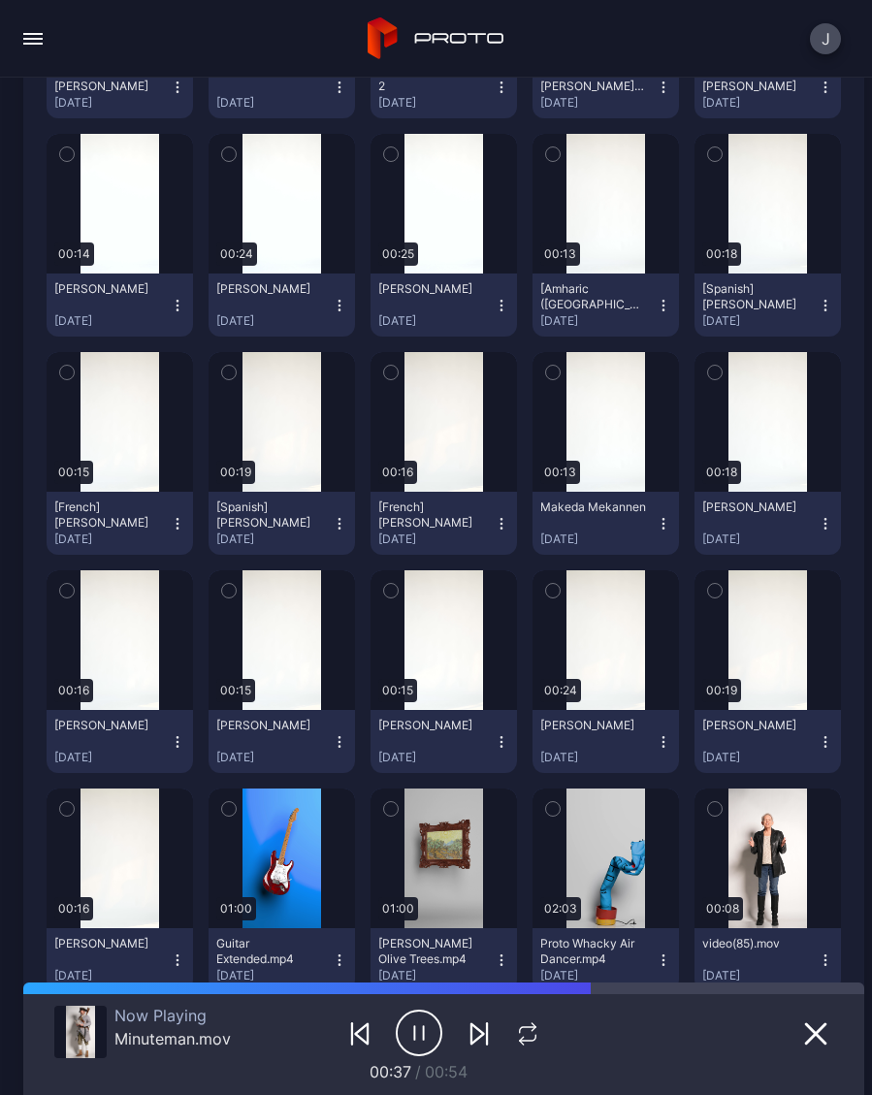
click at [825, 524] on icon "button" at bounding box center [824, 523] width 1 height 1
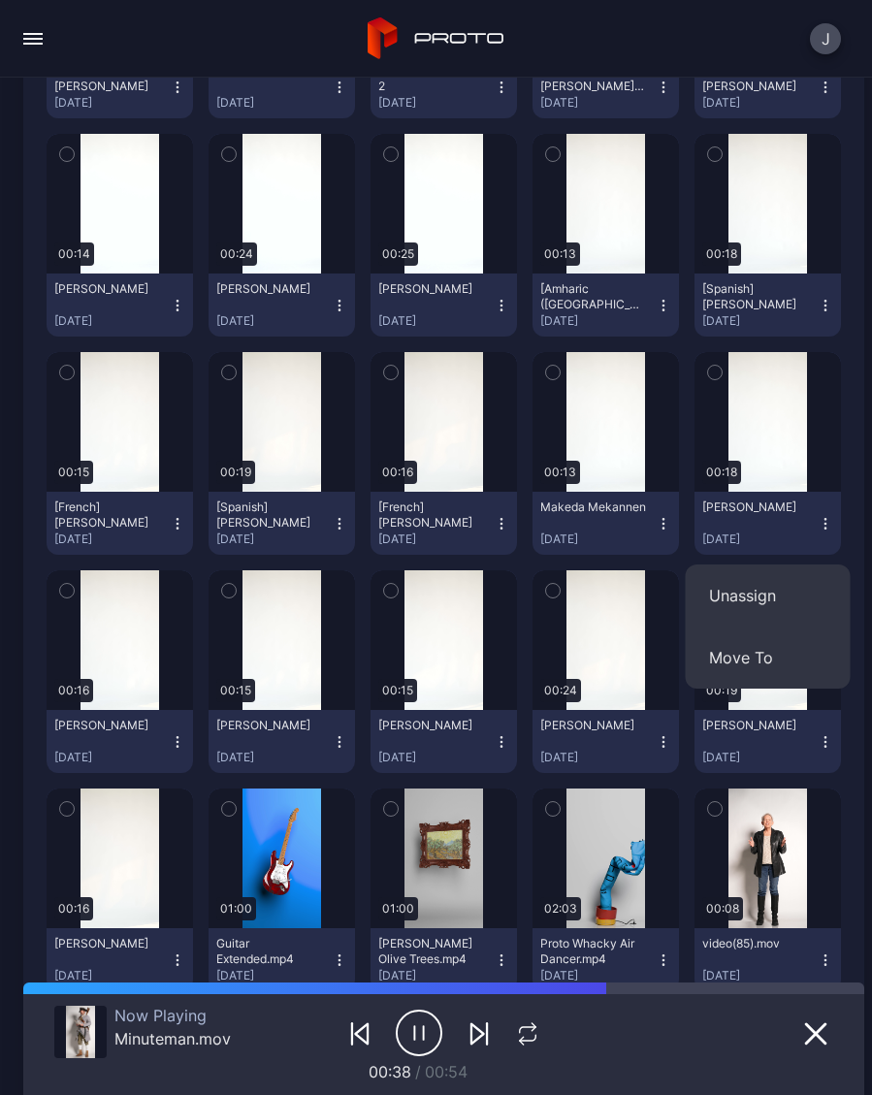
click at [768, 602] on button "Unassign" at bounding box center [767, 595] width 165 height 62
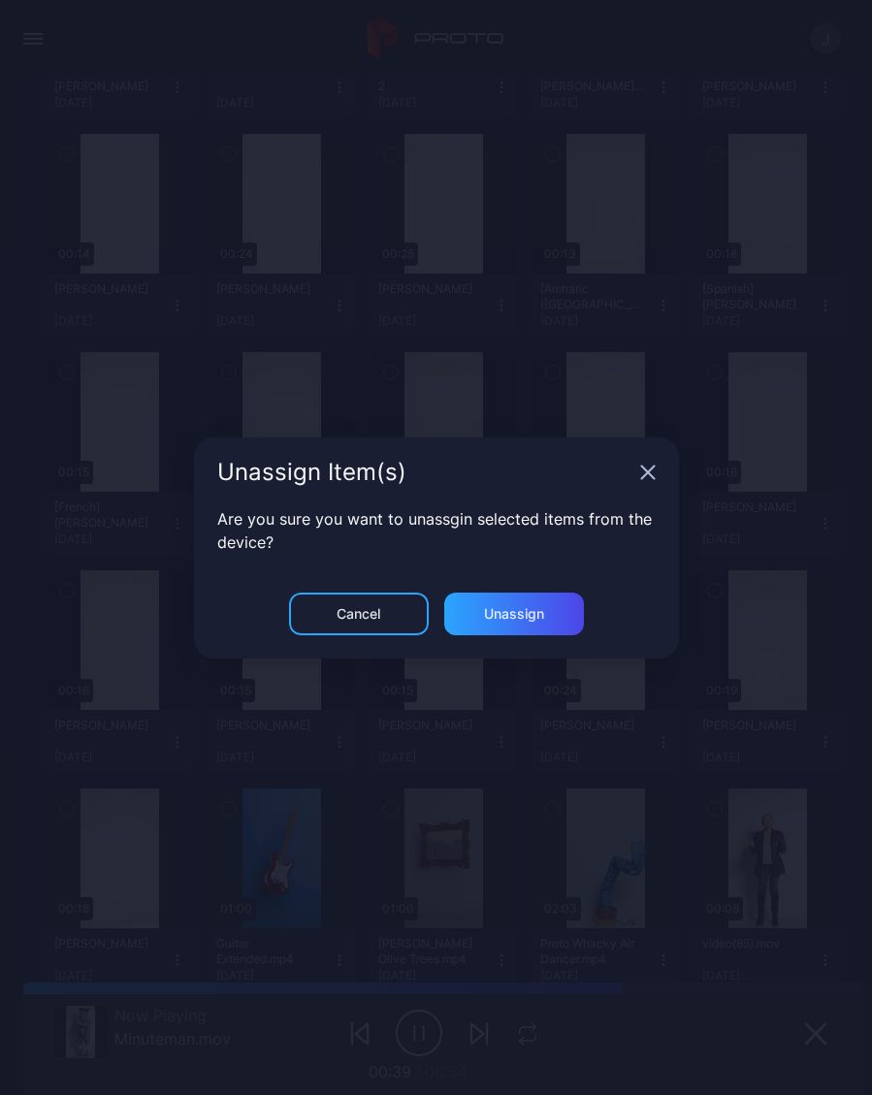
click at [557, 619] on div "Unassign" at bounding box center [514, 613] width 140 height 43
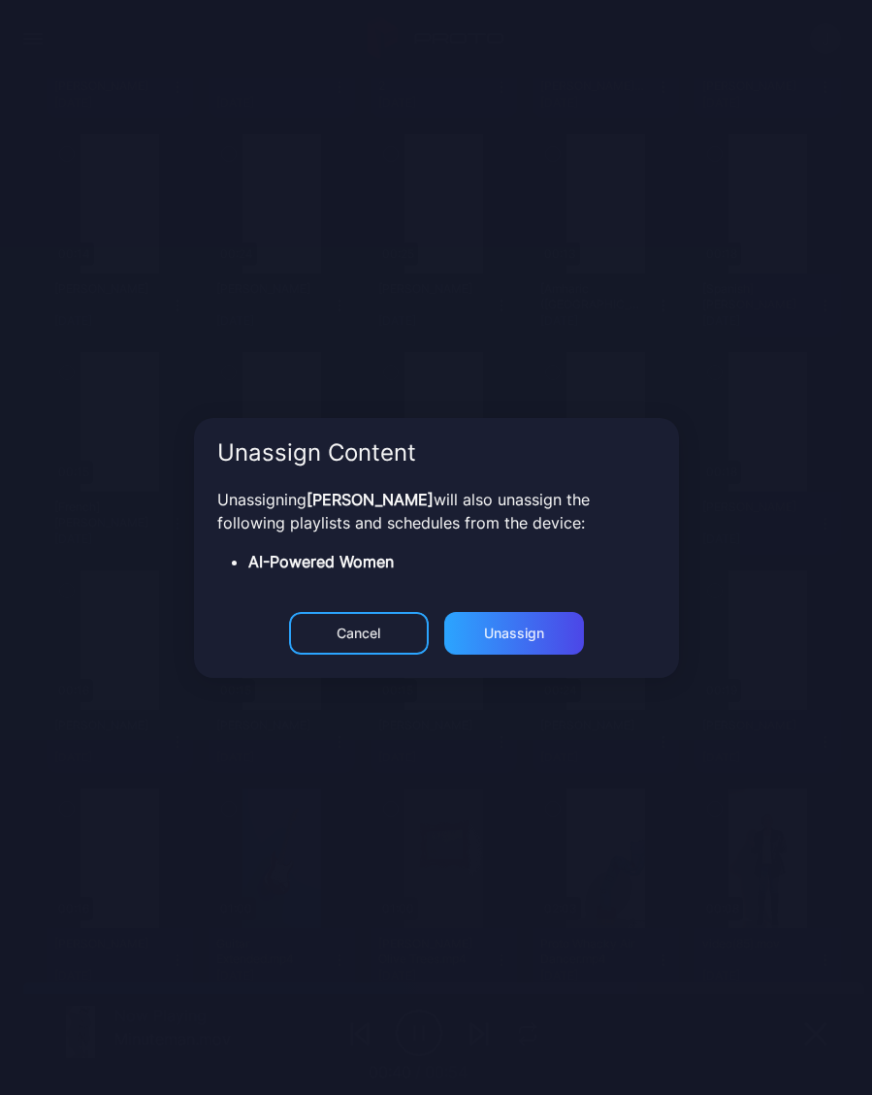
click at [543, 640] on div "Unassign" at bounding box center [514, 633] width 60 height 16
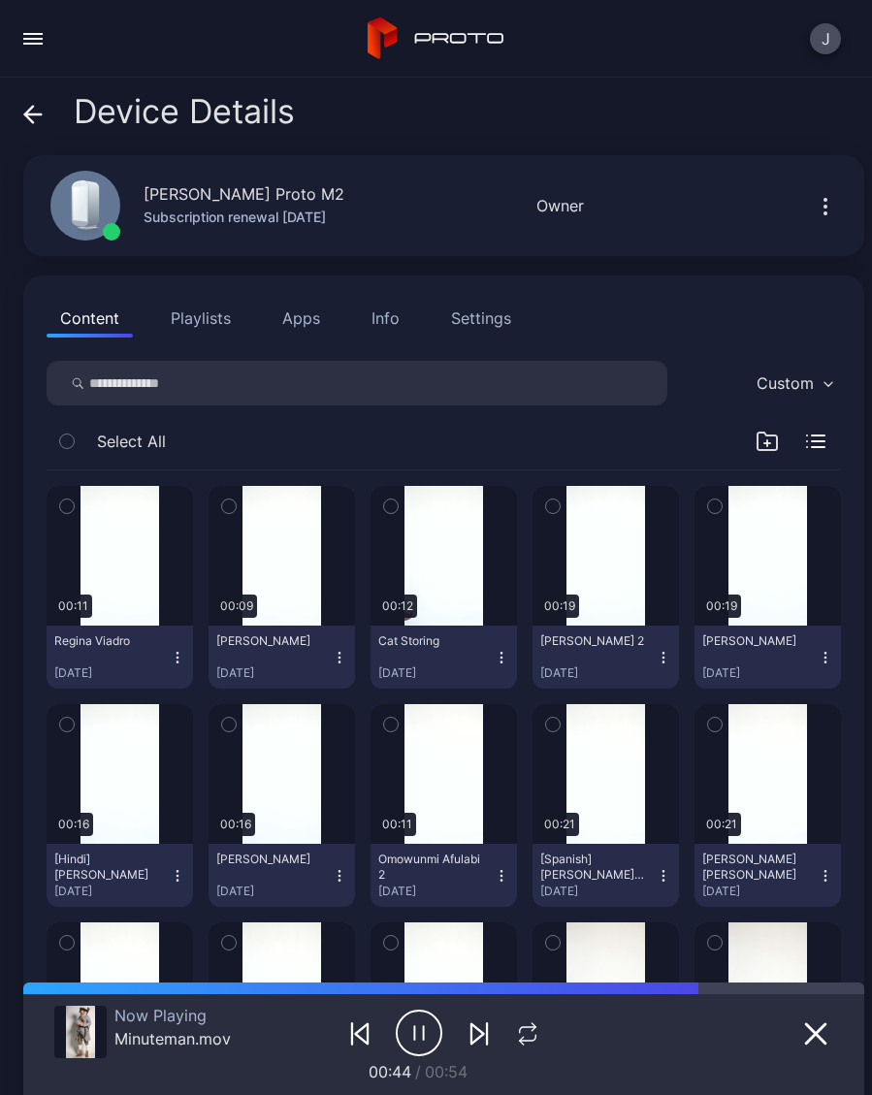
click at [36, 120] on icon at bounding box center [32, 114] width 19 height 19
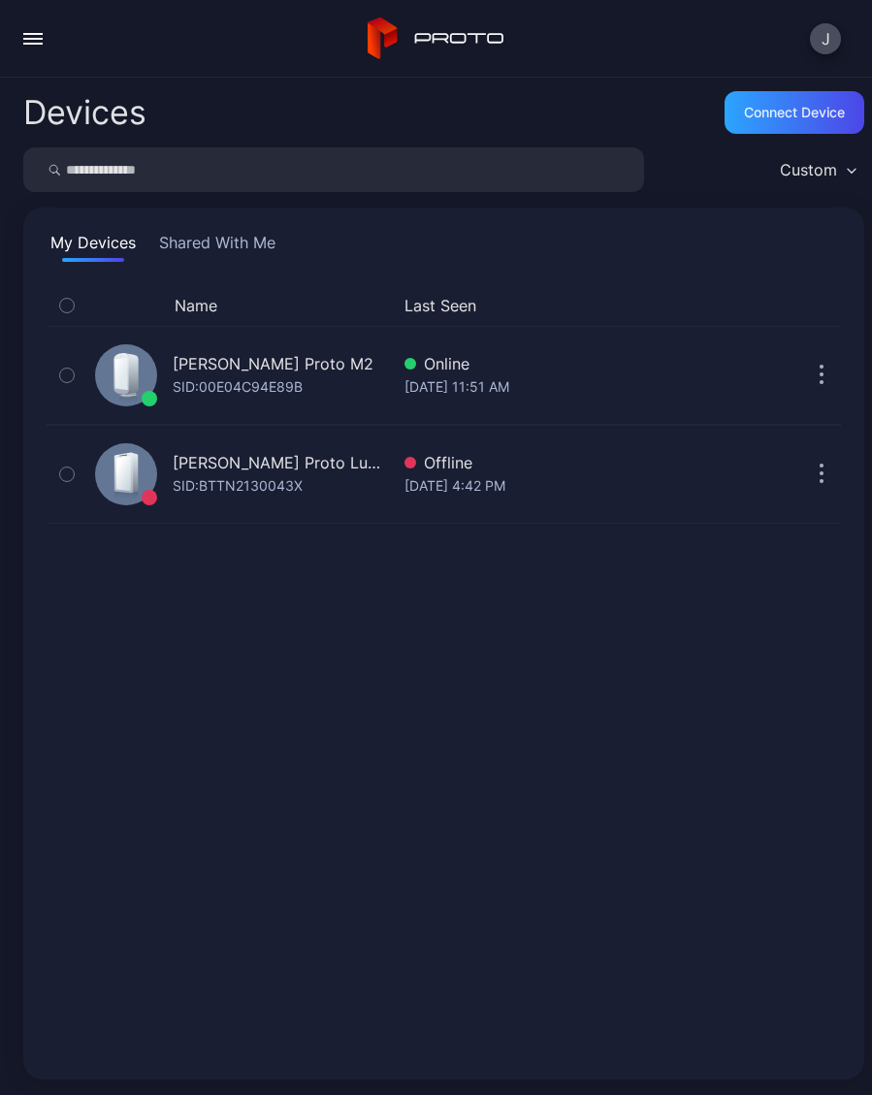
click at [42, 34] on div "button" at bounding box center [32, 34] width 19 height 2
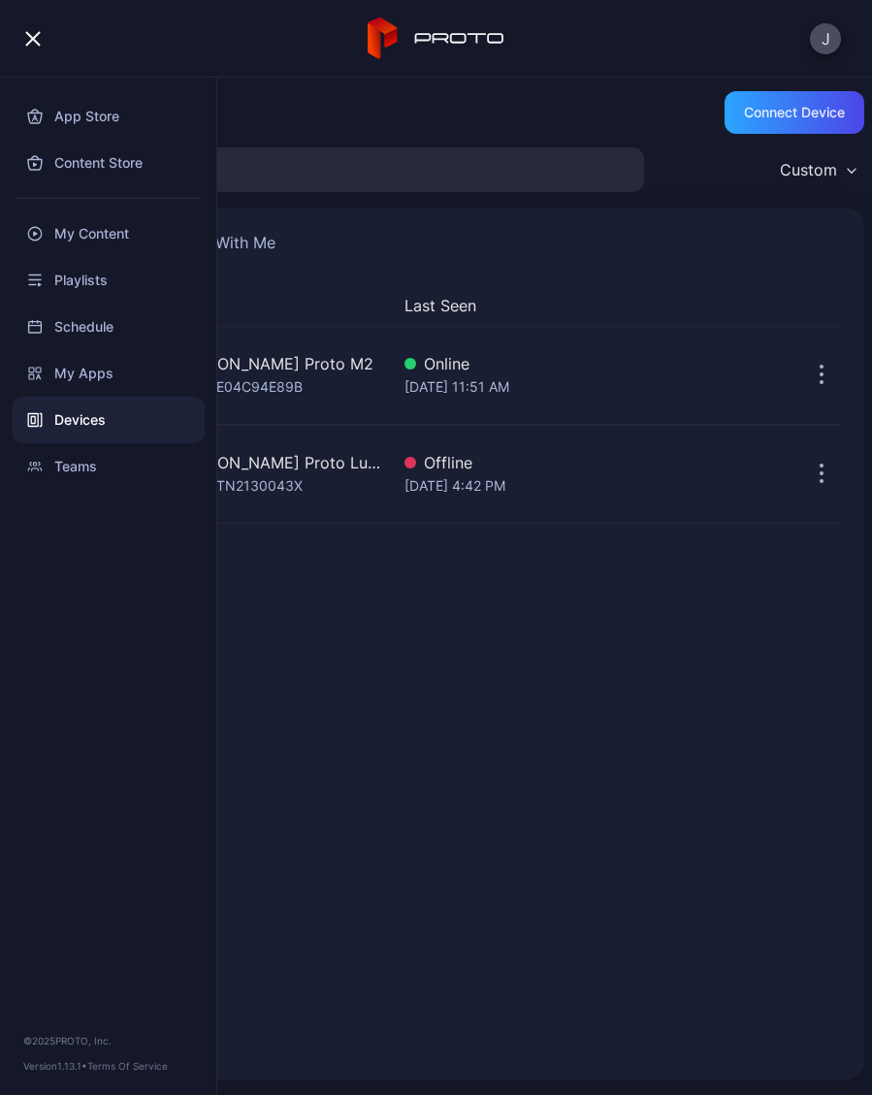
click at [121, 238] on div "My Content" at bounding box center [108, 233] width 193 height 47
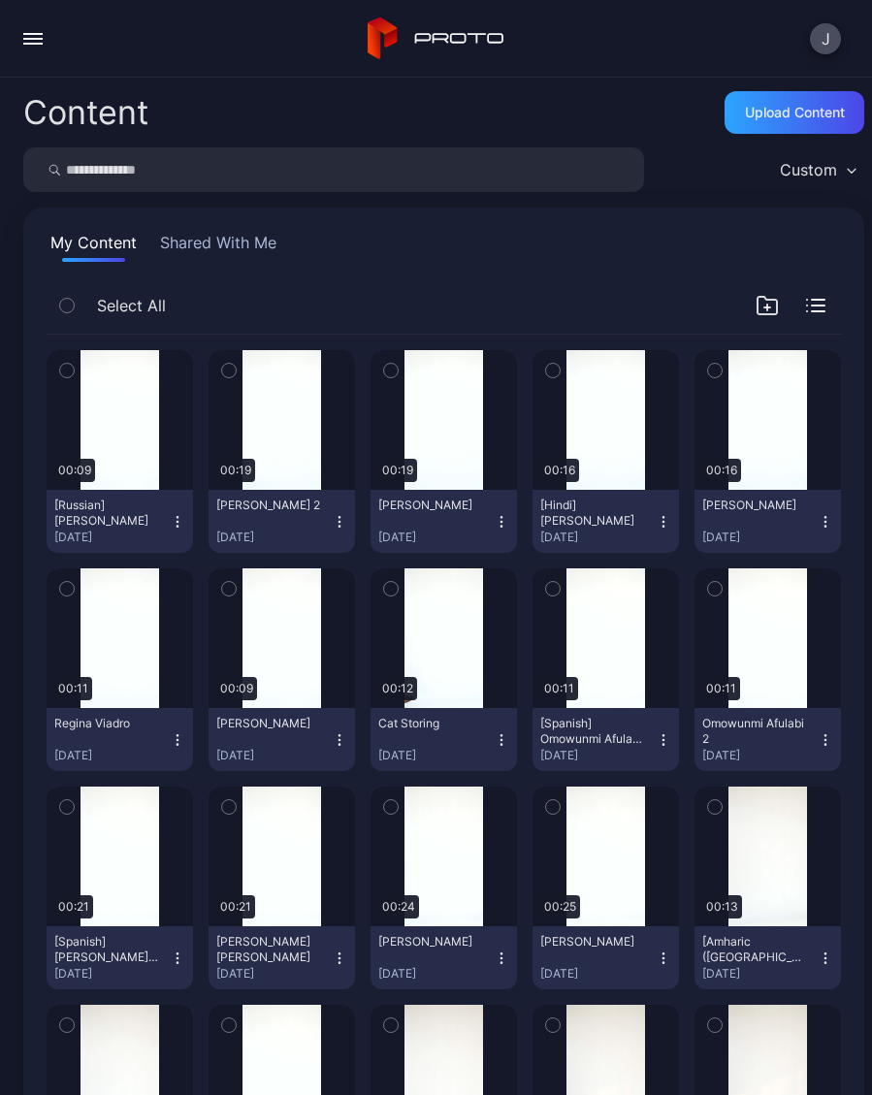
click at [183, 527] on icon "button" at bounding box center [178, 522] width 16 height 16
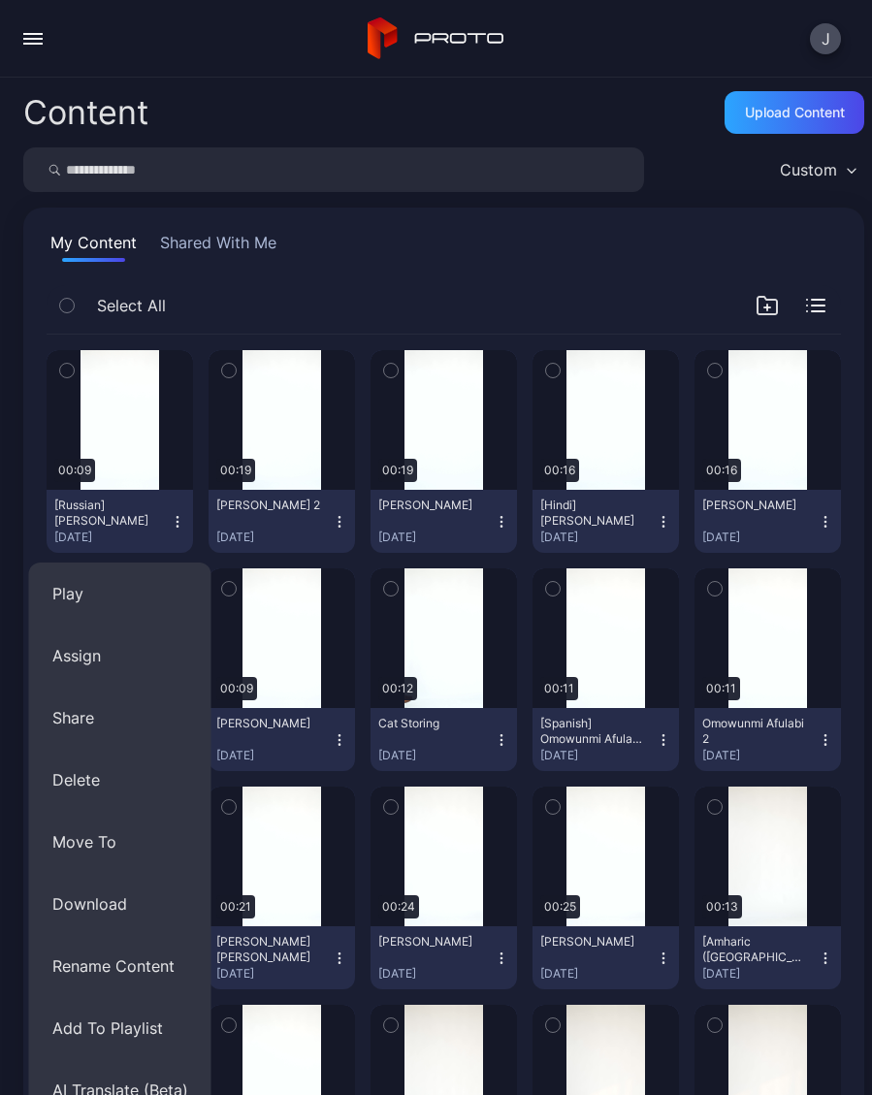
click at [82, 660] on button "Assign" at bounding box center [120, 655] width 182 height 62
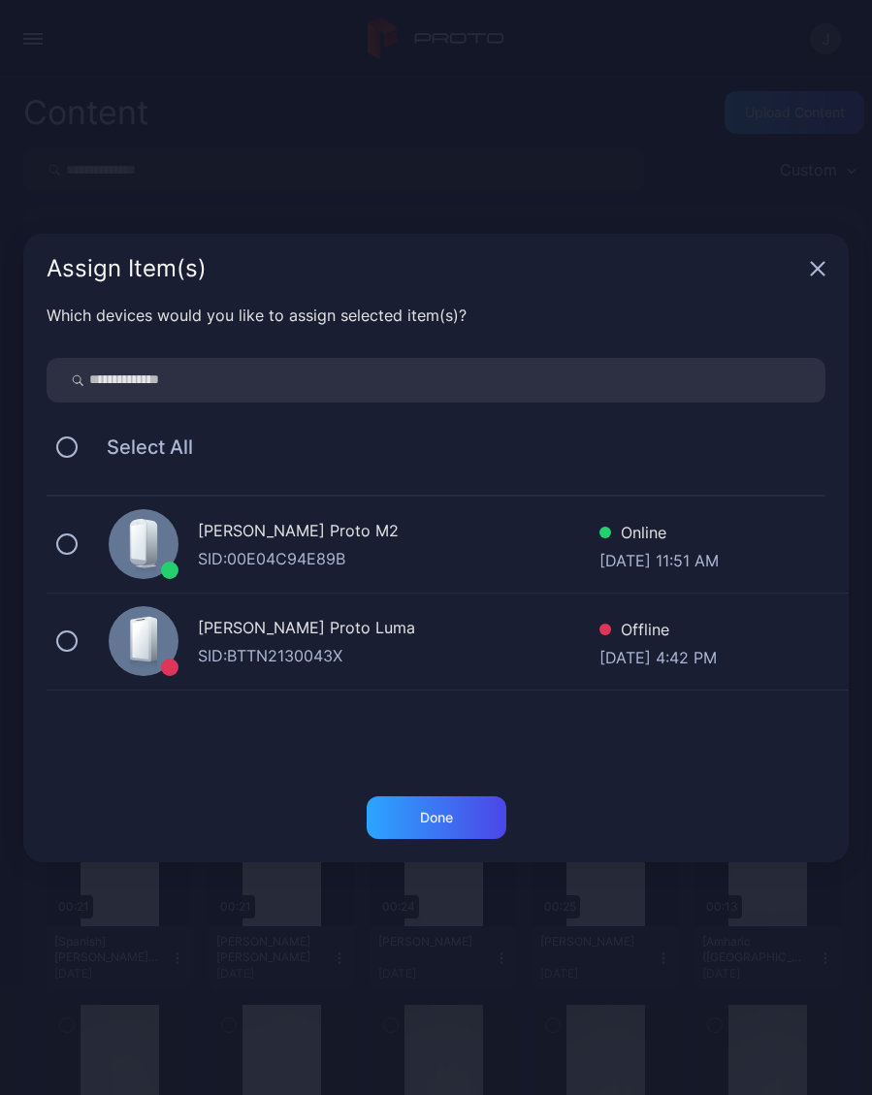
click at [72, 547] on button at bounding box center [66, 543] width 21 height 21
click at [458, 826] on div "Done" at bounding box center [436, 817] width 140 height 43
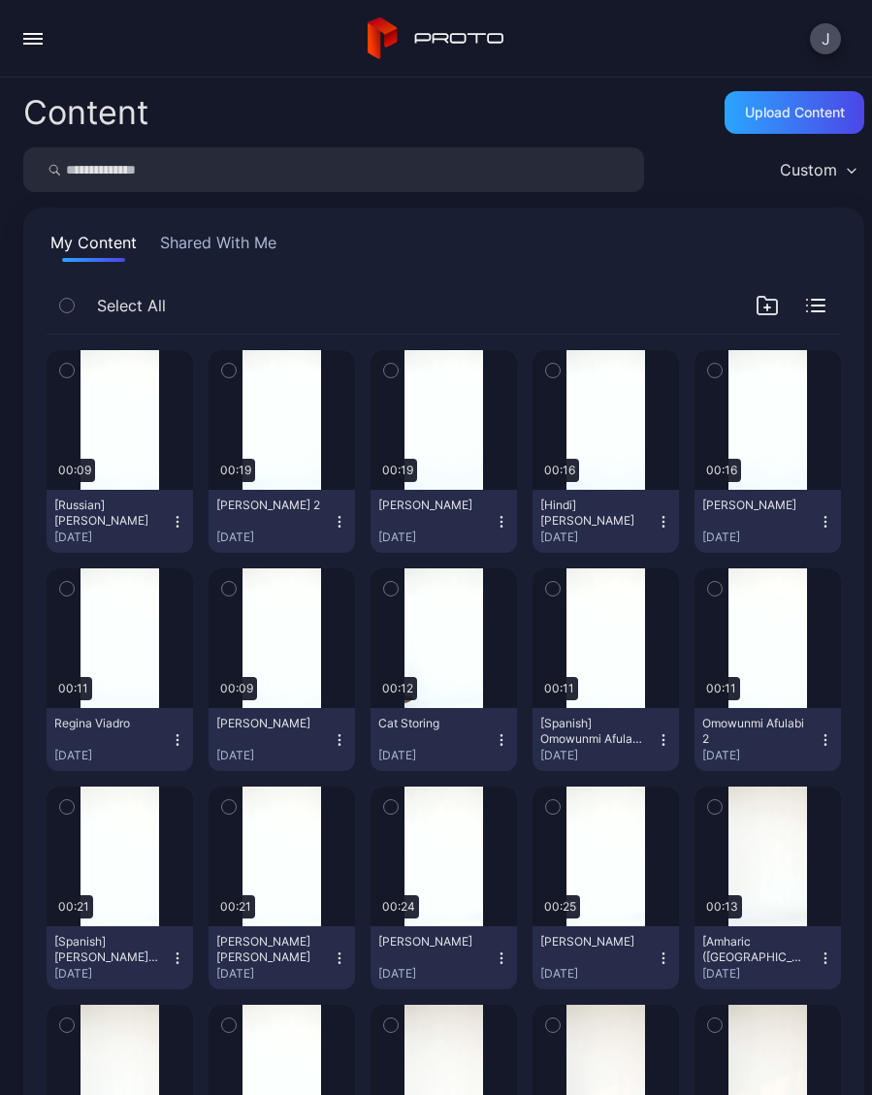
click at [27, 49] on button "button" at bounding box center [33, 38] width 39 height 39
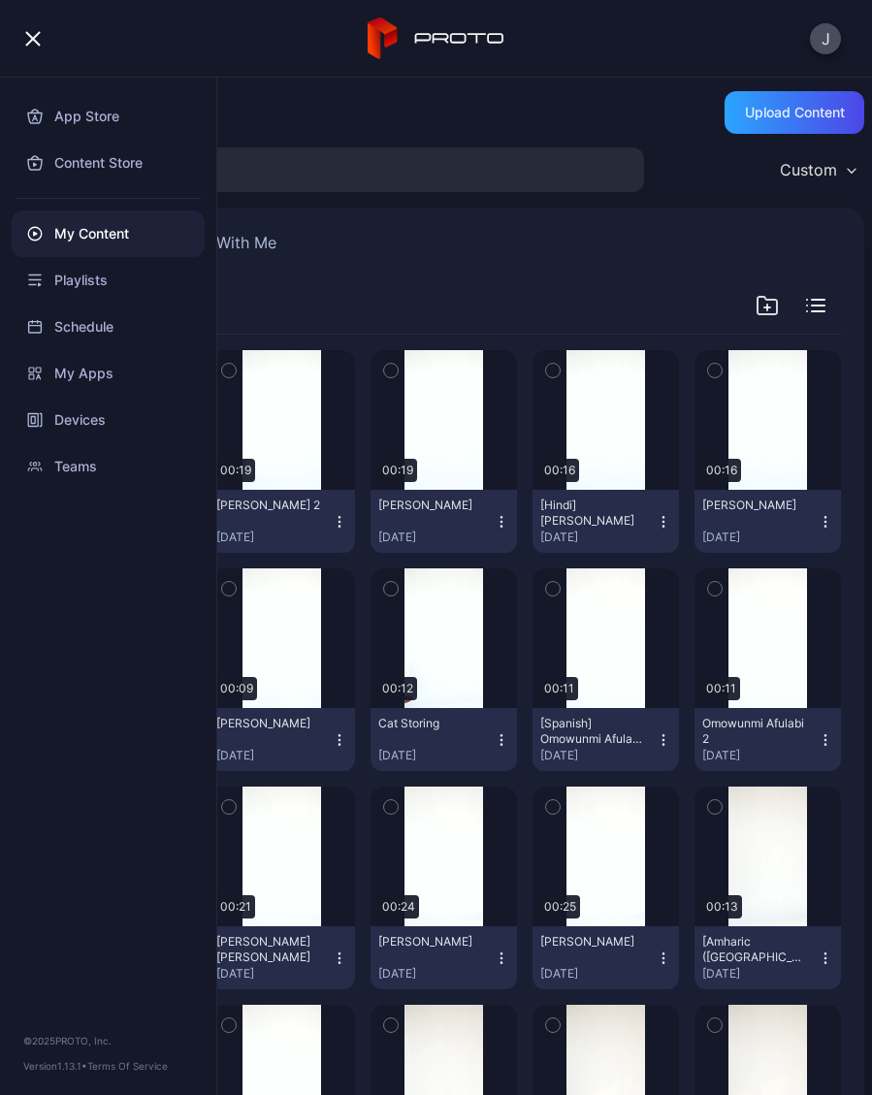
click at [120, 281] on div "Playlists" at bounding box center [108, 280] width 193 height 47
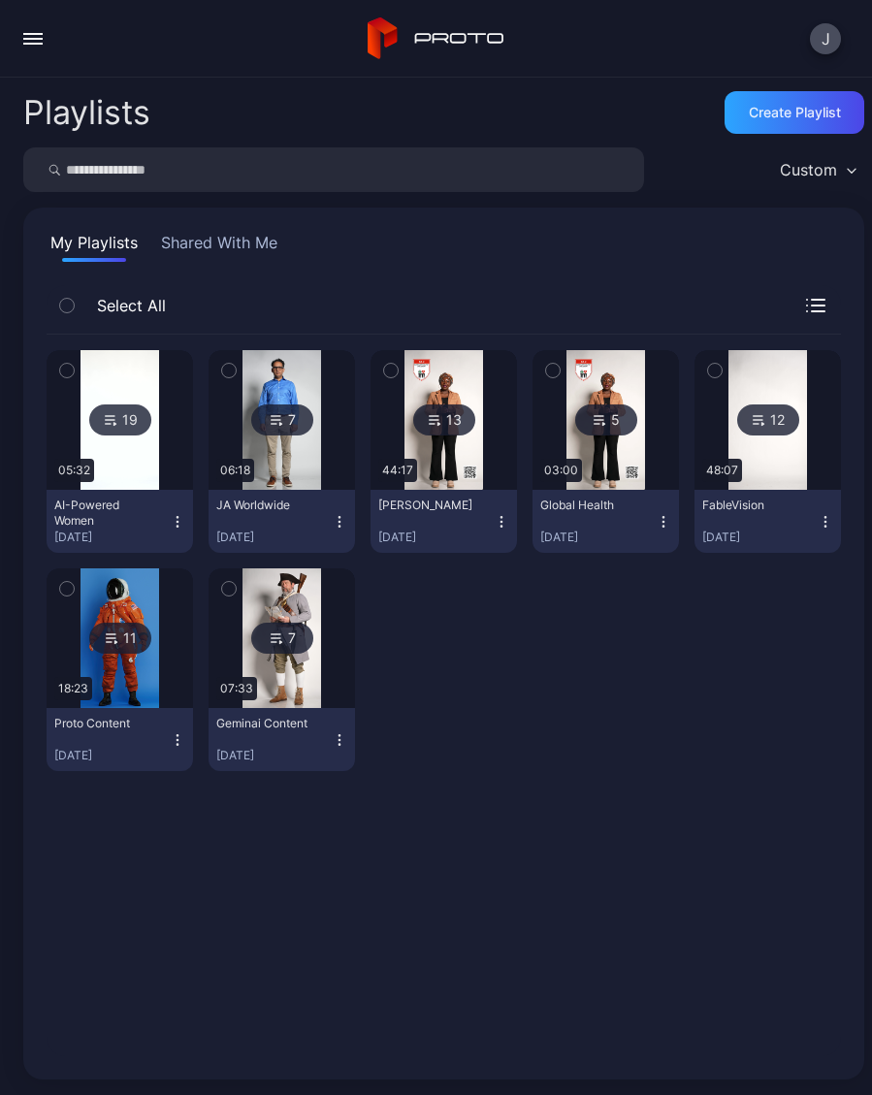
click at [144, 467] on img at bounding box center [119, 420] width 79 height 140
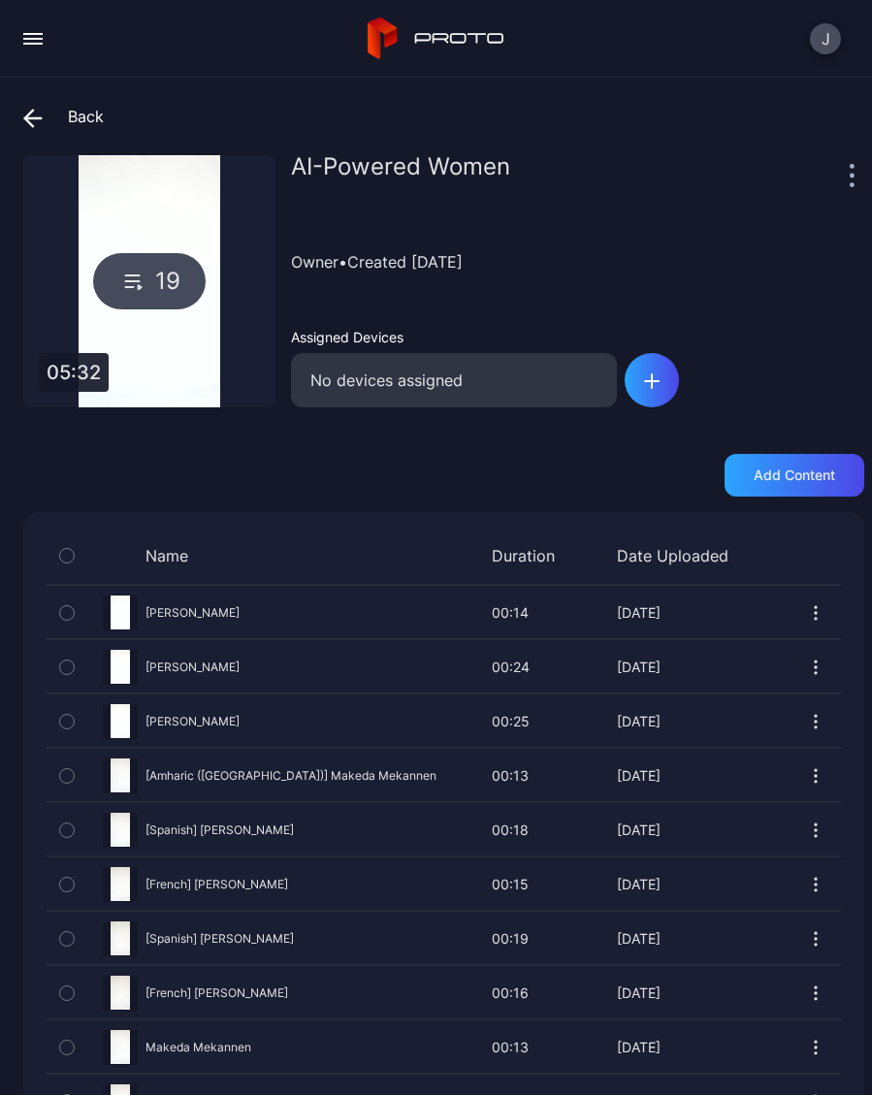
click at [76, 612] on button "button" at bounding box center [67, 613] width 41 height 52
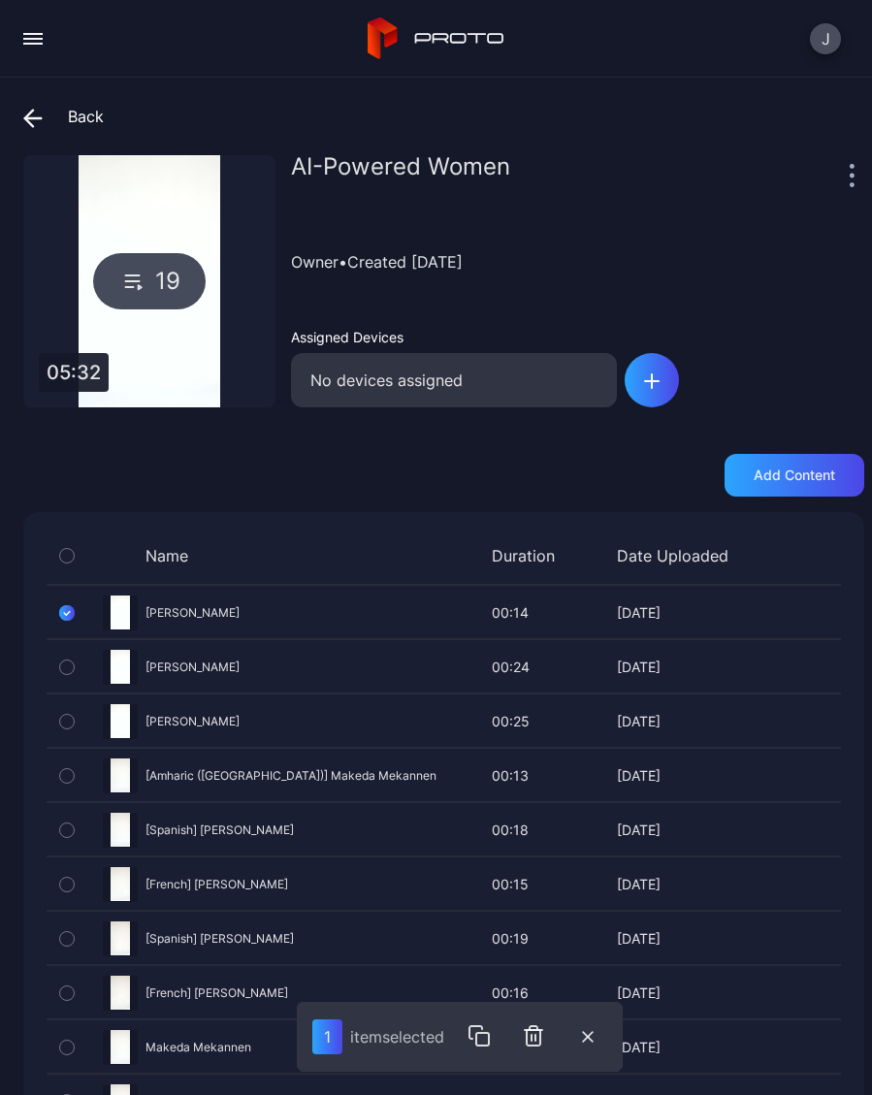
click at [73, 611] on icon "button" at bounding box center [67, 612] width 16 height 21
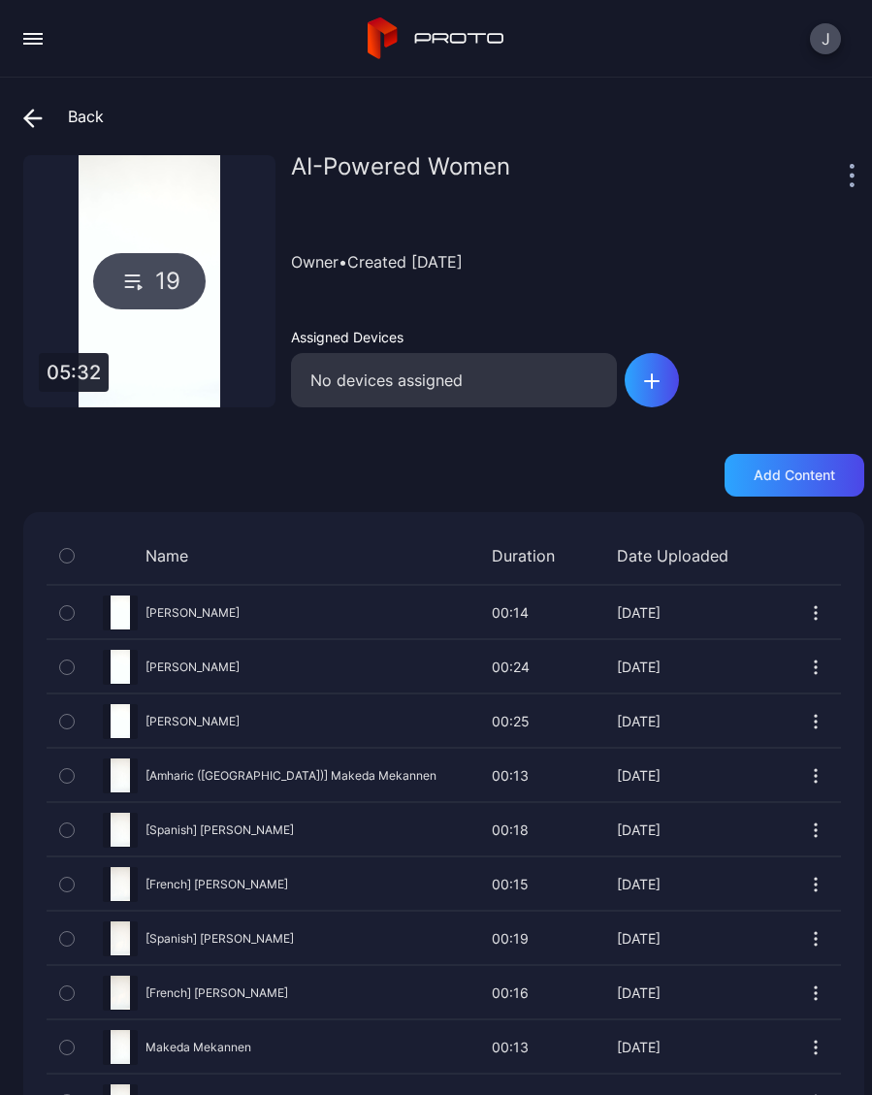
click at [809, 478] on div "Add content" at bounding box center [793, 475] width 81 height 16
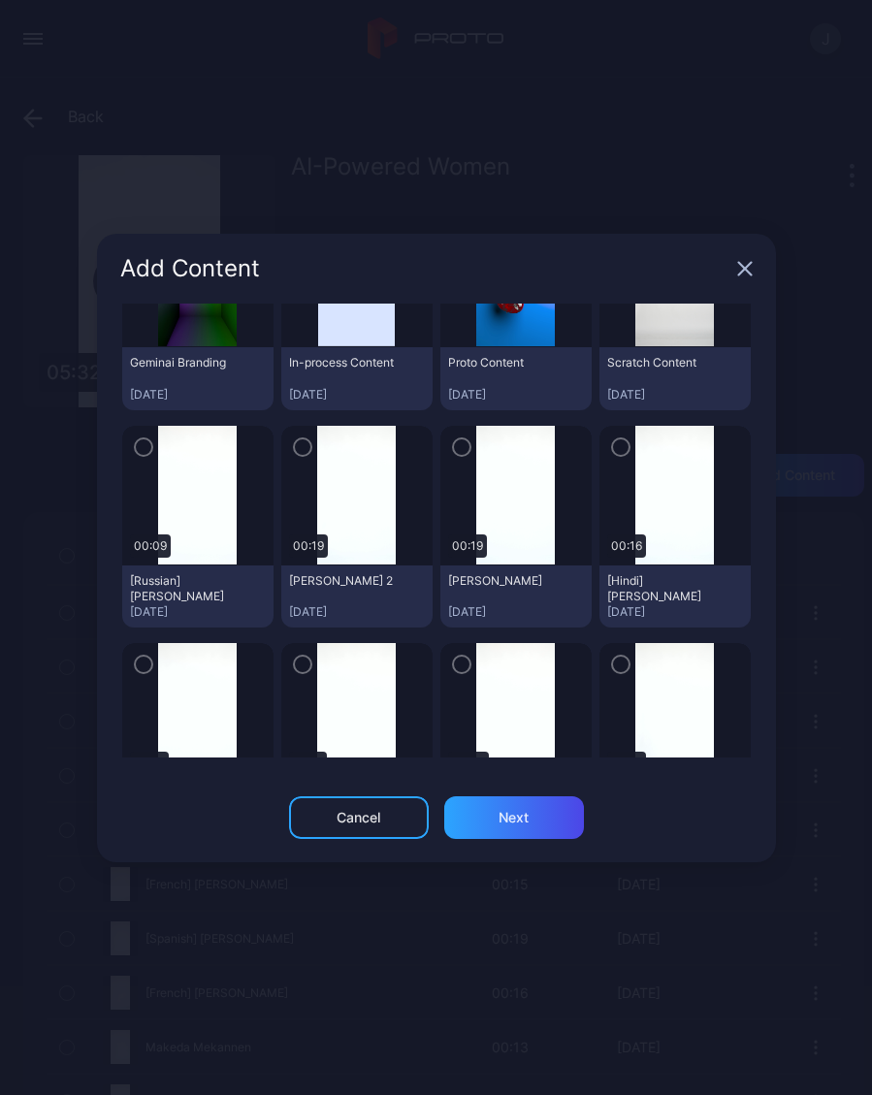
scroll to position [187, 0]
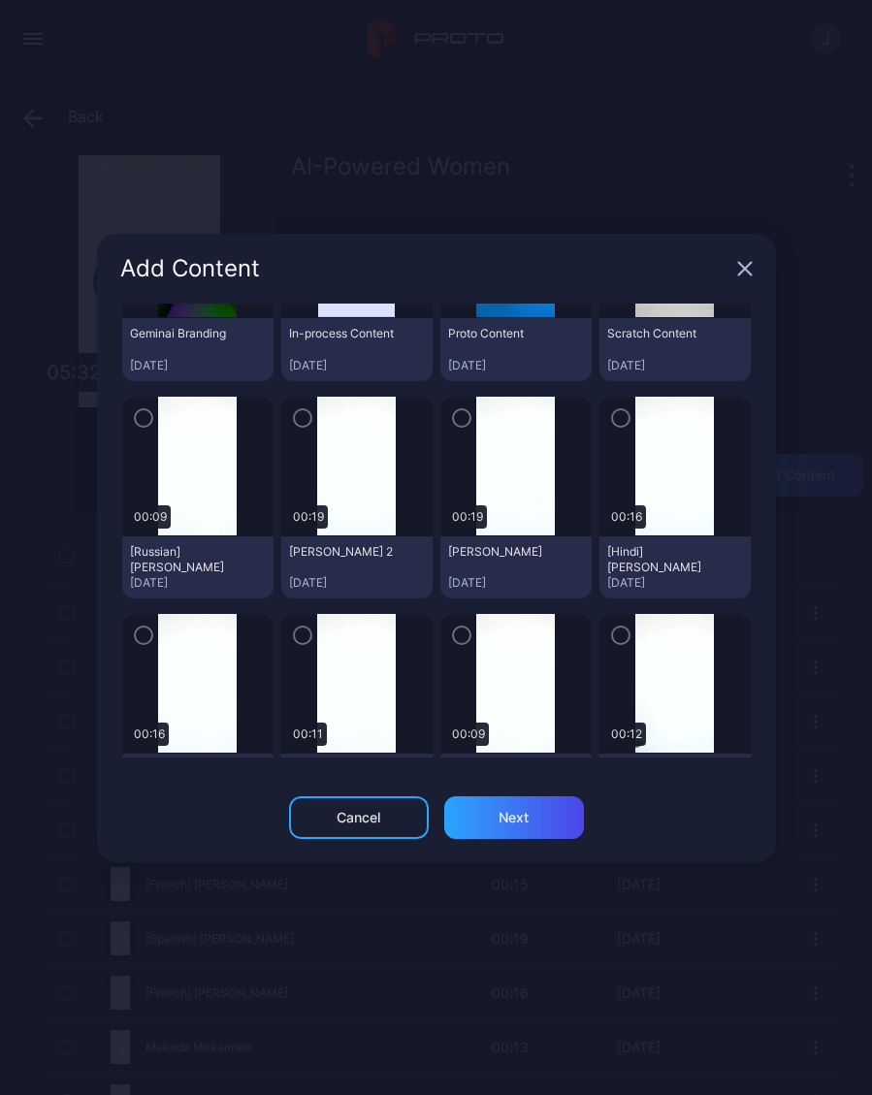
click at [149, 420] on icon "button" at bounding box center [144, 417] width 16 height 21
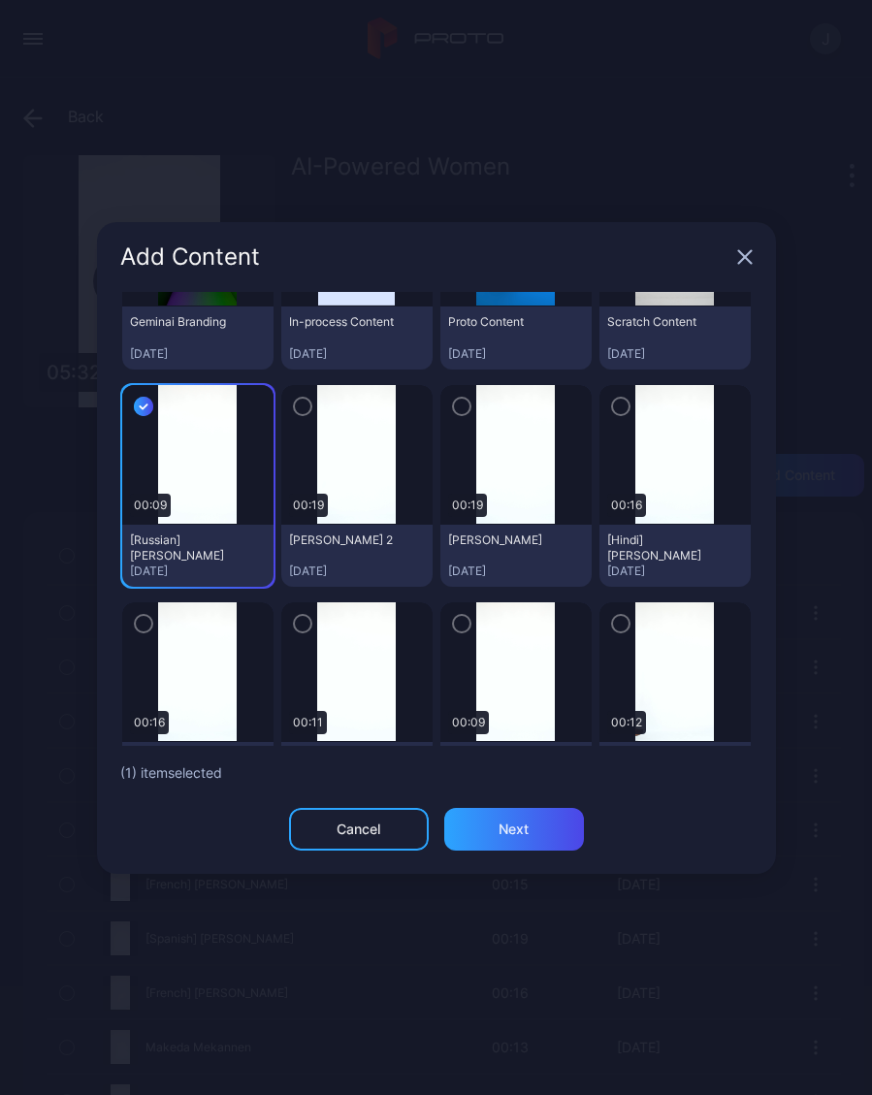
click at [307, 410] on icon "button" at bounding box center [303, 406] width 16 height 21
click at [468, 406] on icon "button" at bounding box center [462, 406] width 16 height 21
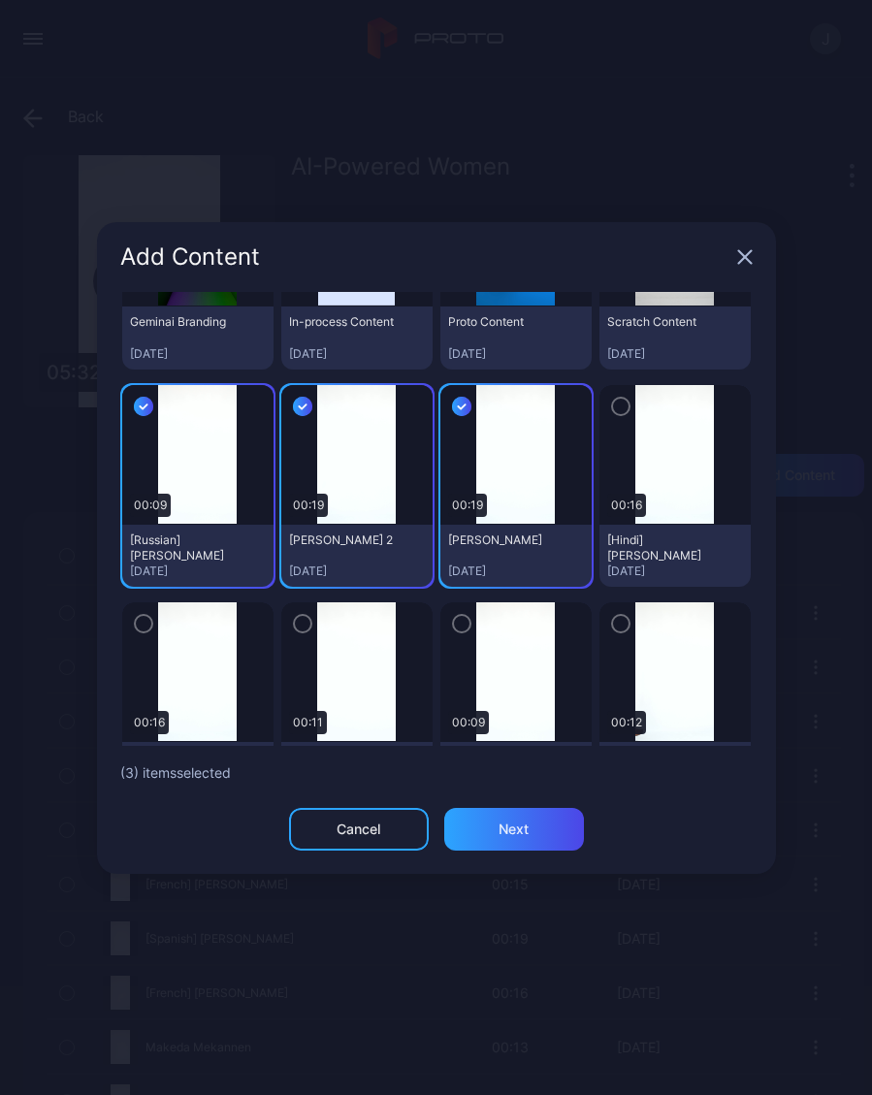
click at [623, 412] on icon "button" at bounding box center [621, 406] width 16 height 21
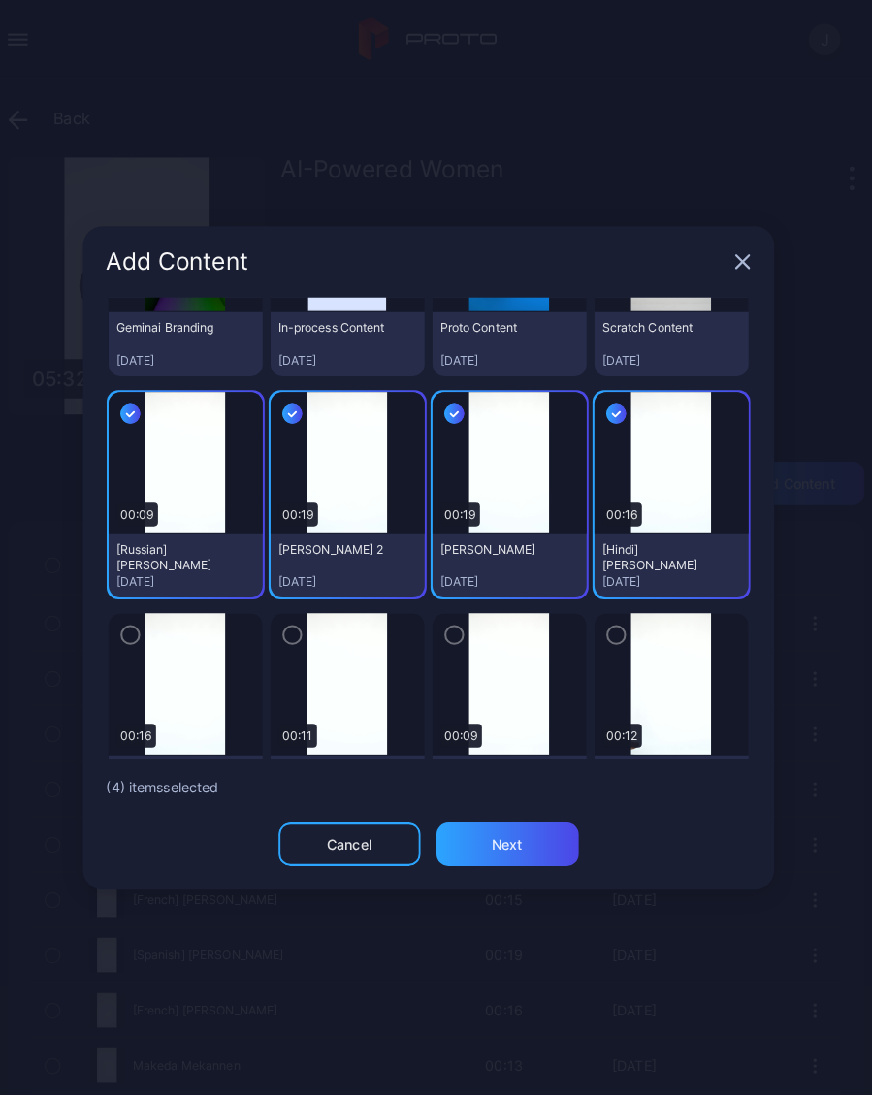
click at [515, 832] on div "Next" at bounding box center [514, 829] width 140 height 43
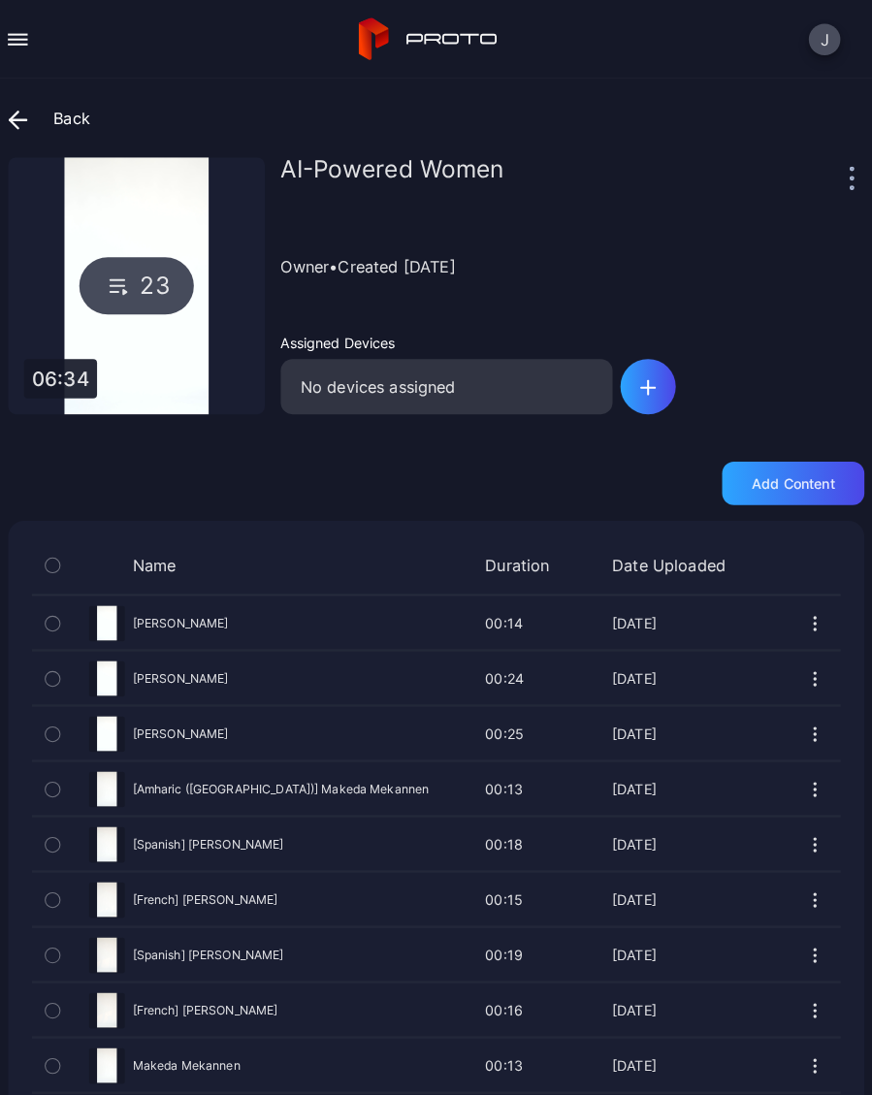
click at [806, 472] on div "Add content" at bounding box center [793, 475] width 81 height 16
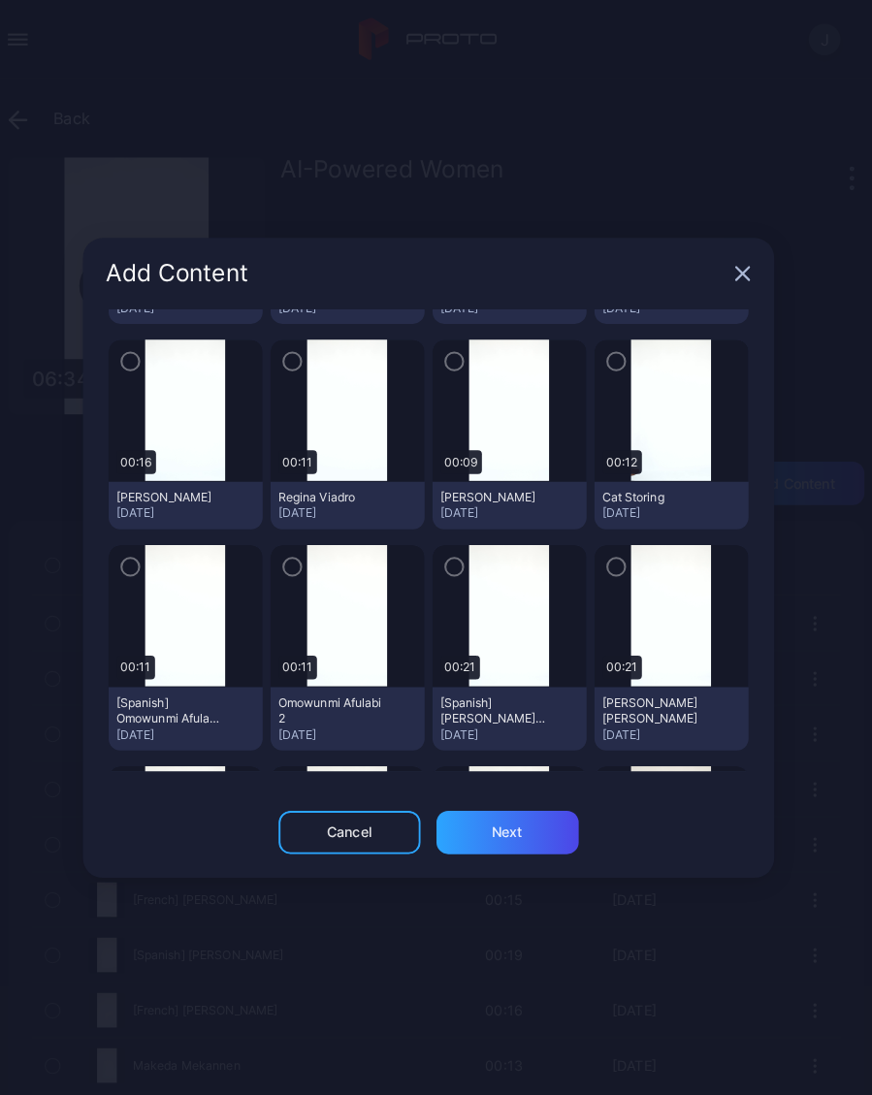
scroll to position [471, 0]
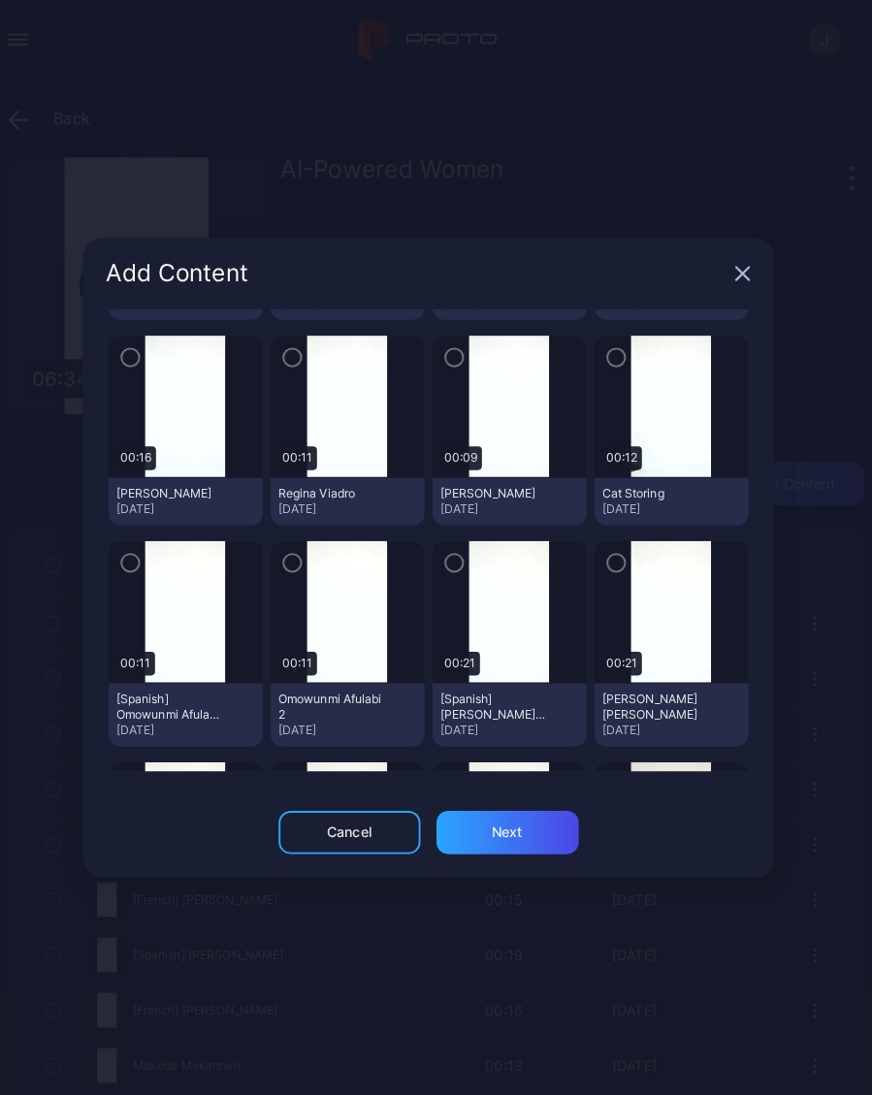
click at [136, 350] on icon "button" at bounding box center [144, 350] width 16 height 21
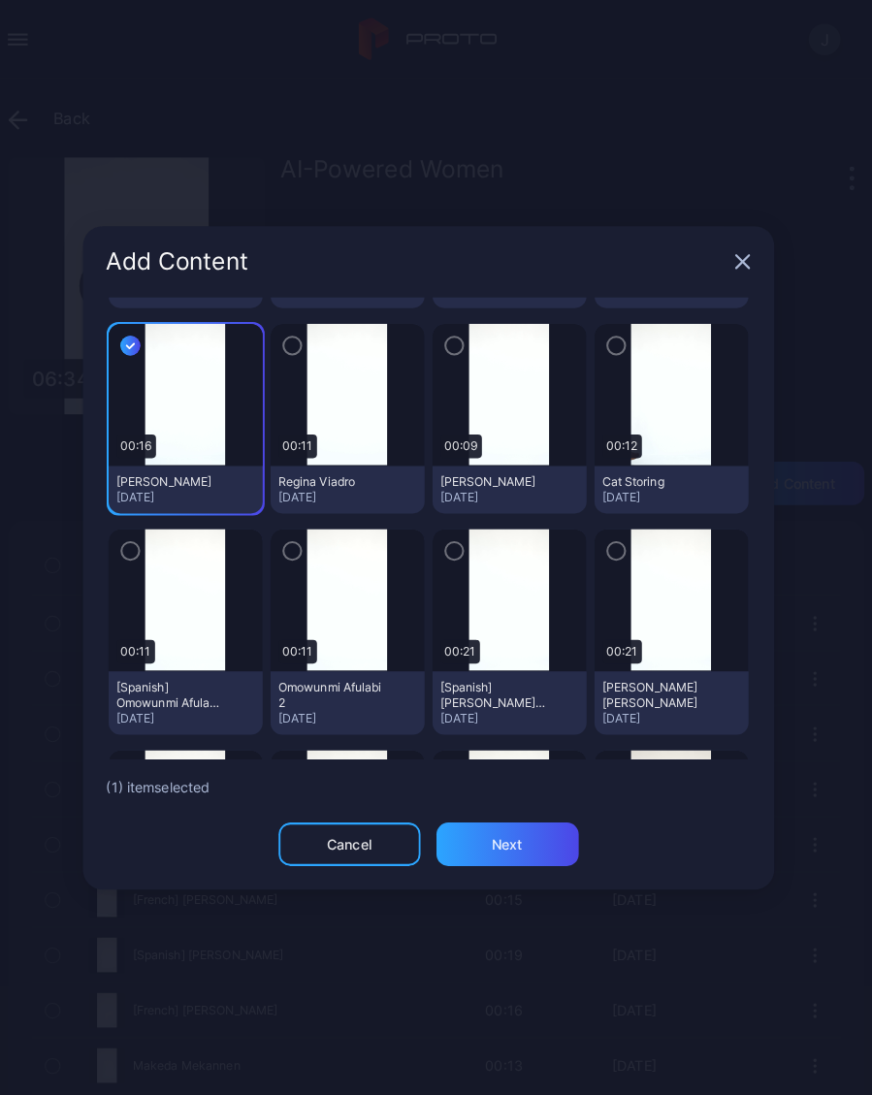
click at [295, 345] on icon "button" at bounding box center [303, 339] width 16 height 21
click at [454, 347] on icon "button" at bounding box center [462, 339] width 16 height 21
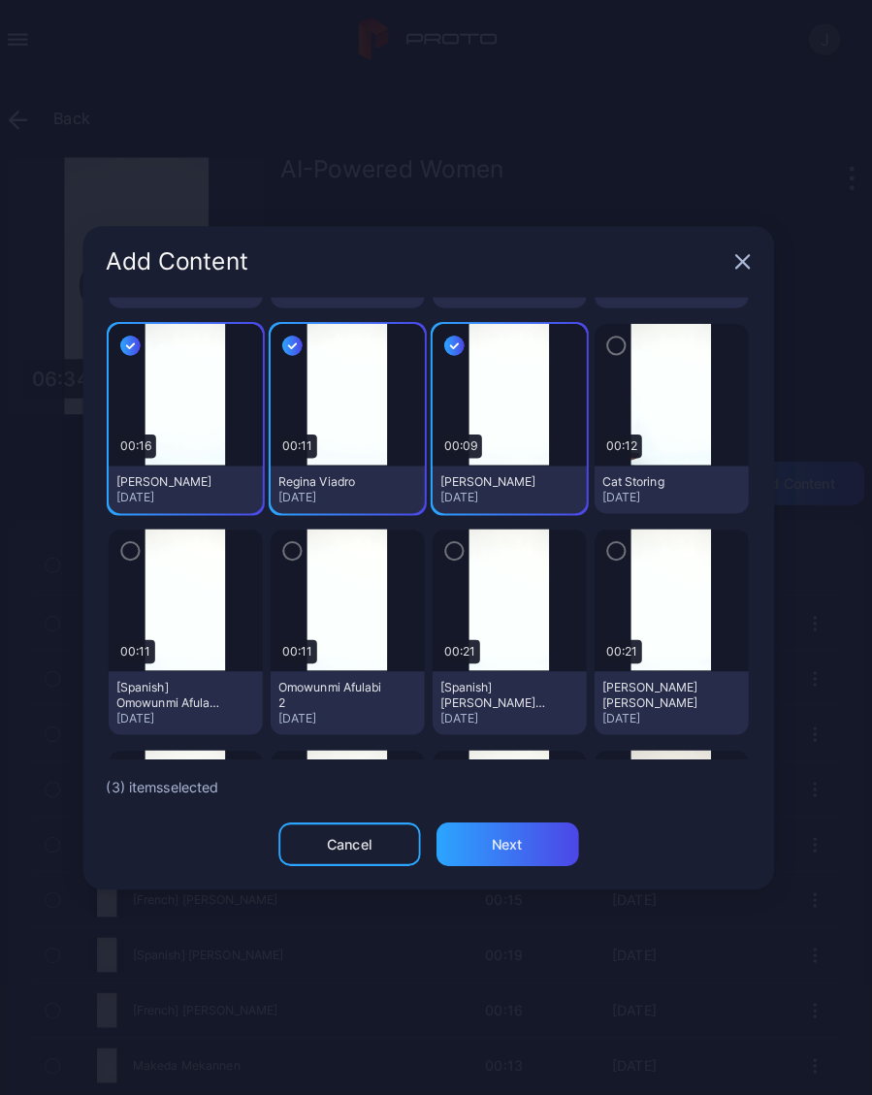
click at [613, 349] on icon "button" at bounding box center [621, 339] width 16 height 21
click at [525, 822] on div "Next" at bounding box center [514, 829] width 140 height 43
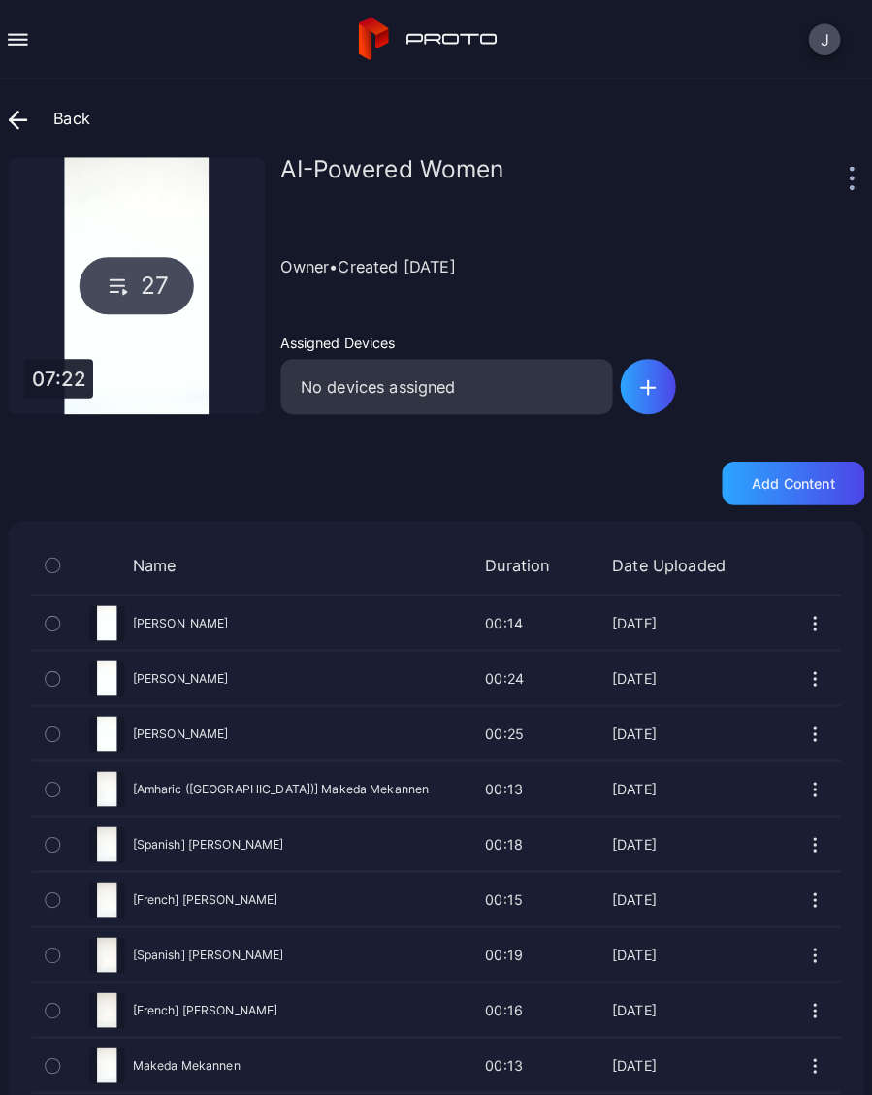
click at [23, 112] on icon at bounding box center [32, 118] width 19 height 19
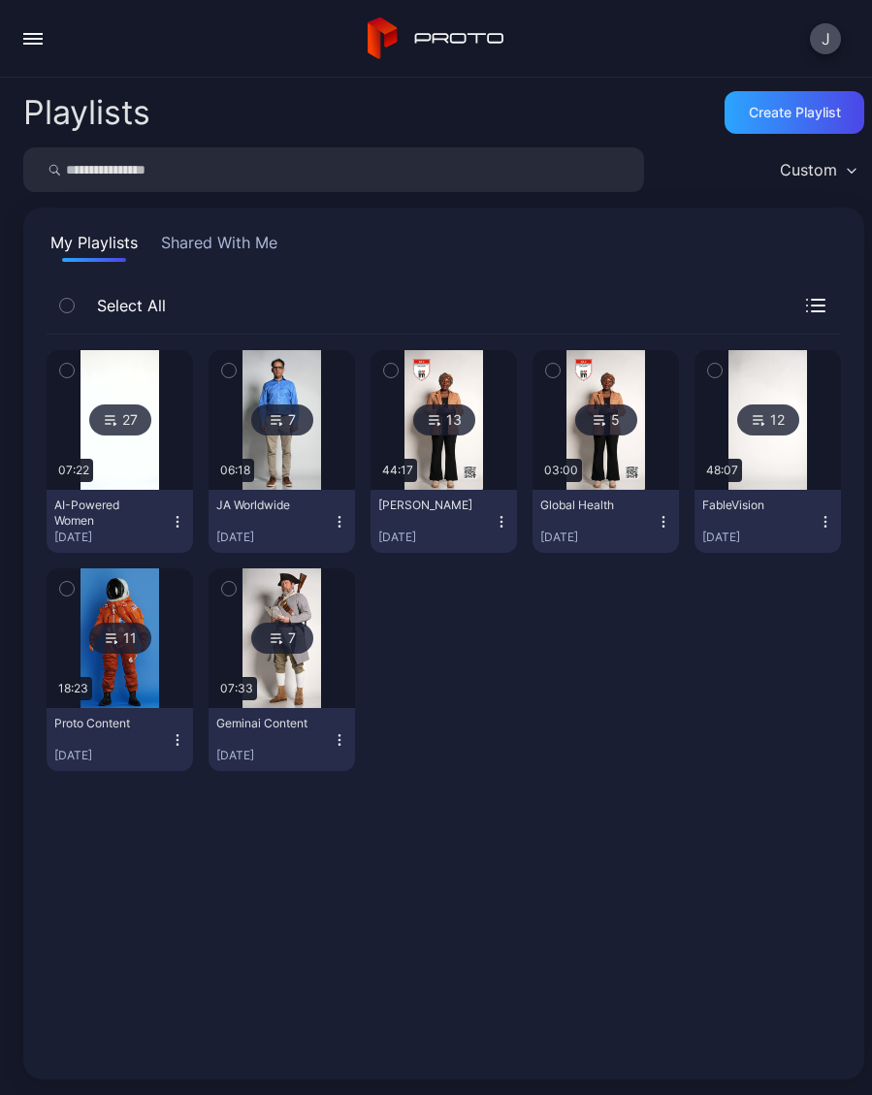
click at [49, 39] on button "button" at bounding box center [33, 38] width 39 height 39
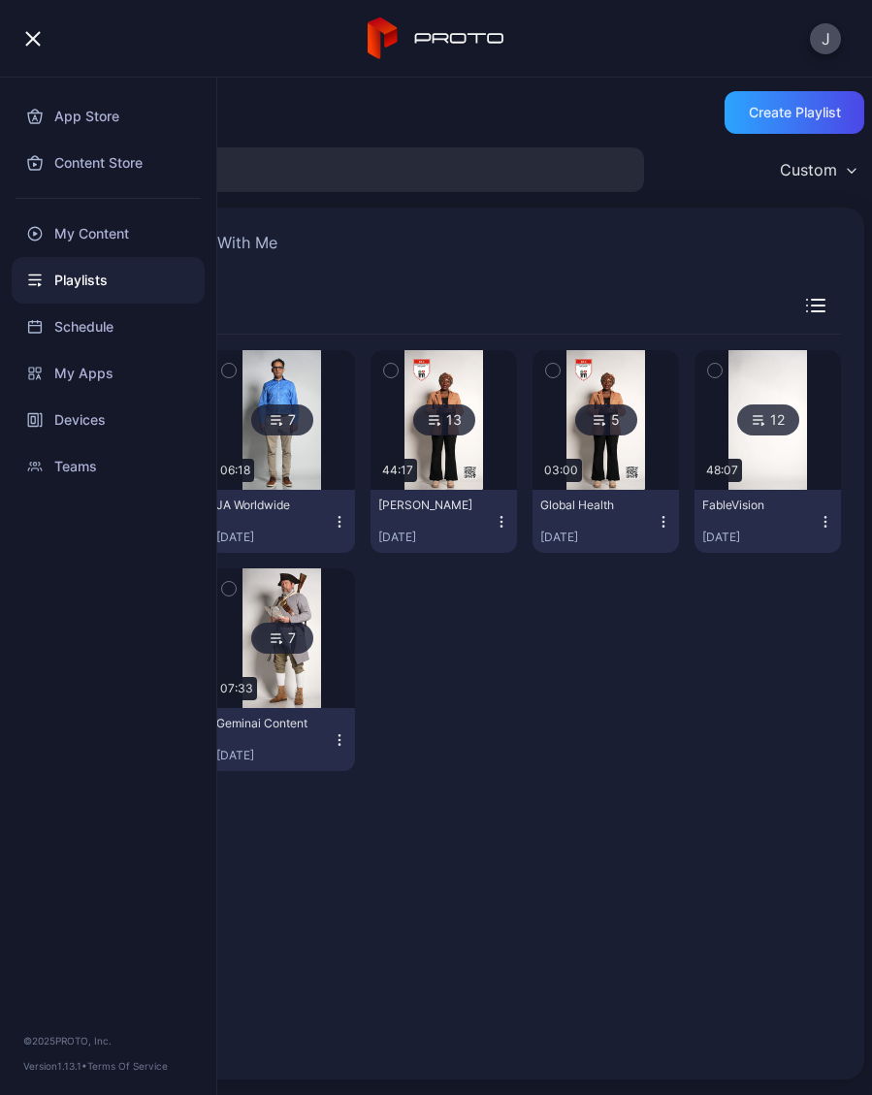
click at [120, 241] on div "My Content" at bounding box center [108, 233] width 193 height 47
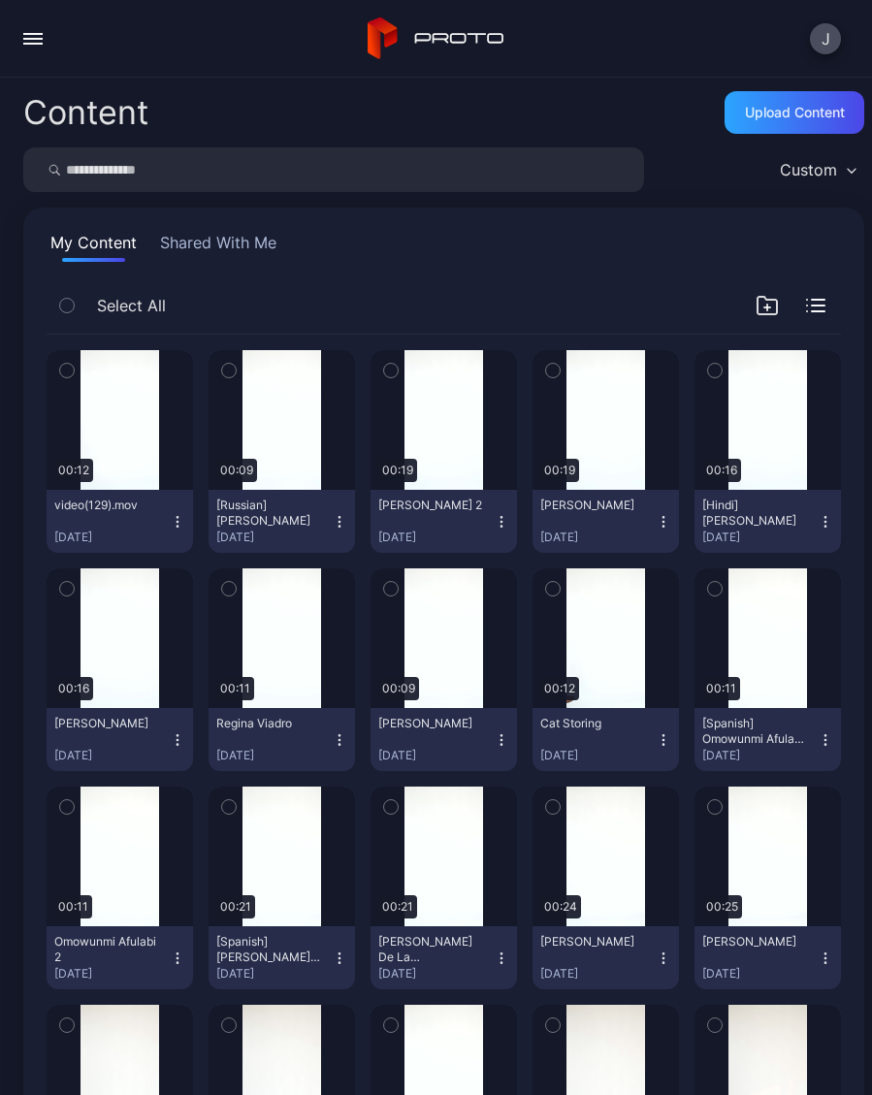
click at [169, 525] on div "video(129).mov [DATE]" at bounding box center [111, 521] width 115 height 48
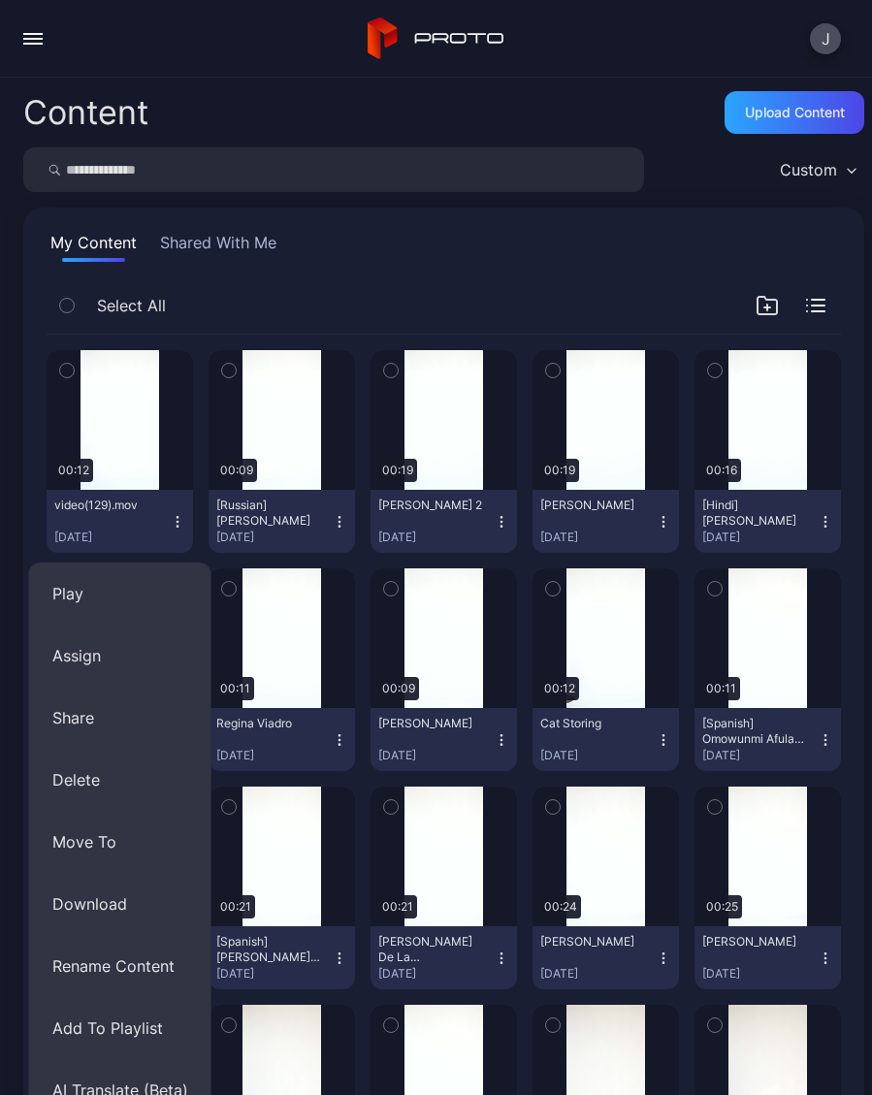
click at [128, 976] on button "Rename Content" at bounding box center [120, 966] width 182 height 62
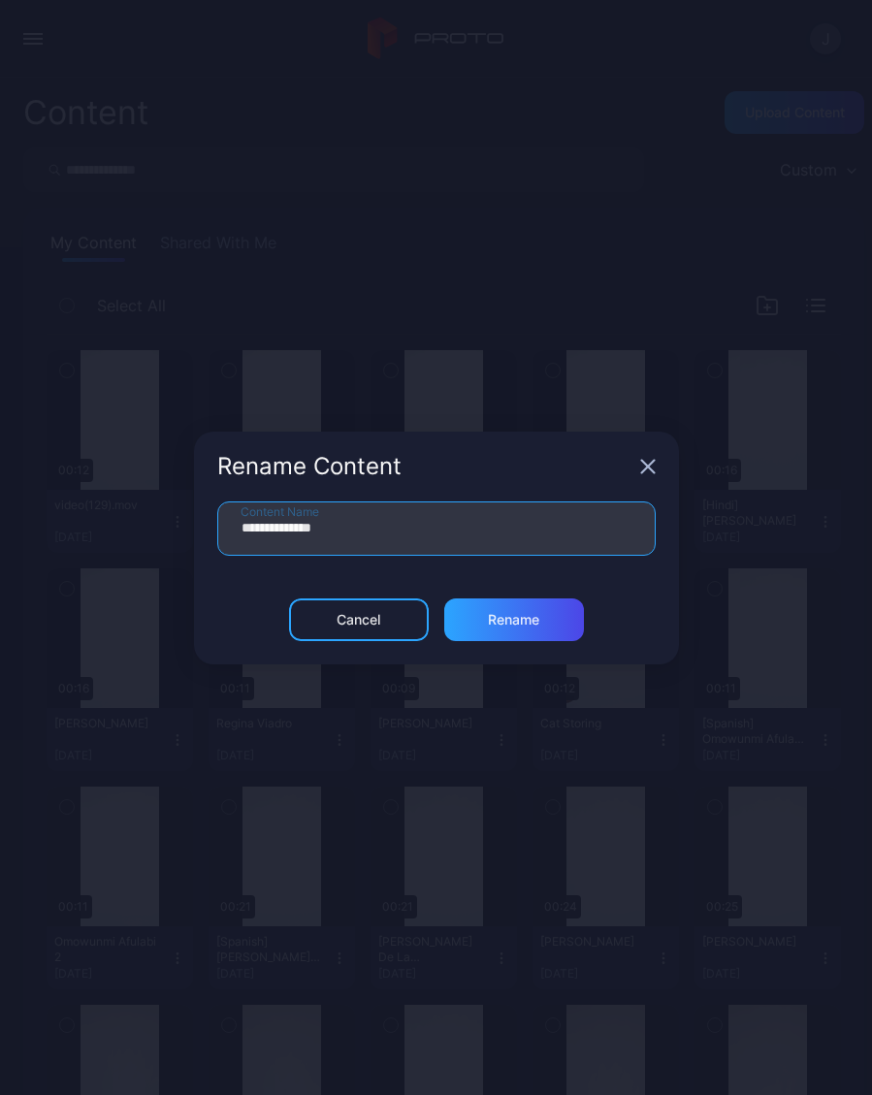
click at [392, 534] on input "**********" at bounding box center [436, 528] width 438 height 54
type input "*"
type input "**********"
click at [534, 621] on div "Rename" at bounding box center [513, 620] width 51 height 16
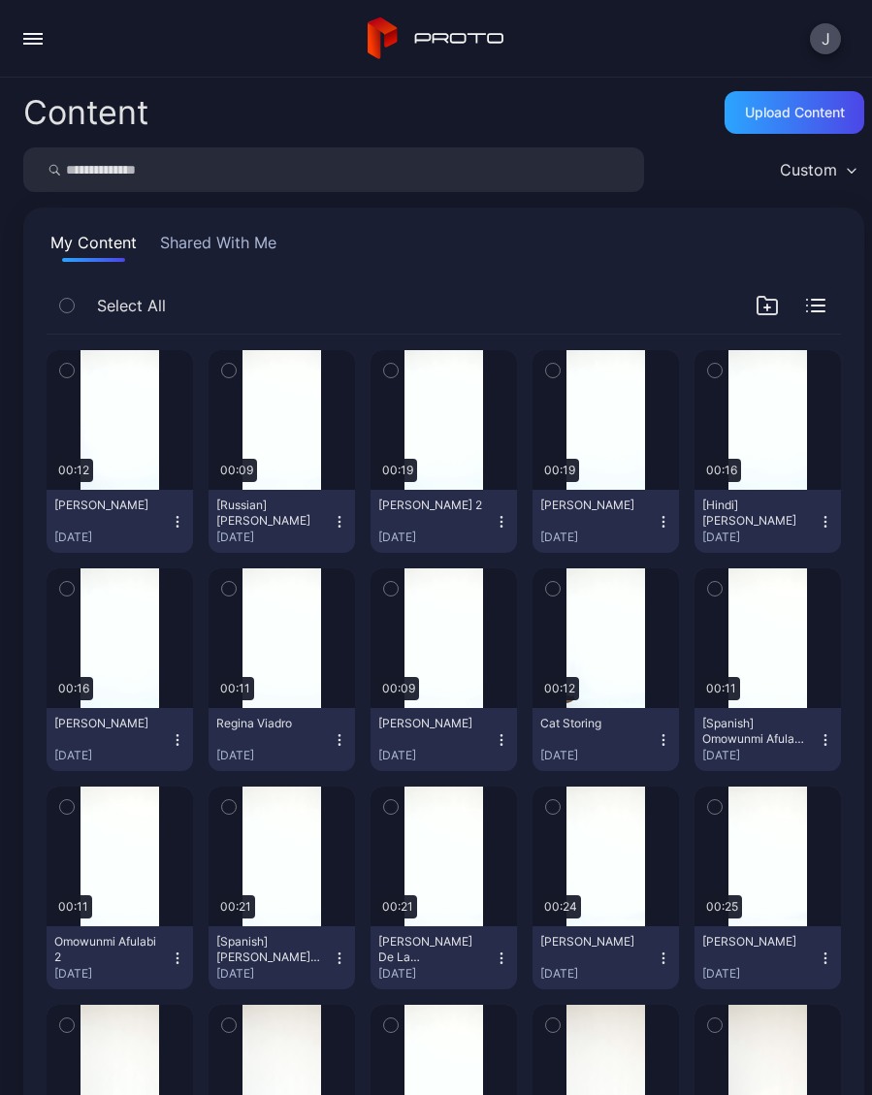
click at [183, 524] on icon "button" at bounding box center [178, 522] width 16 height 16
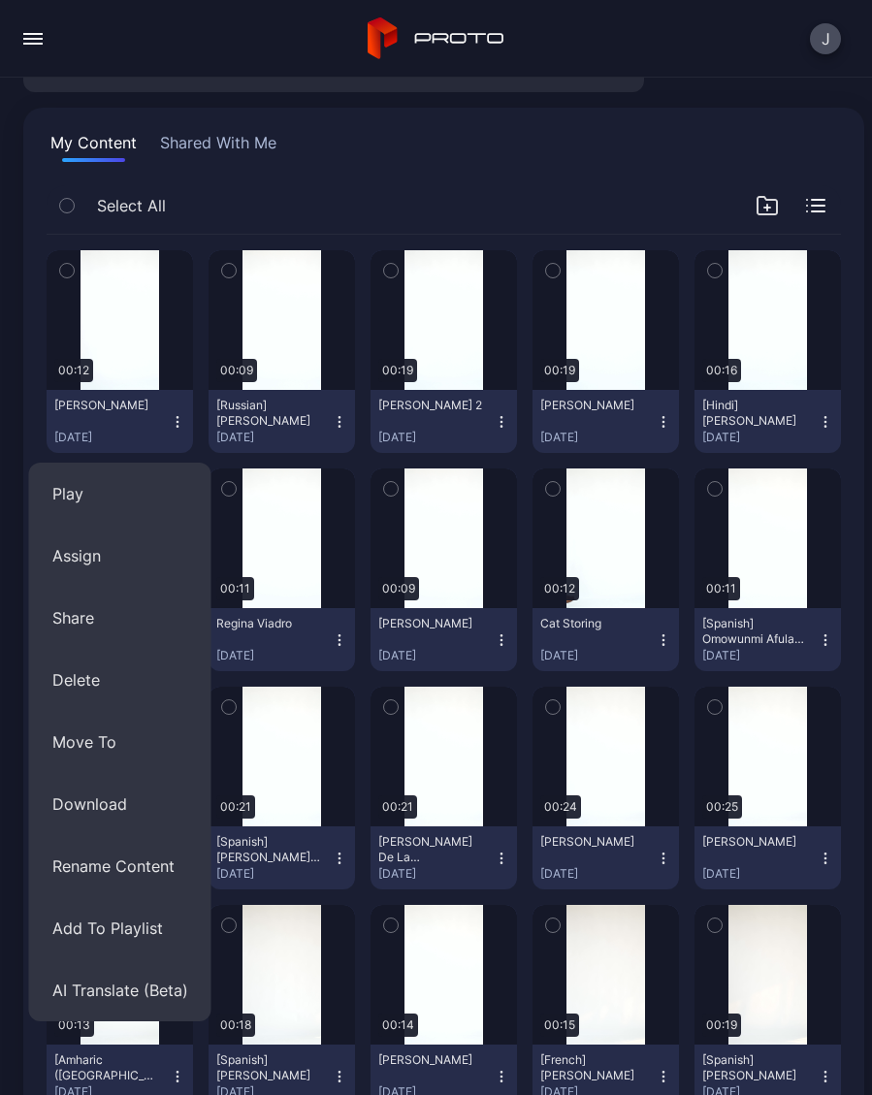
scroll to position [126, 0]
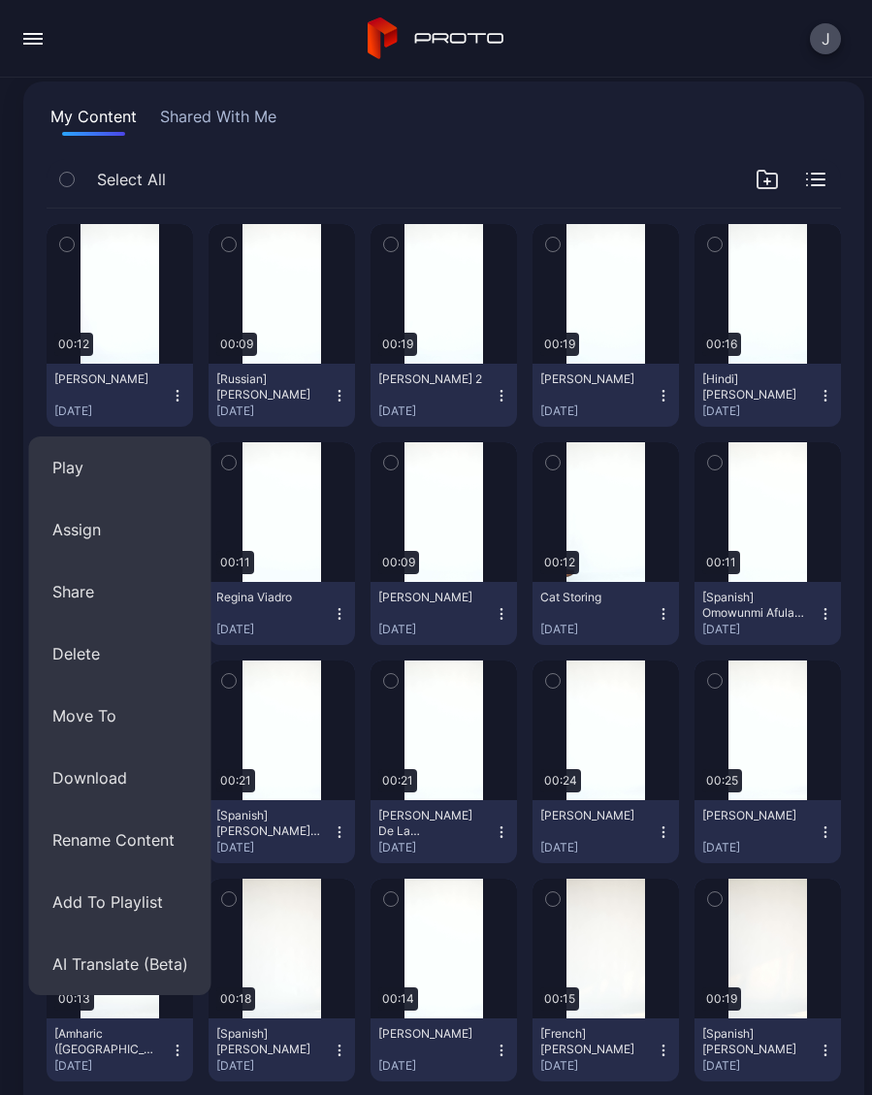
click at [132, 968] on button "AI Translate (Beta)" at bounding box center [120, 964] width 182 height 62
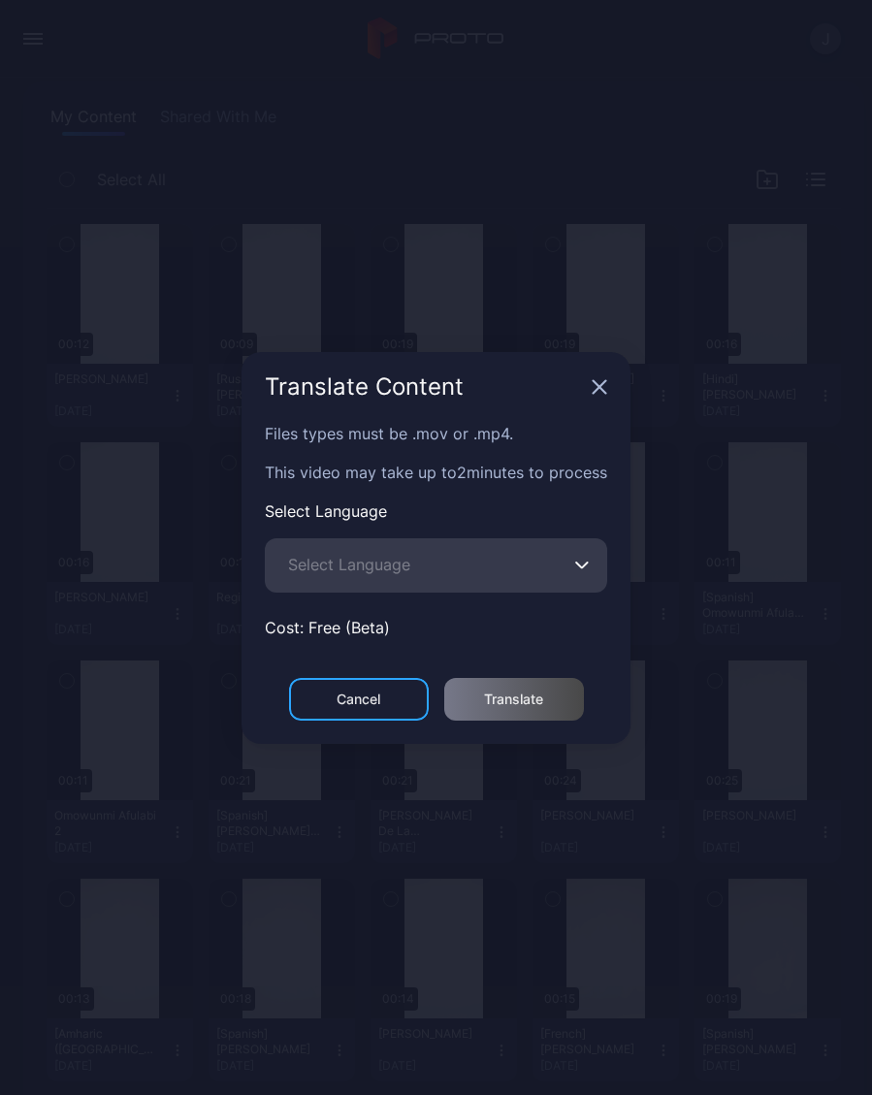
click at [339, 571] on span "Select Language" at bounding box center [349, 564] width 122 height 23
click at [339, 571] on input "Select Language" at bounding box center [436, 565] width 342 height 54
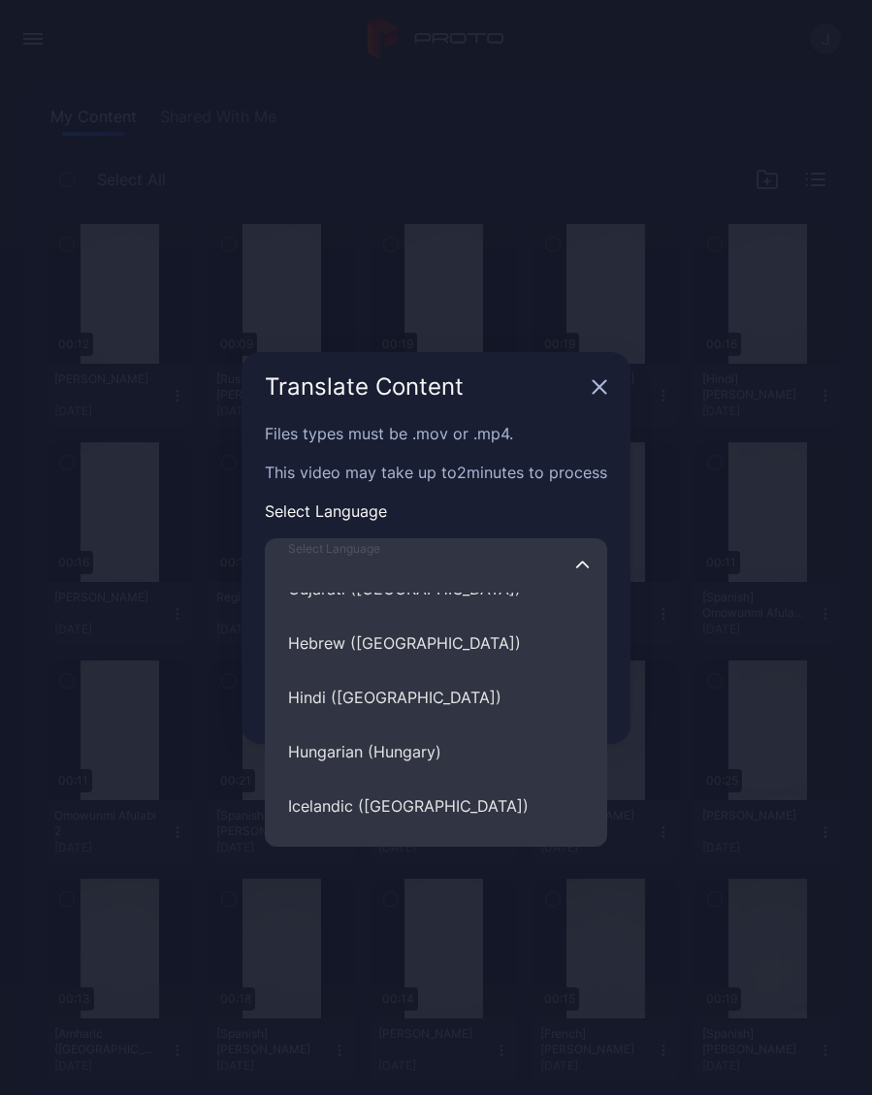
scroll to position [5516, 0]
click at [384, 647] on button "Hebrew (Israel)" at bounding box center [436, 642] width 342 height 54
type input "**********"
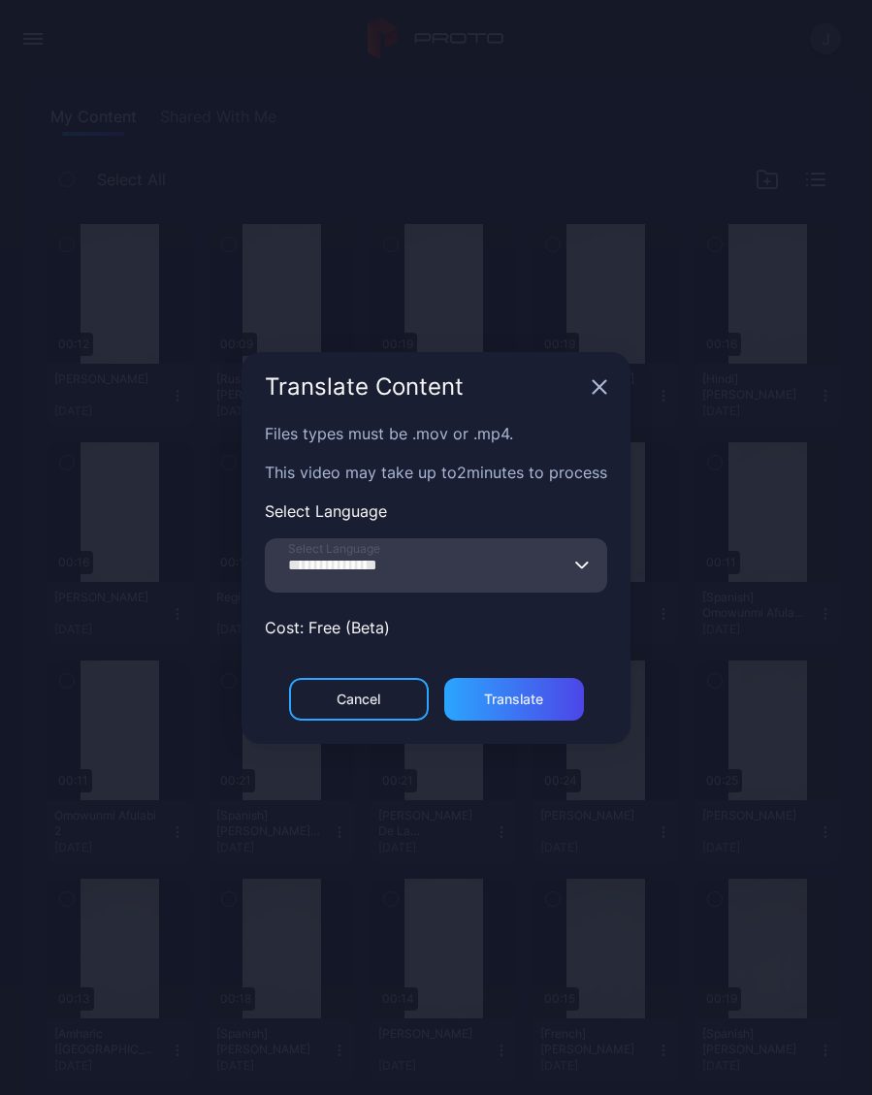
click at [540, 704] on div "Translate" at bounding box center [513, 699] width 59 height 16
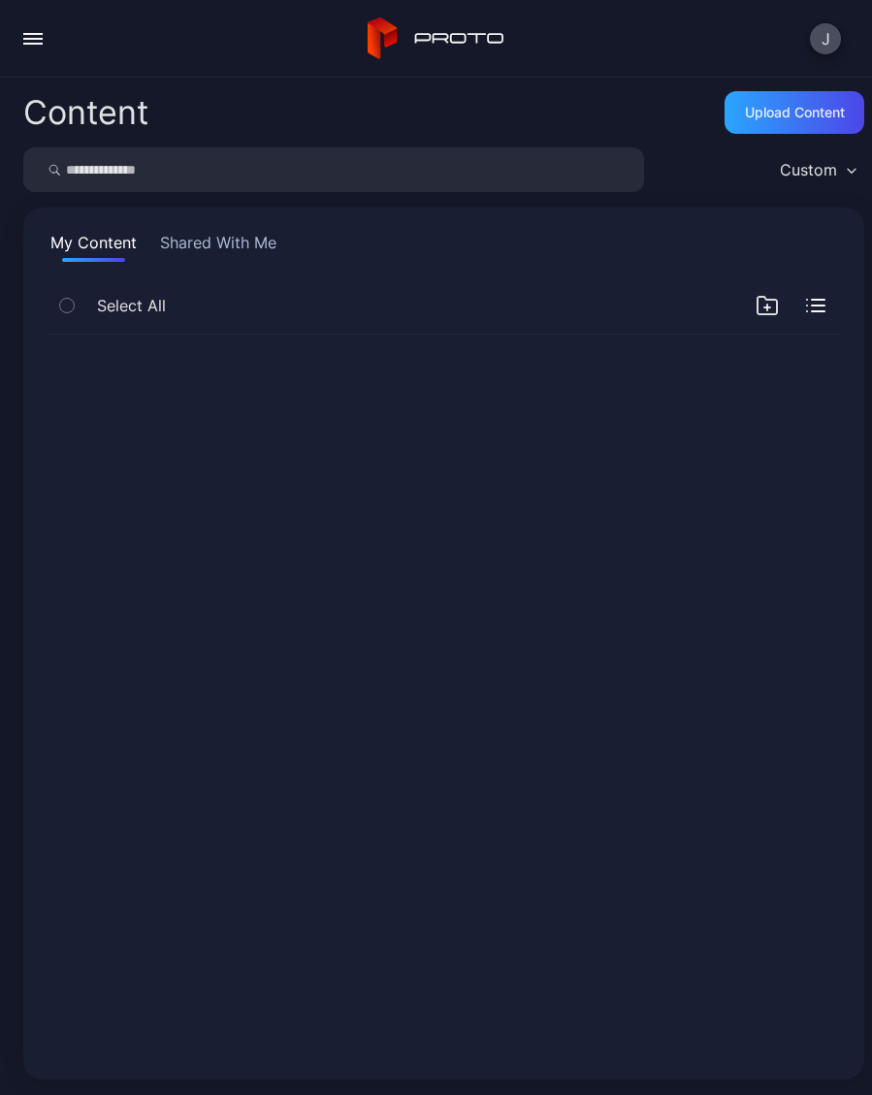
scroll to position [0, 0]
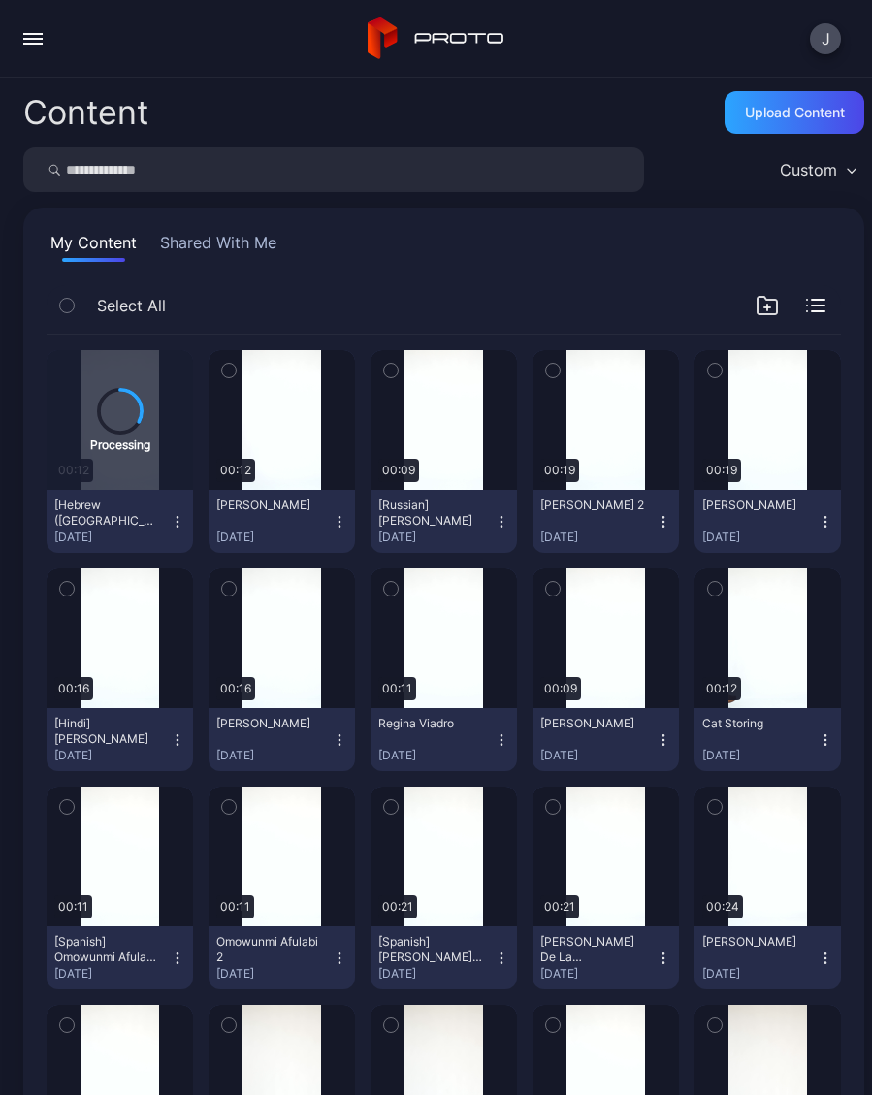
click at [337, 525] on icon "button" at bounding box center [340, 522] width 16 height 16
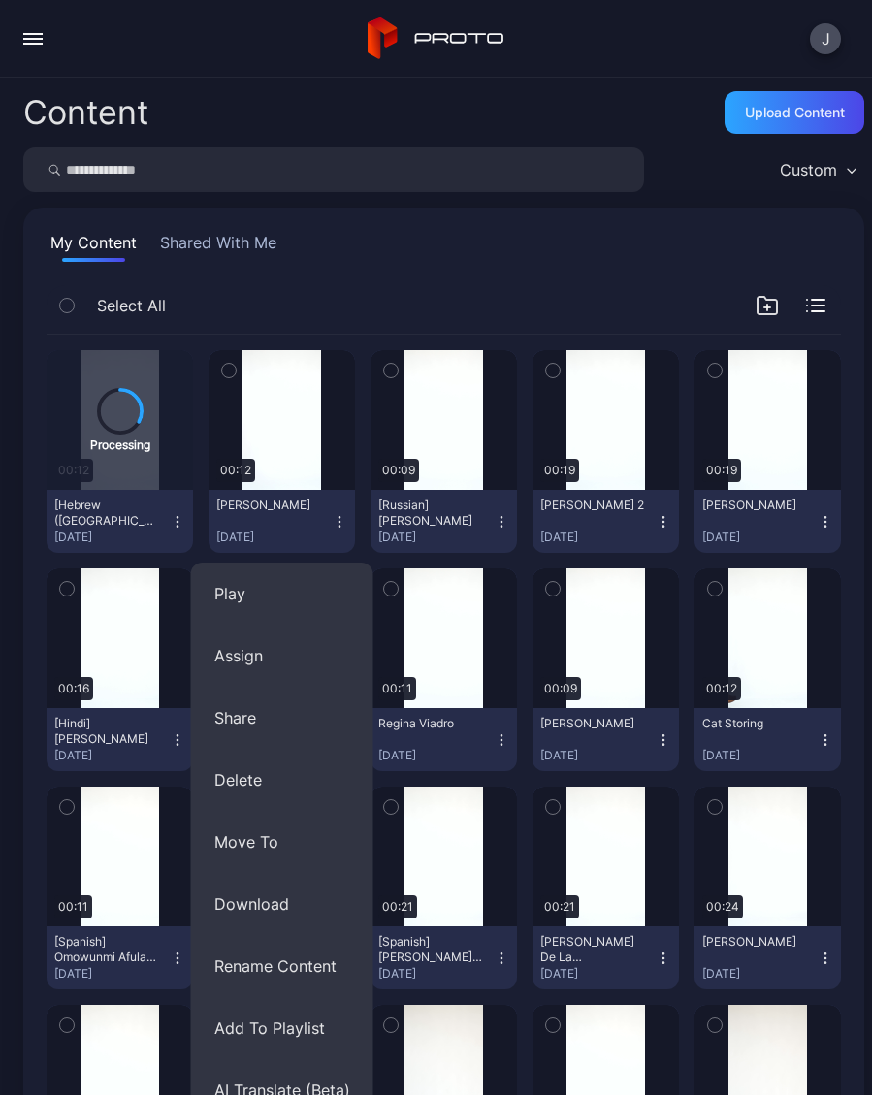
click at [256, 654] on button "Assign" at bounding box center [282, 655] width 182 height 62
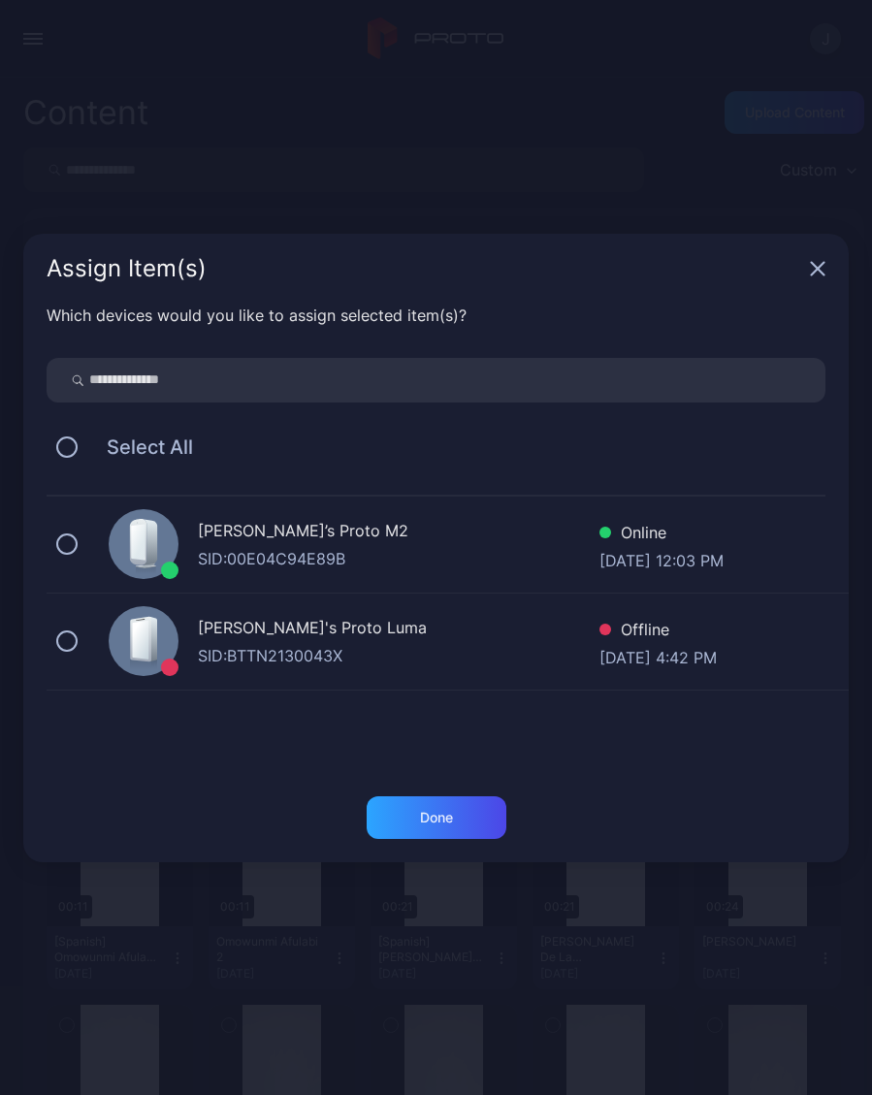
click at [74, 547] on button at bounding box center [66, 543] width 21 height 21
click at [443, 829] on div "Done" at bounding box center [436, 817] width 140 height 43
